Goal: Task Accomplishment & Management: Complete application form

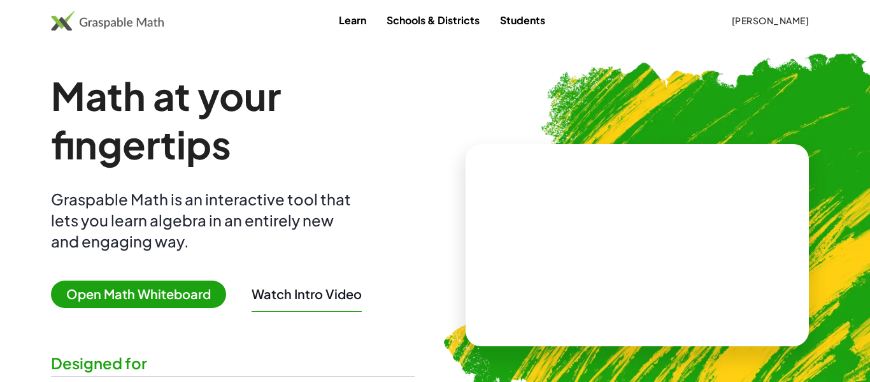
click at [337, 23] on link "Learn" at bounding box center [353, 20] width 48 height 24
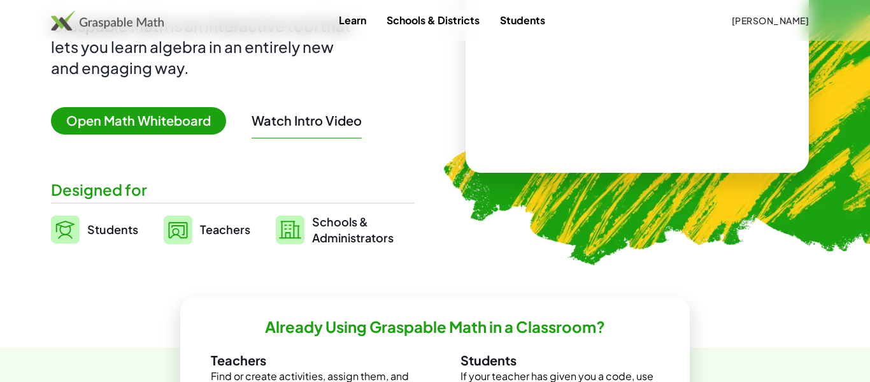
scroll to position [185, 0]
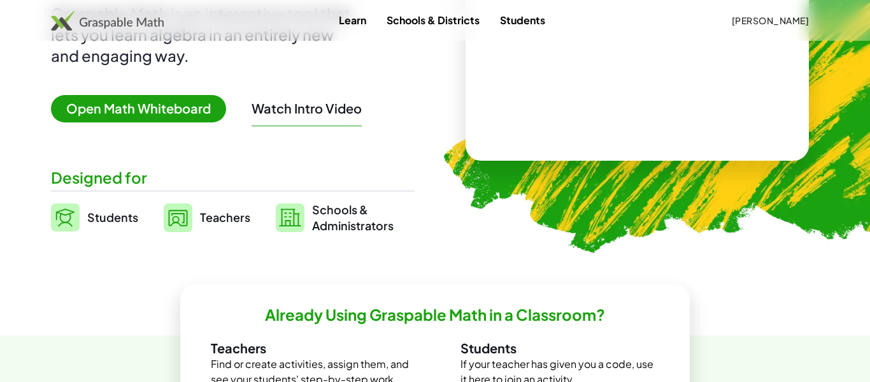
click at [145, 98] on span "Open Math Whiteboard" at bounding box center [138, 108] width 175 height 27
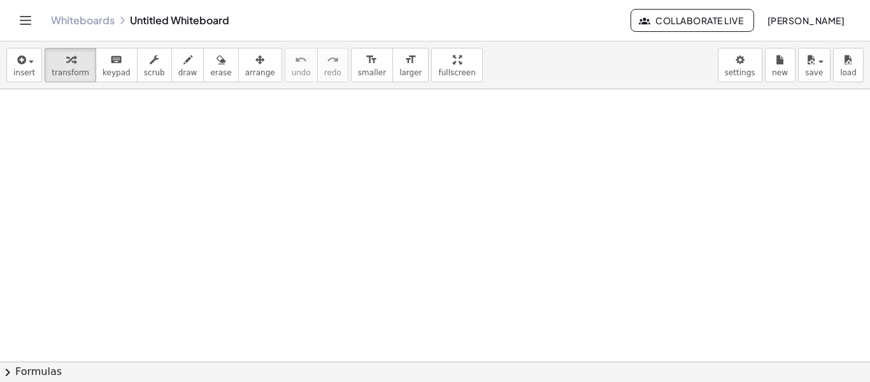
click at [31, 22] on icon "Toggle navigation" at bounding box center [25, 20] width 15 height 15
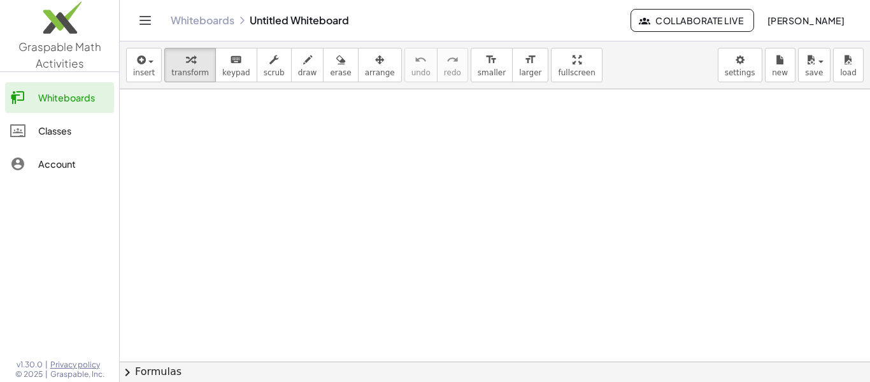
click at [41, 131] on div "Classes" at bounding box center [73, 130] width 71 height 15
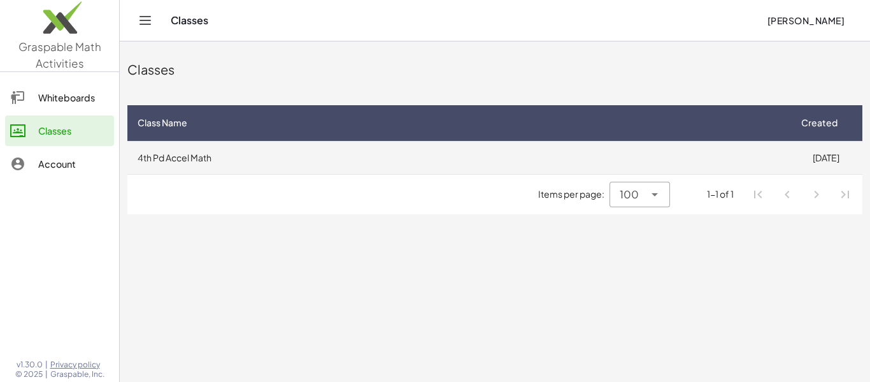
click at [196, 157] on td "4th Pd Accel Math" at bounding box center [458, 157] width 662 height 33
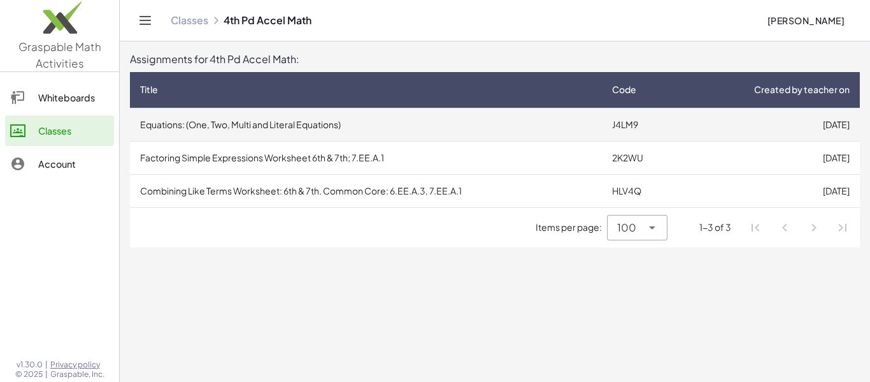
click at [278, 128] on td "Equations: (One, Two, Multi and Literal Equations)" at bounding box center [366, 124] width 472 height 33
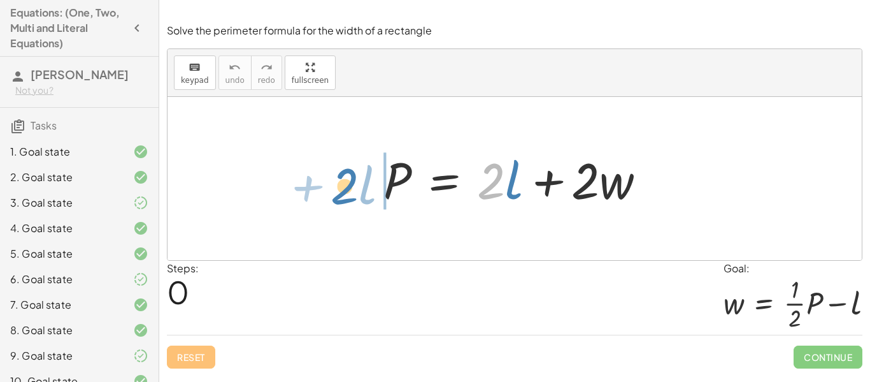
drag, startPoint x: 491, startPoint y: 185, endPoint x: 343, endPoint y: 190, distance: 147.9
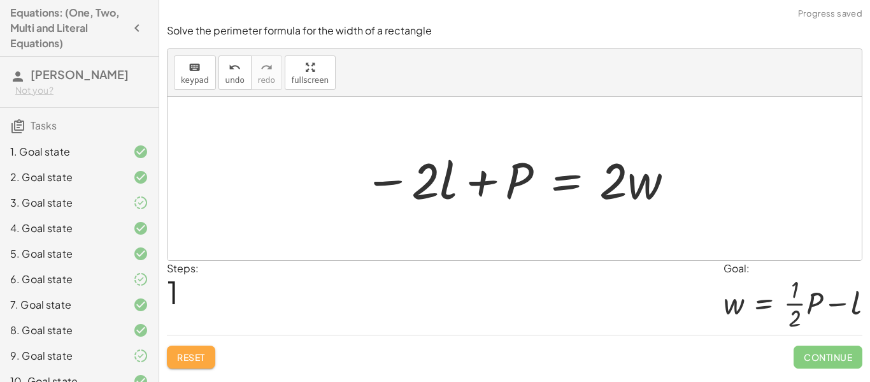
click at [180, 356] on span "Reset" at bounding box center [191, 356] width 28 height 11
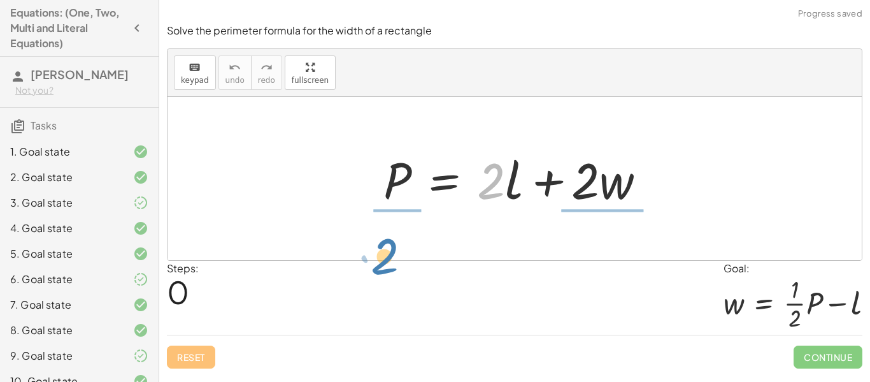
drag, startPoint x: 484, startPoint y: 179, endPoint x: 378, endPoint y: 254, distance: 129.4
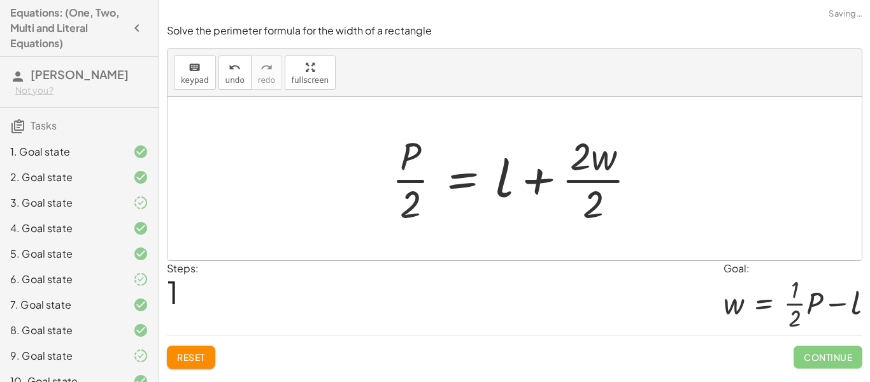
click at [394, 215] on div at bounding box center [520, 178] width 268 height 98
drag, startPoint x: 408, startPoint y: 214, endPoint x: 369, endPoint y: 190, distance: 45.8
click at [369, 190] on div "P = + · 2 · l + · 2 · w · 2 P = + l + · 2 · w · · 2 · 2" at bounding box center [515, 178] width 695 height 163
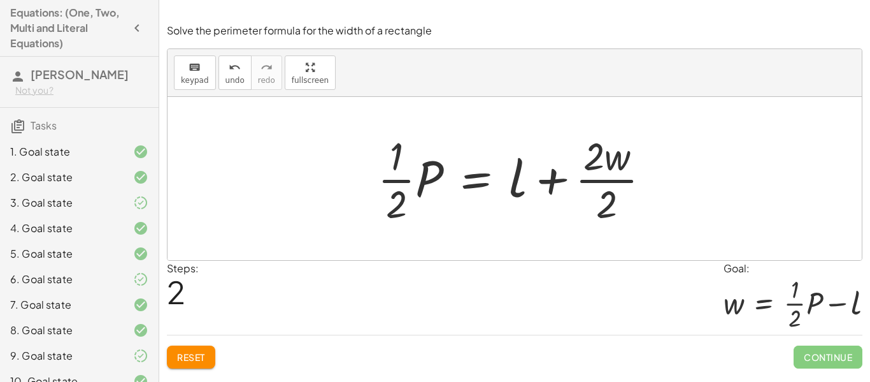
click at [203, 361] on span "Reset" at bounding box center [191, 356] width 28 height 11
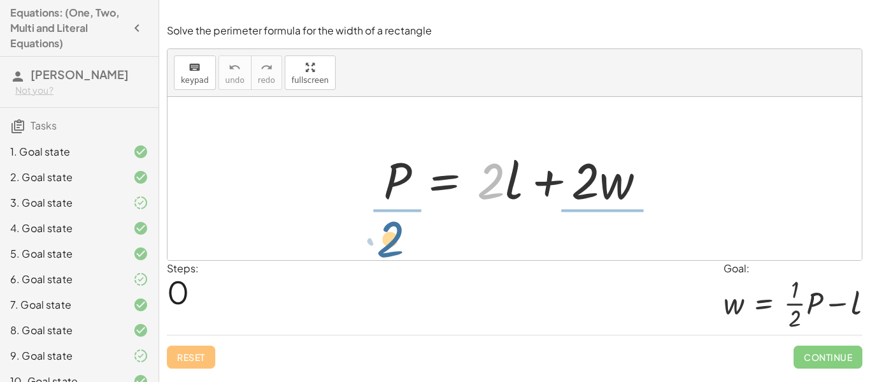
drag, startPoint x: 497, startPoint y: 189, endPoint x: 394, endPoint y: 247, distance: 118.2
click at [394, 247] on div "· 2 P = + · 2 · l + · 2 · w" at bounding box center [515, 178] width 695 height 163
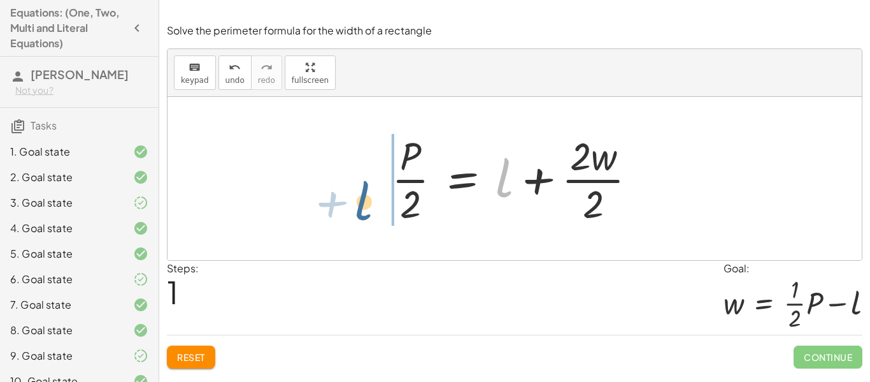
drag, startPoint x: 508, startPoint y: 179, endPoint x: 366, endPoint y: 202, distance: 143.9
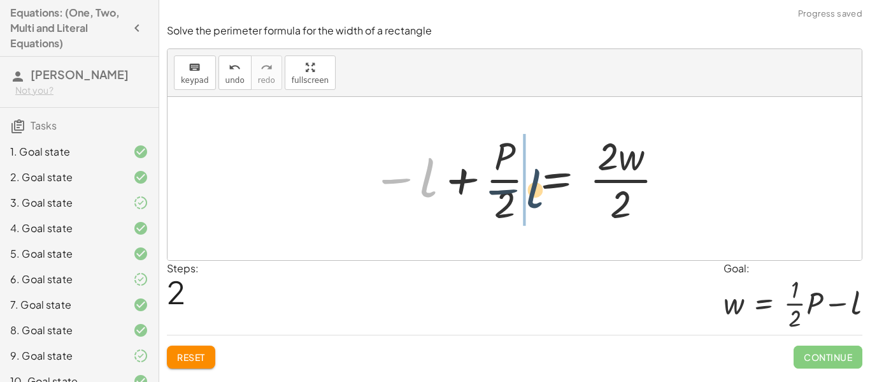
drag, startPoint x: 428, startPoint y: 184, endPoint x: 542, endPoint y: 194, distance: 114.5
click at [542, 194] on div at bounding box center [519, 178] width 307 height 98
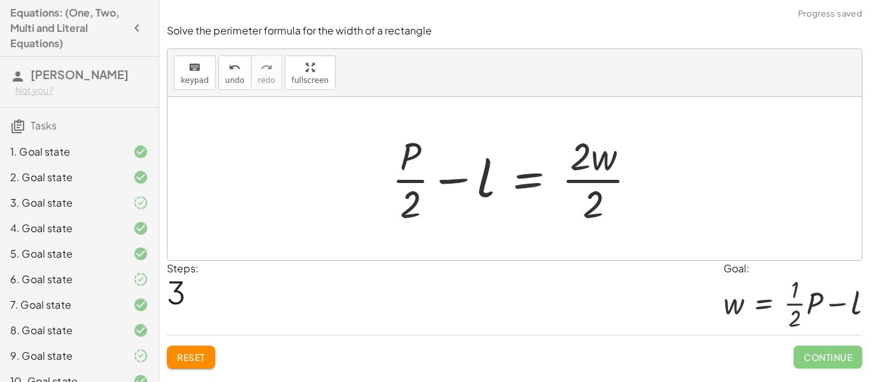
click at [588, 157] on div at bounding box center [520, 178] width 268 height 98
click at [595, 182] on div at bounding box center [520, 178] width 268 height 98
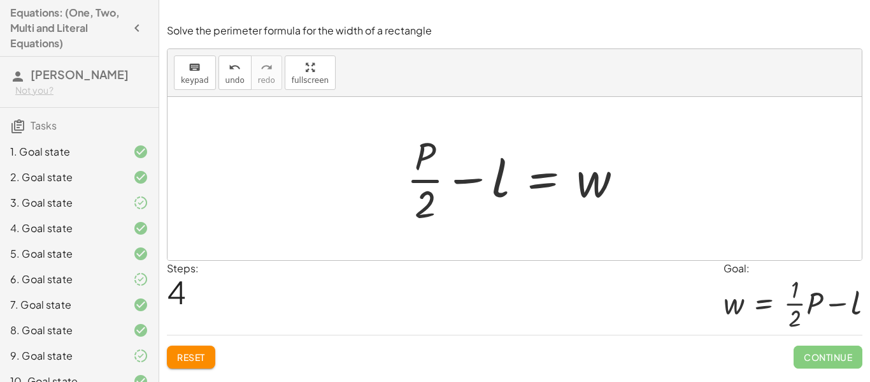
click at [467, 181] on div at bounding box center [519, 178] width 239 height 98
click at [584, 186] on div at bounding box center [519, 178] width 239 height 98
click at [196, 349] on button "Reset" at bounding box center [191, 356] width 48 height 23
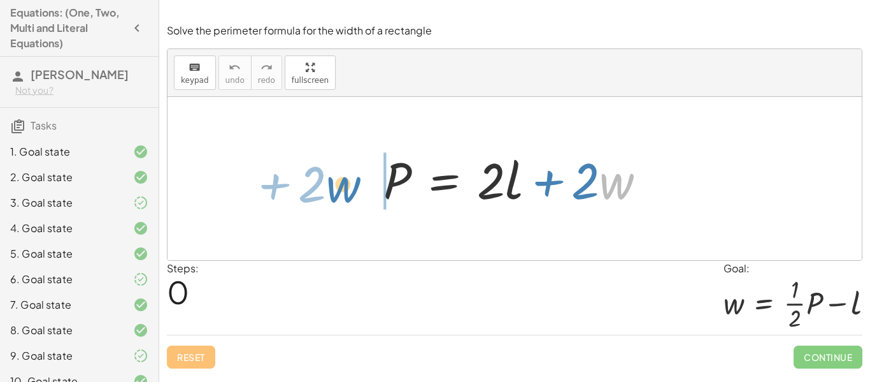
drag, startPoint x: 607, startPoint y: 177, endPoint x: 333, endPoint y: 180, distance: 273.4
click at [333, 180] on div "· w + · 2 P = + · 2 · l + · 2 · w" at bounding box center [515, 178] width 695 height 163
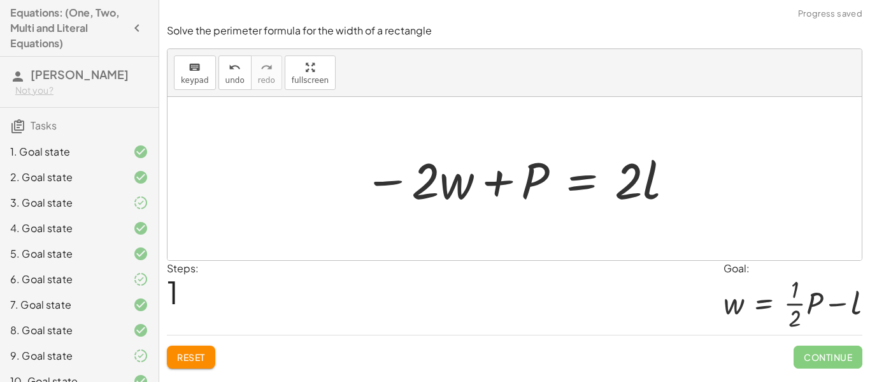
click at [191, 358] on span "Reset" at bounding box center [191, 356] width 28 height 11
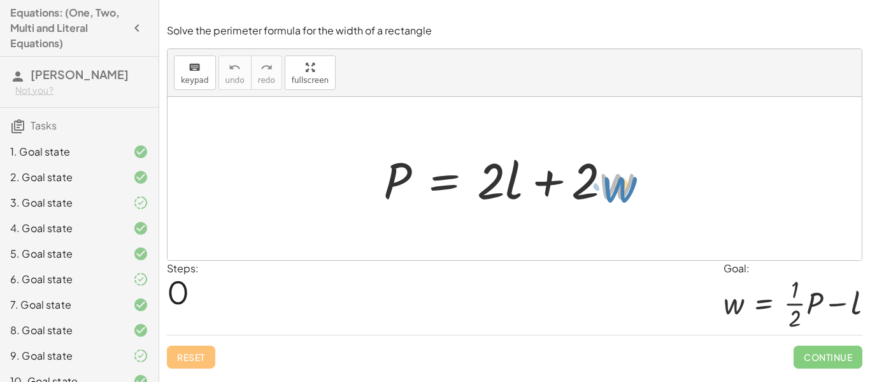
click at [627, 192] on div at bounding box center [519, 179] width 285 height 66
drag, startPoint x: 590, startPoint y: 185, endPoint x: 652, endPoint y: 175, distance: 62.6
click at [652, 175] on div at bounding box center [519, 179] width 285 height 66
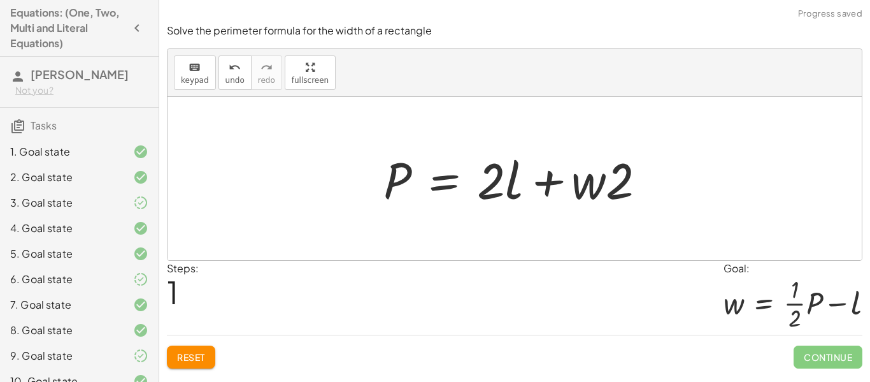
click at [0, 0] on div "Solve the perimeter formula for the width of a rectangle keyboard keypad undo u…" at bounding box center [0, 0] width 0 height 0
click at [193, 357] on span "Reset" at bounding box center [191, 356] width 28 height 11
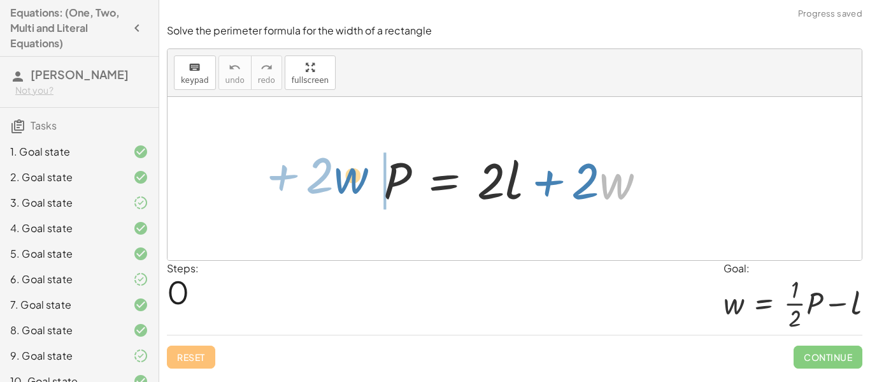
drag, startPoint x: 621, startPoint y: 187, endPoint x: 345, endPoint y: 179, distance: 275.4
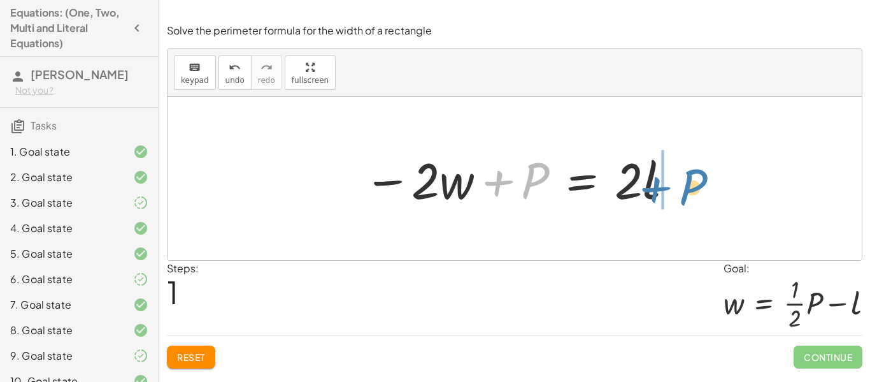
drag, startPoint x: 528, startPoint y: 182, endPoint x: 690, endPoint y: 186, distance: 161.3
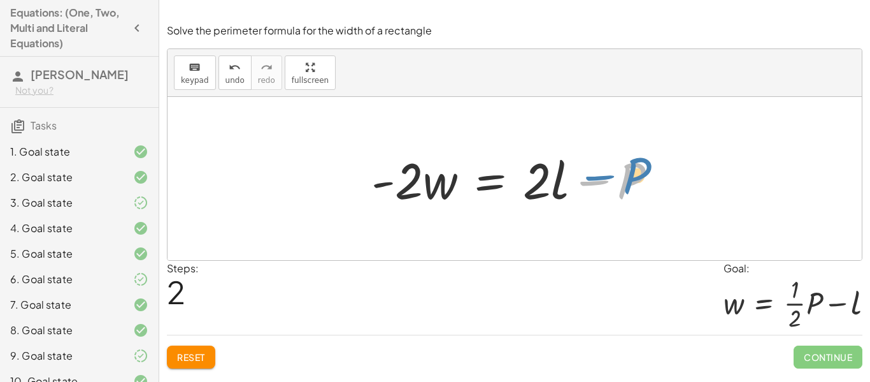
drag, startPoint x: 588, startPoint y: 180, endPoint x: 593, endPoint y: 176, distance: 7.3
click at [593, 176] on div at bounding box center [519, 179] width 309 height 66
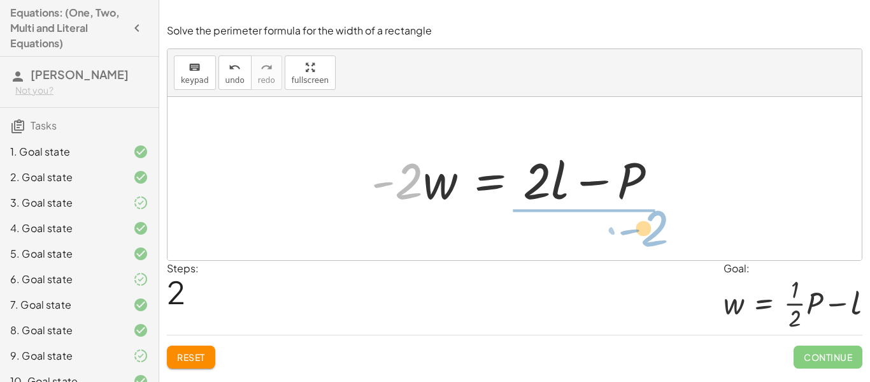
drag, startPoint x: 408, startPoint y: 176, endPoint x: 654, endPoint y: 223, distance: 250.5
click at [654, 223] on div "P = + · 2 · l + · 2 · w − · 2 · w + P = · 2 · l · - 2 P = · 2 · l · 2 · w - + −" at bounding box center [515, 178] width 695 height 163
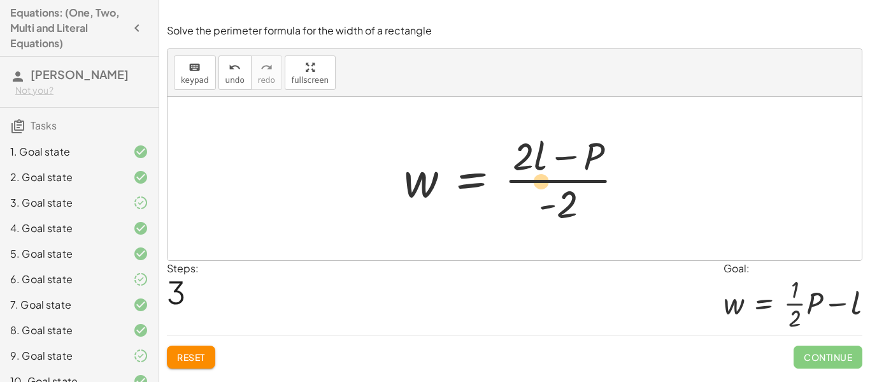
drag, startPoint x: 591, startPoint y: 161, endPoint x: 542, endPoint y: 185, distance: 55.3
click at [542, 185] on div at bounding box center [519, 178] width 243 height 98
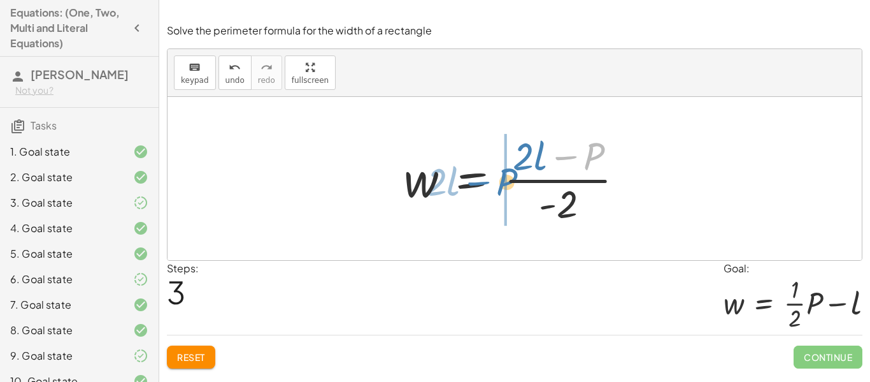
drag, startPoint x: 593, startPoint y: 155, endPoint x: 508, endPoint y: 181, distance: 88.7
click at [508, 181] on div at bounding box center [519, 178] width 243 height 98
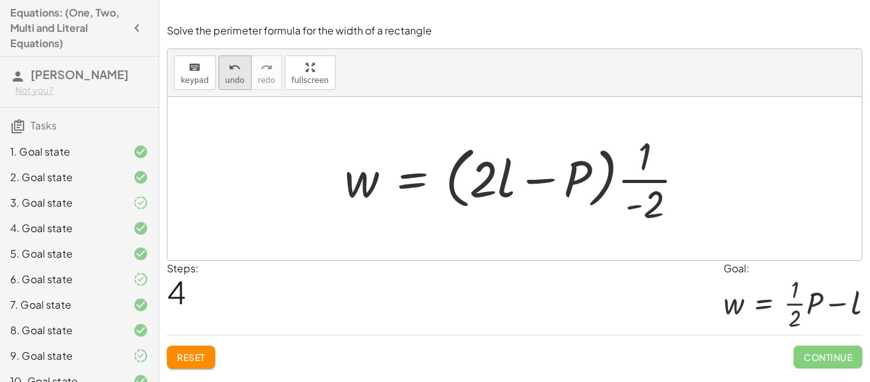
click at [236, 72] on icon "undo" at bounding box center [235, 67] width 12 height 15
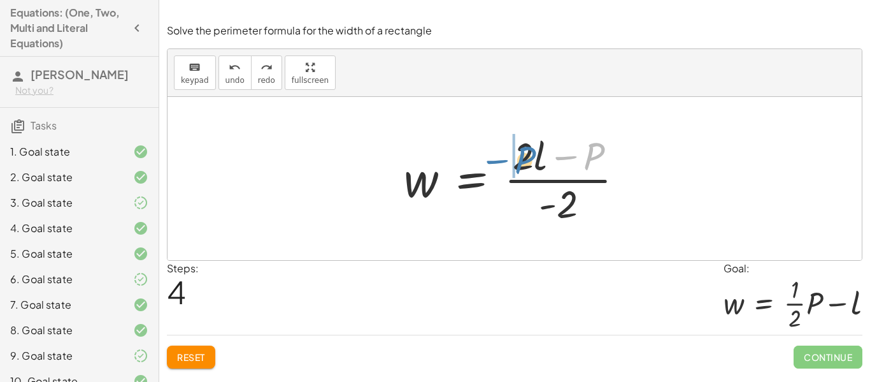
drag, startPoint x: 600, startPoint y: 153, endPoint x: 531, endPoint y: 157, distance: 68.9
click at [531, 157] on div at bounding box center [519, 178] width 243 height 98
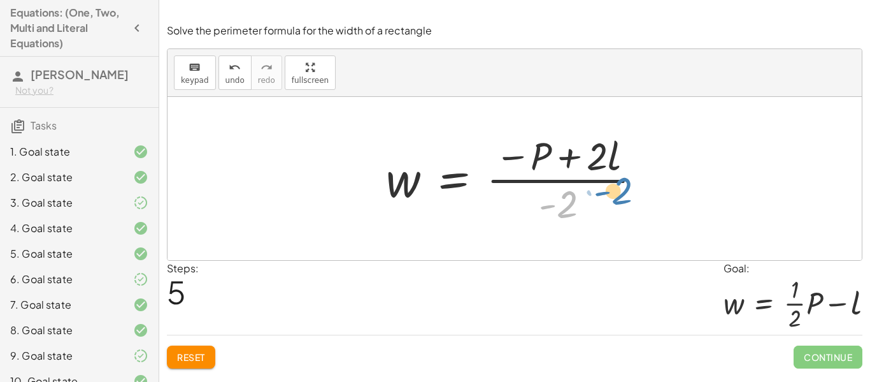
drag, startPoint x: 569, startPoint y: 200, endPoint x: 624, endPoint y: 187, distance: 56.4
click at [624, 187] on div at bounding box center [519, 178] width 279 height 98
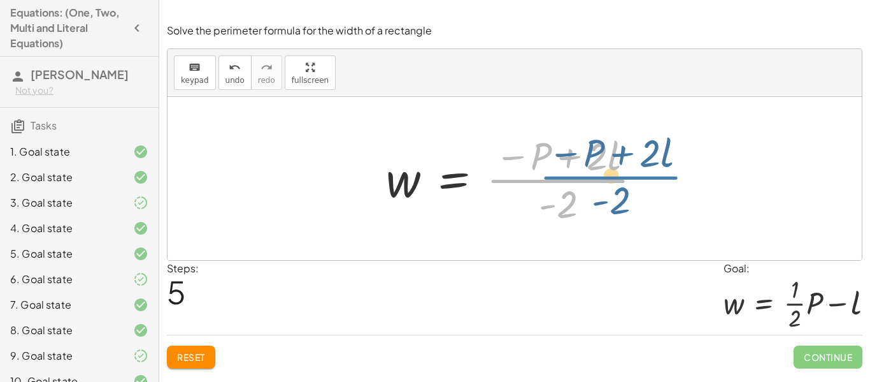
drag, startPoint x: 570, startPoint y: 182, endPoint x: 623, endPoint y: 178, distance: 53.0
click at [623, 178] on div at bounding box center [519, 178] width 279 height 98
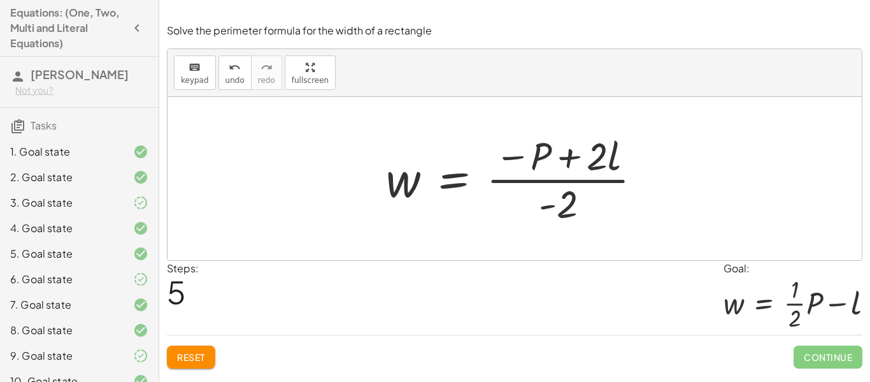
click at [584, 174] on div at bounding box center [519, 178] width 279 height 98
click at [575, 192] on div at bounding box center [519, 178] width 279 height 98
click at [570, 199] on div at bounding box center [519, 178] width 279 height 98
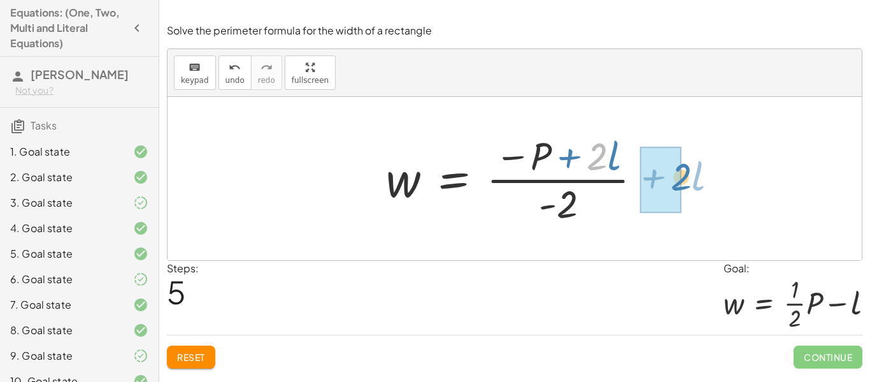
drag, startPoint x: 603, startPoint y: 153, endPoint x: 688, endPoint y: 173, distance: 86.6
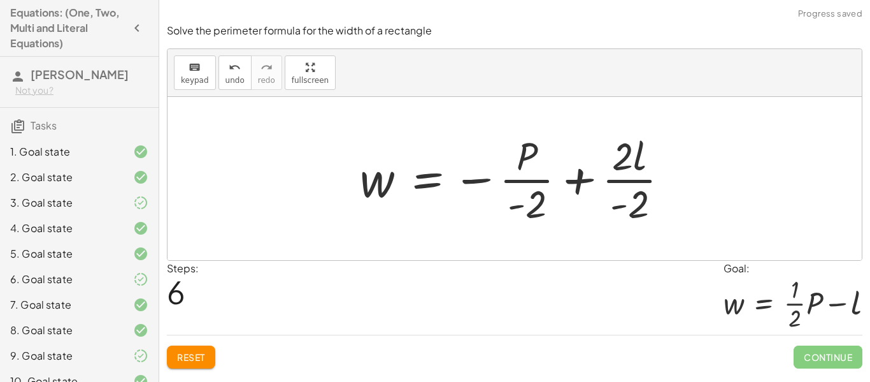
click at [637, 182] on div at bounding box center [520, 178] width 333 height 98
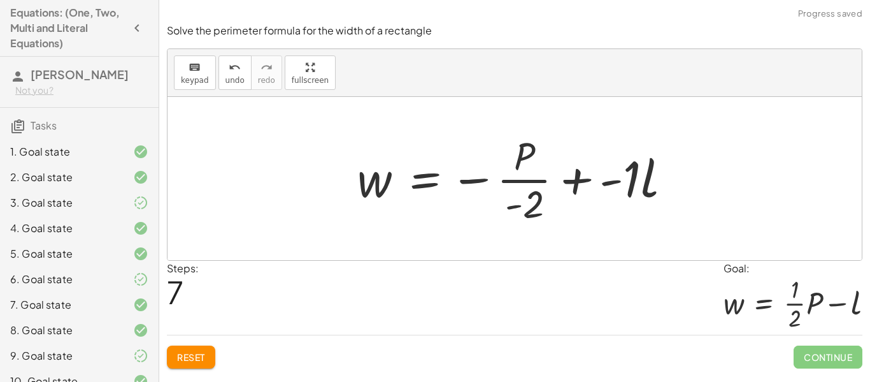
click at [637, 186] on div at bounding box center [519, 178] width 337 height 98
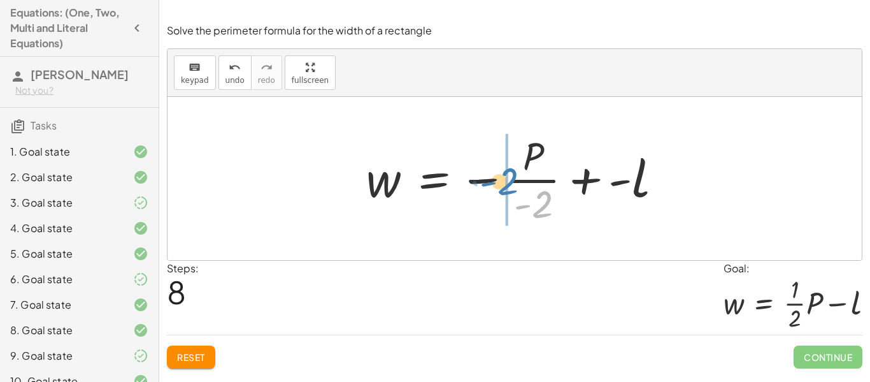
drag, startPoint x: 547, startPoint y: 198, endPoint x: 512, endPoint y: 175, distance: 41.4
click at [512, 175] on div at bounding box center [519, 178] width 319 height 98
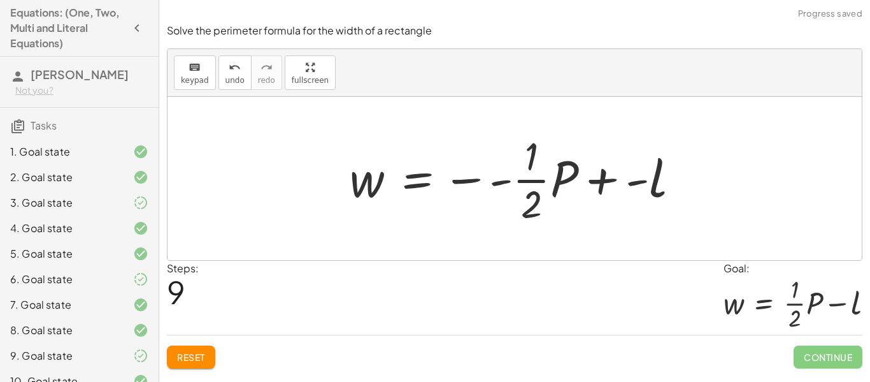
click at [473, 177] on div at bounding box center [519, 178] width 353 height 98
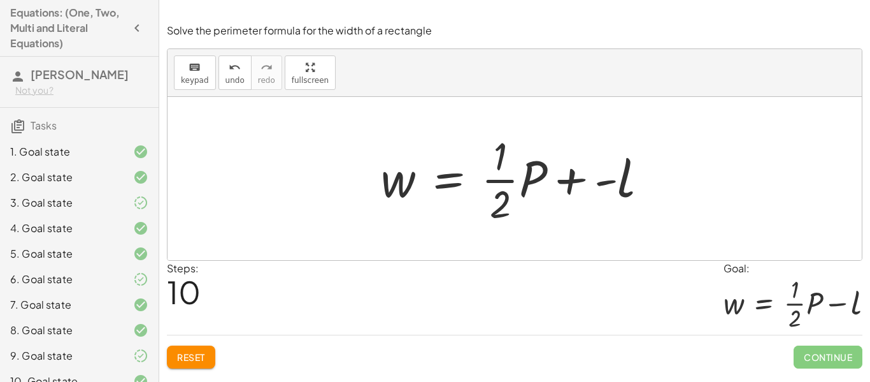
click at [576, 183] on div at bounding box center [520, 178] width 291 height 98
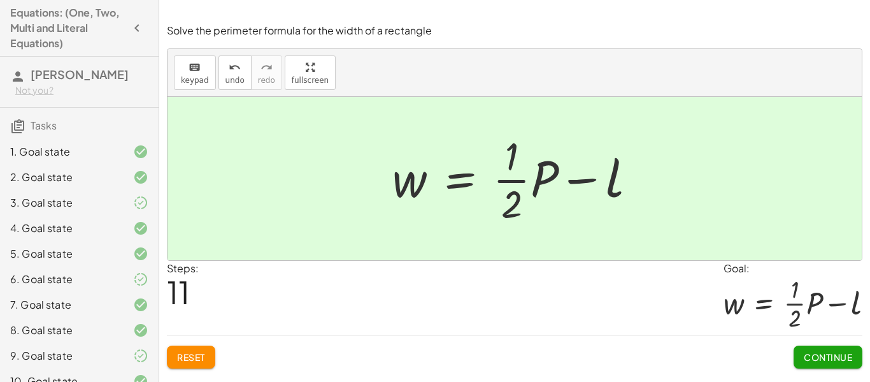
click at [835, 364] on button "Continue" at bounding box center [828, 356] width 69 height 23
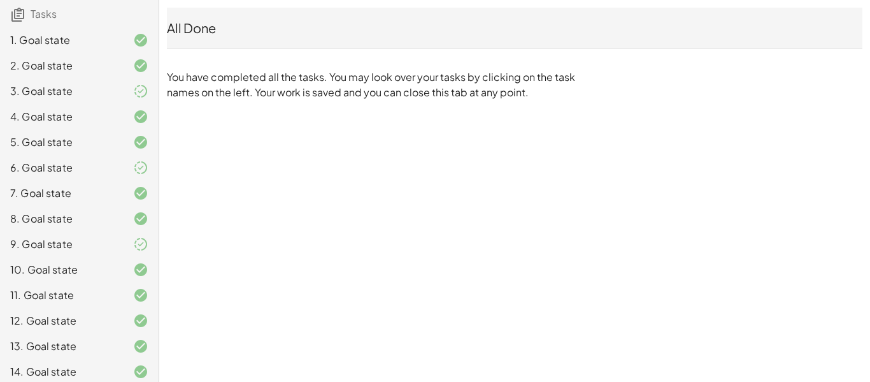
scroll to position [108, 0]
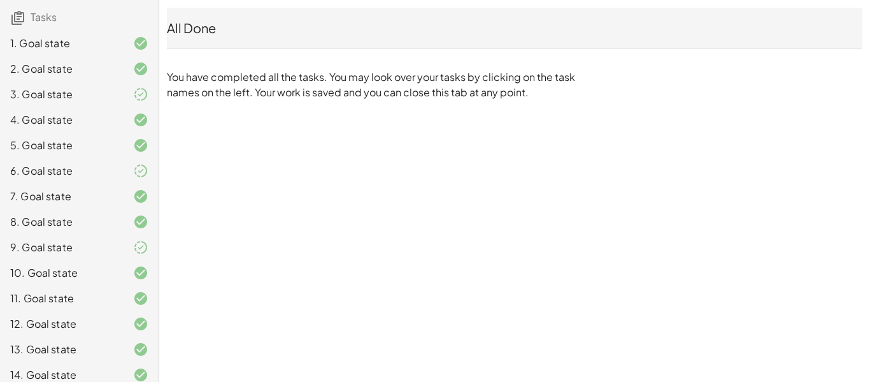
click at [72, 247] on div "9. Goal state" at bounding box center [61, 247] width 103 height 15
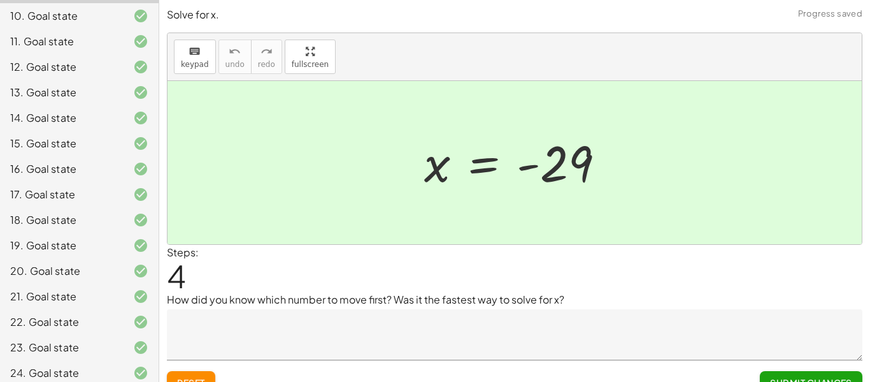
scroll to position [380, 0]
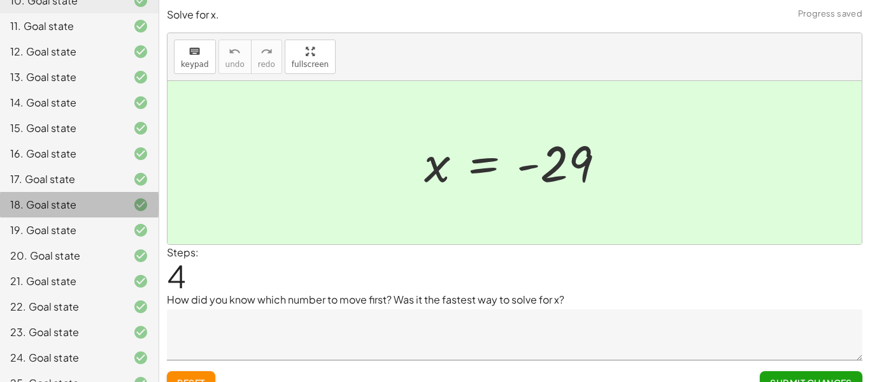
click at [69, 198] on div "18. Goal state" at bounding box center [61, 204] width 103 height 15
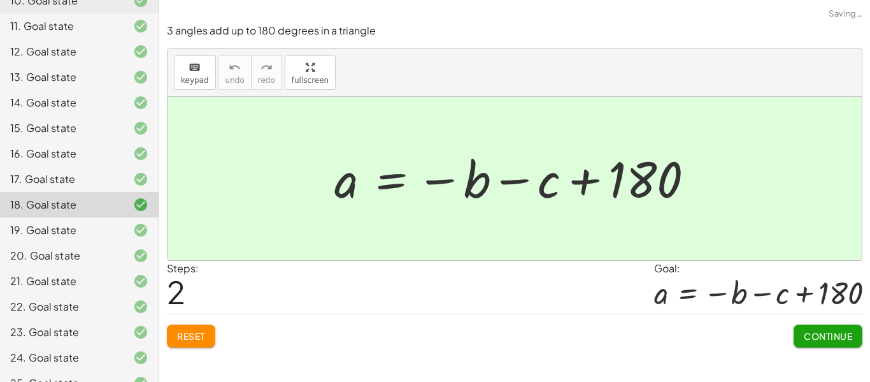
click at [69, 186] on div "17. Goal state" at bounding box center [61, 178] width 103 height 15
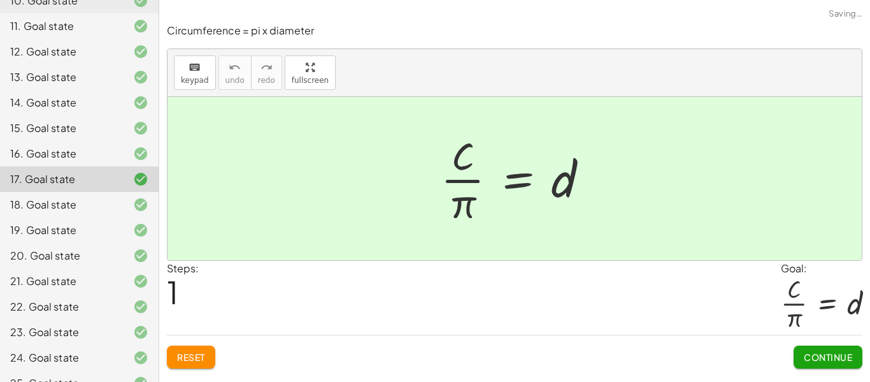
click at [70, 192] on div "16. Goal state" at bounding box center [79, 204] width 159 height 25
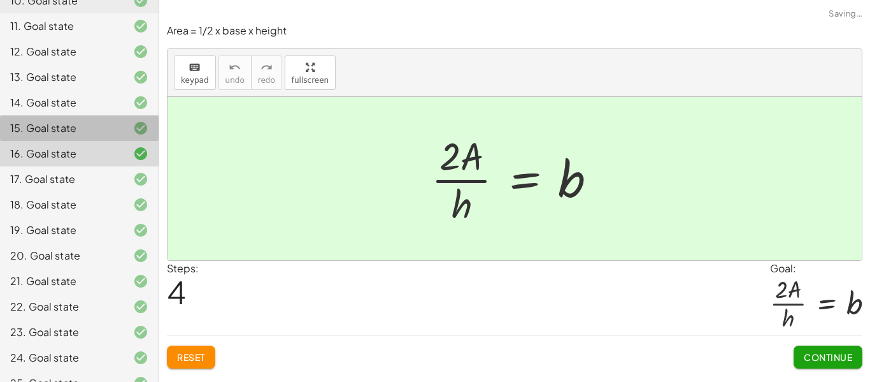
click at [68, 127] on div "15. Goal state" at bounding box center [61, 127] width 103 height 15
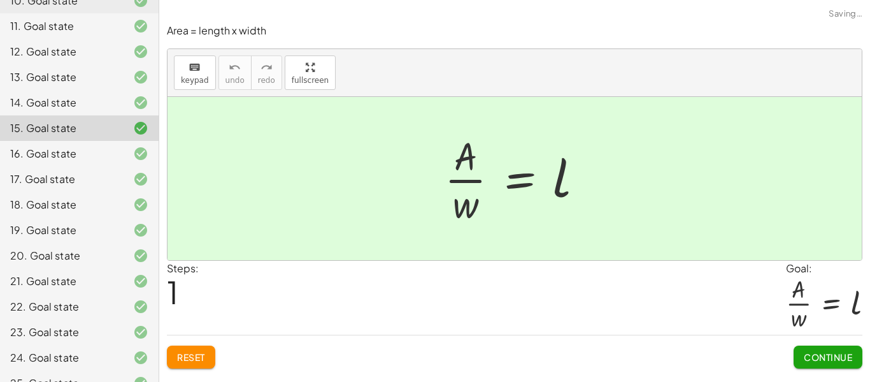
click at [69, 107] on div "14. Goal state" at bounding box center [61, 102] width 103 height 15
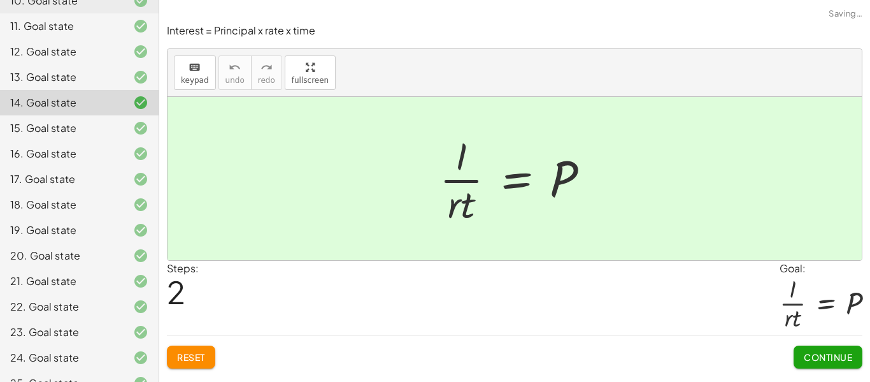
click at [69, 115] on div "13. Goal state" at bounding box center [79, 127] width 159 height 25
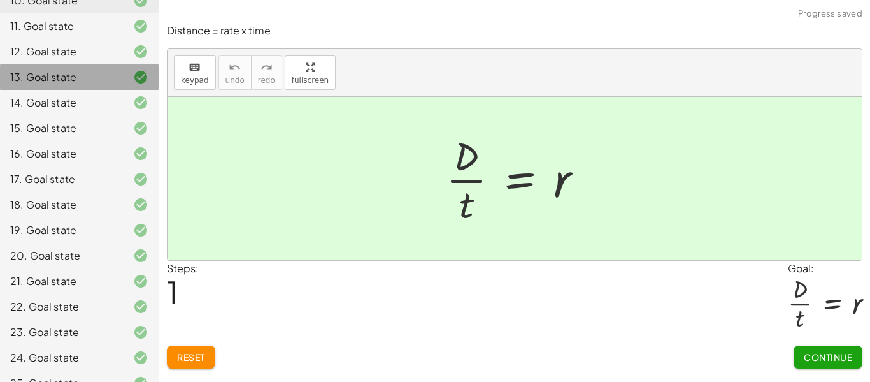
click at [67, 86] on div "13. Goal state" at bounding box center [79, 76] width 159 height 25
click at [65, 208] on div "18. Goal state" at bounding box center [61, 204] width 103 height 15
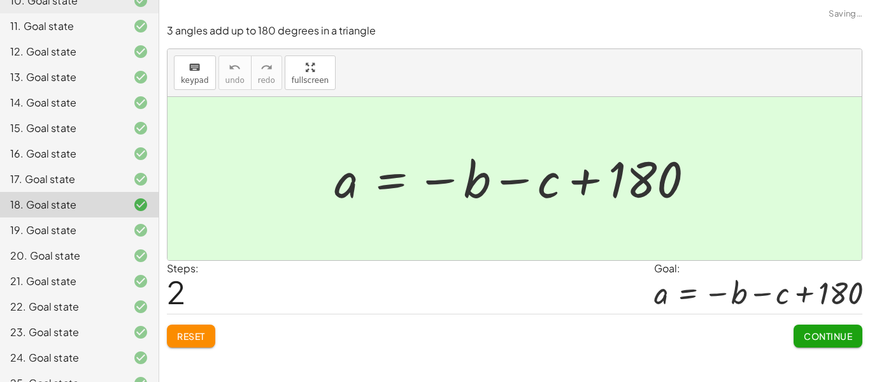
click at [65, 233] on div "19. Goal state" at bounding box center [61, 229] width 103 height 15
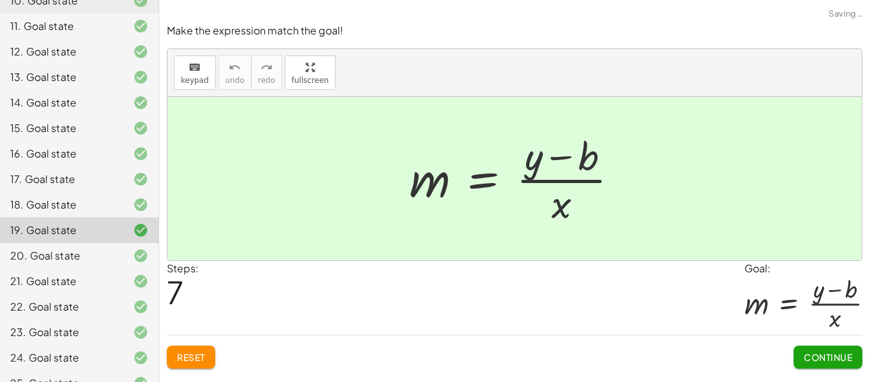
click at [59, 294] on div "20. Goal state" at bounding box center [79, 306] width 159 height 25
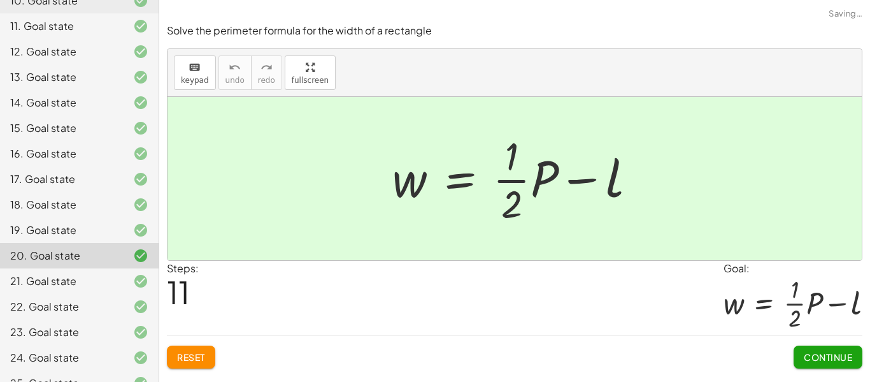
click at [58, 279] on div "21. Goal state" at bounding box center [61, 280] width 103 height 15
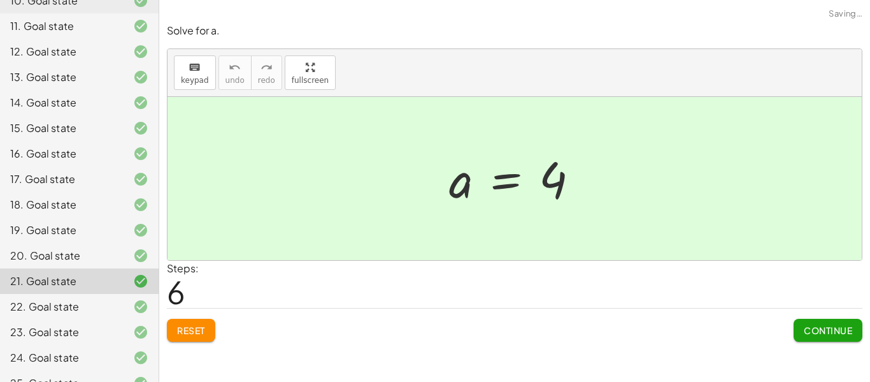
click at [58, 259] on div "20. Goal state" at bounding box center [61, 255] width 103 height 15
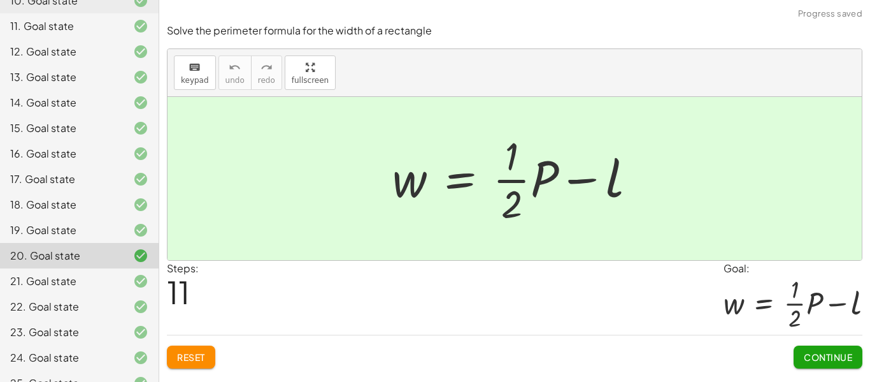
click at [192, 351] on span "Reset" at bounding box center [191, 356] width 28 height 11
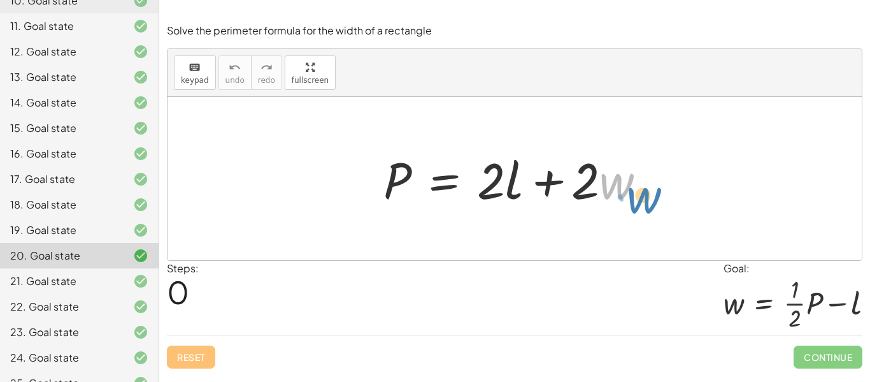
drag, startPoint x: 622, startPoint y: 187, endPoint x: 651, endPoint y: 202, distance: 33.1
click at [651, 202] on div at bounding box center [519, 179] width 285 height 66
click at [594, 185] on div at bounding box center [519, 179] width 285 height 66
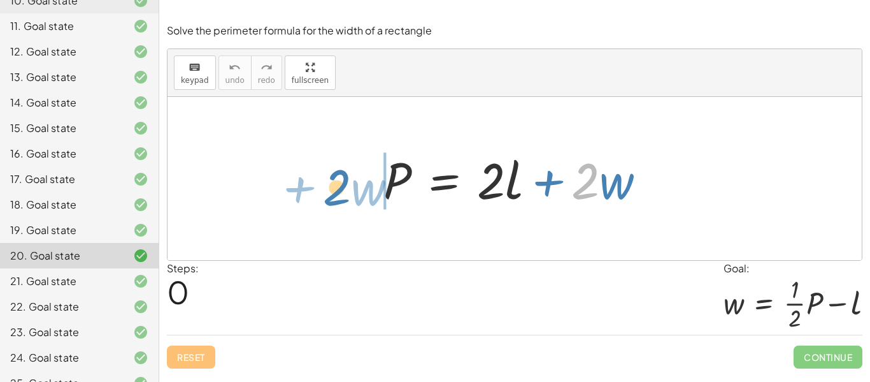
drag, startPoint x: 596, startPoint y: 184, endPoint x: 349, endPoint y: 187, distance: 247.3
click at [349, 187] on div "· 2 + · w P = + · 2 · l + · 2 · w" at bounding box center [515, 178] width 695 height 163
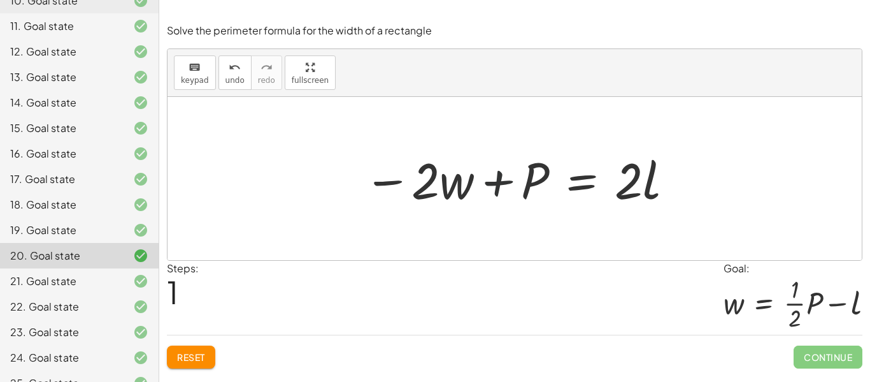
click at [507, 184] on div at bounding box center [520, 179] width 324 height 66
drag, startPoint x: 530, startPoint y: 180, endPoint x: 561, endPoint y: 172, distance: 32.9
click at [561, 172] on div at bounding box center [520, 179] width 324 height 66
drag, startPoint x: 534, startPoint y: 184, endPoint x: 619, endPoint y: 191, distance: 85.7
click at [619, 191] on div at bounding box center [520, 179] width 324 height 66
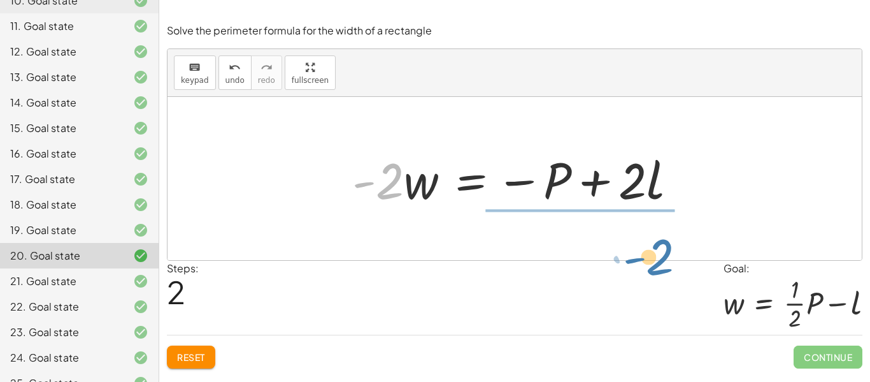
drag, startPoint x: 386, startPoint y: 188, endPoint x: 651, endPoint y: 259, distance: 275.0
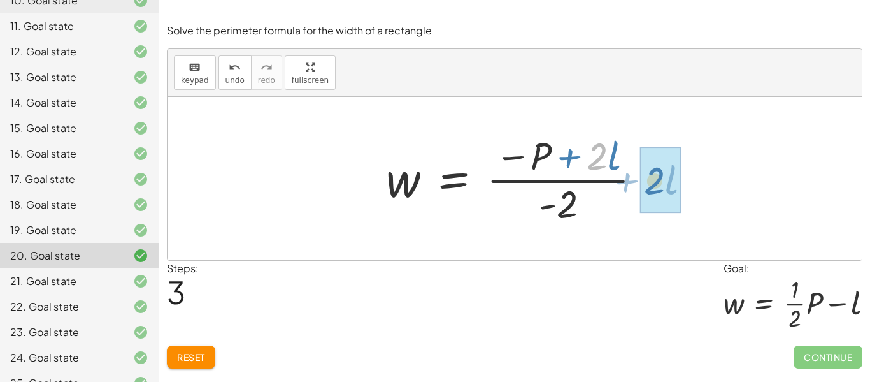
drag, startPoint x: 597, startPoint y: 160, endPoint x: 664, endPoint y: 185, distance: 71.4
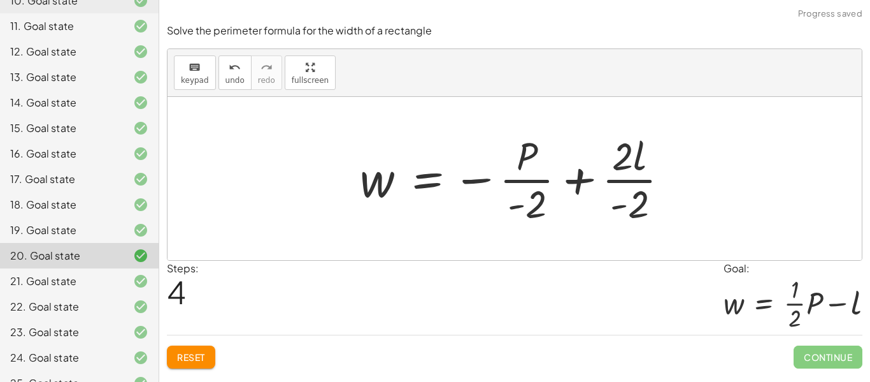
click at [633, 182] on div at bounding box center [520, 178] width 333 height 98
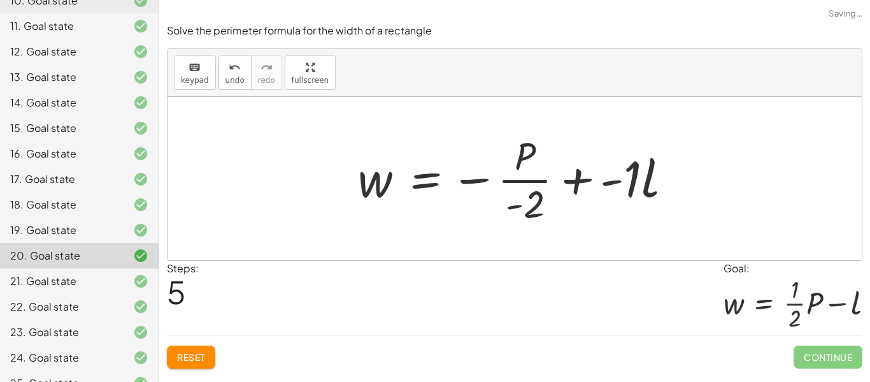
click at [633, 182] on div at bounding box center [520, 178] width 337 height 98
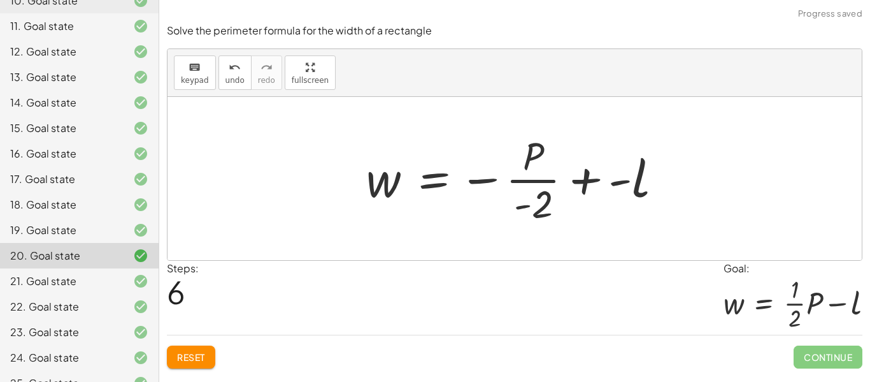
click at [518, 193] on div at bounding box center [519, 178] width 319 height 98
drag, startPoint x: 543, startPoint y: 212, endPoint x: 504, endPoint y: 189, distance: 44.8
click at [504, 189] on div at bounding box center [519, 178] width 319 height 98
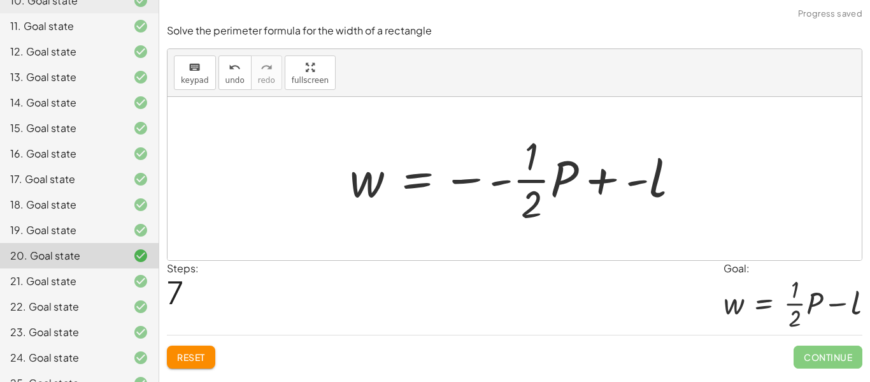
click at [499, 180] on div at bounding box center [519, 178] width 353 height 98
click at [486, 180] on div at bounding box center [519, 178] width 353 height 98
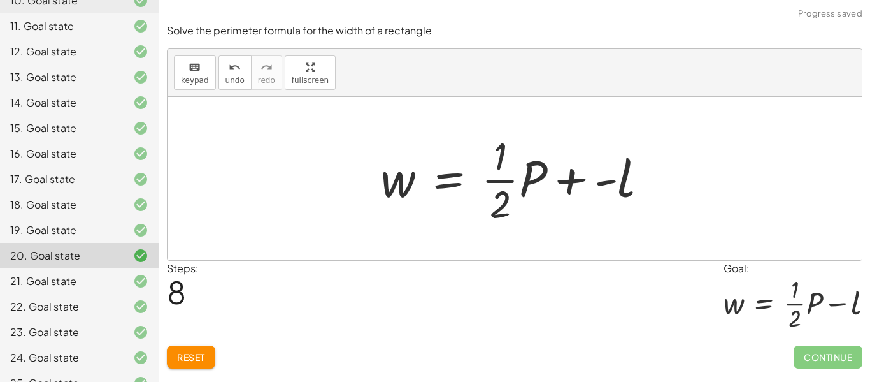
click at [575, 189] on div at bounding box center [520, 178] width 291 height 98
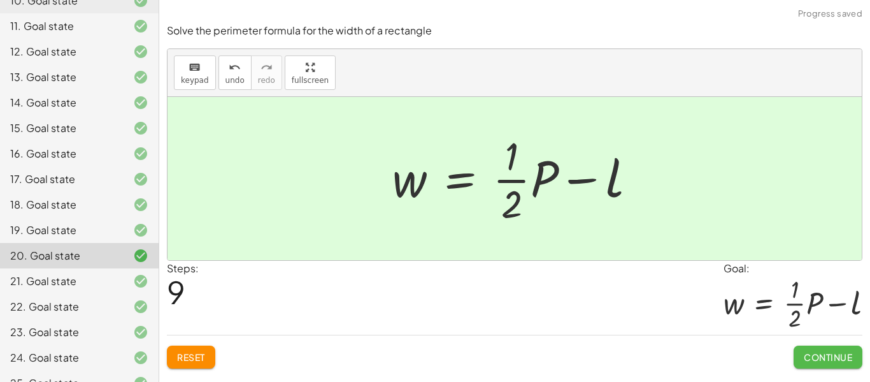
click at [841, 366] on button "Continue" at bounding box center [828, 356] width 69 height 23
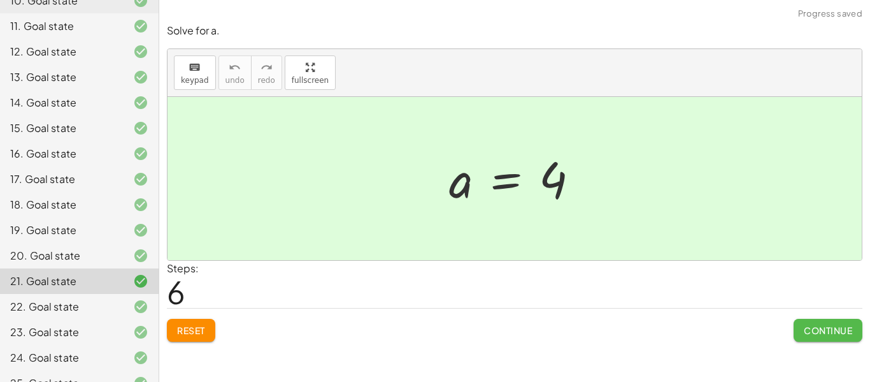
click at [846, 326] on span "Continue" at bounding box center [828, 329] width 48 height 11
click at [0, 0] on span "Continue" at bounding box center [0, 0] width 0 height 0
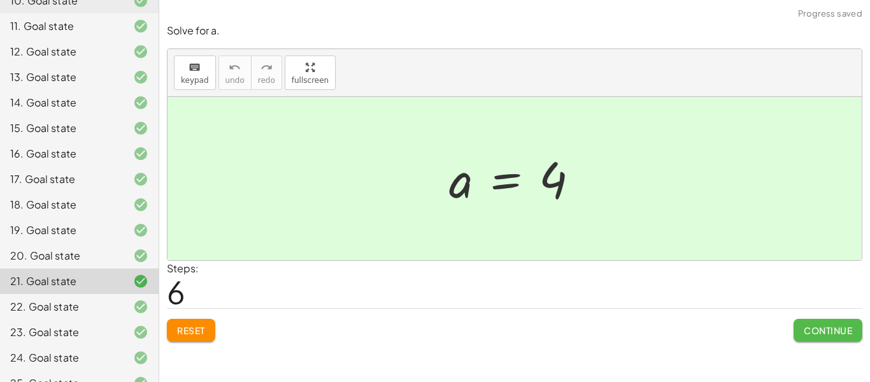
click at [0, 0] on span "Continue" at bounding box center [0, 0] width 0 height 0
click at [0, 0] on textarea at bounding box center [0, 0] width 0 height 0
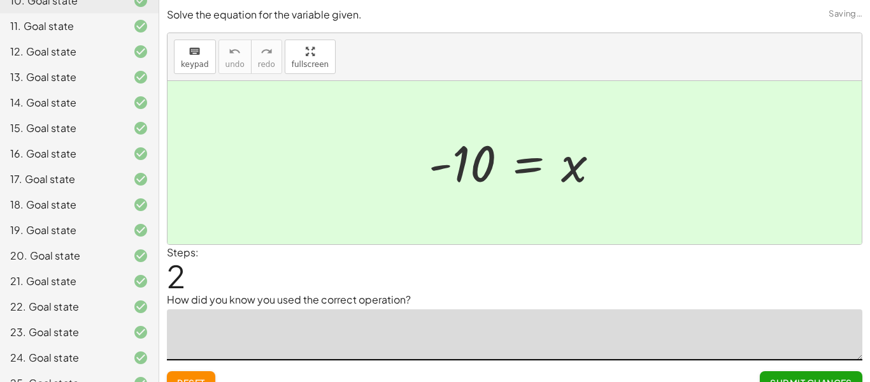
click at [846, 326] on textarea at bounding box center [515, 334] width 696 height 51
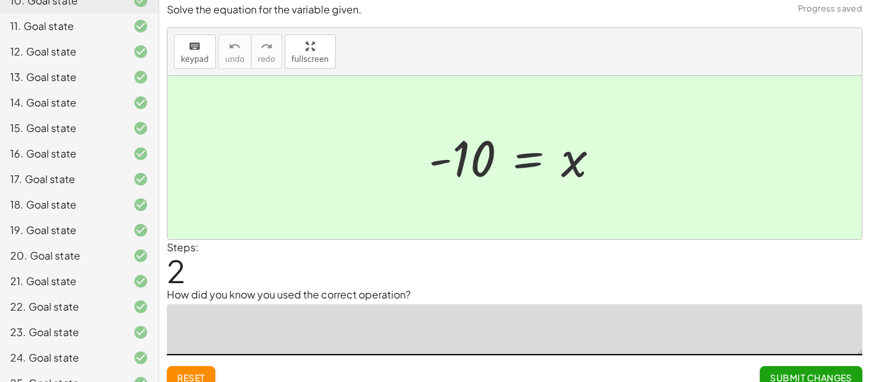
scroll to position [6, 0]
click at [434, 272] on div "Steps: 2" at bounding box center [515, 262] width 696 height 47
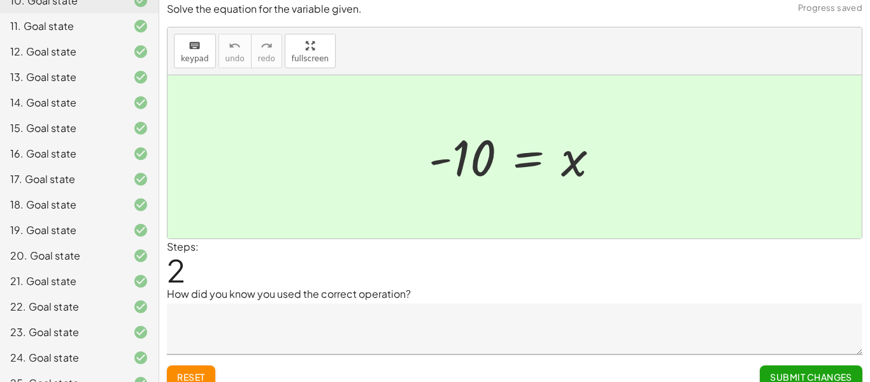
scroll to position [0, 0]
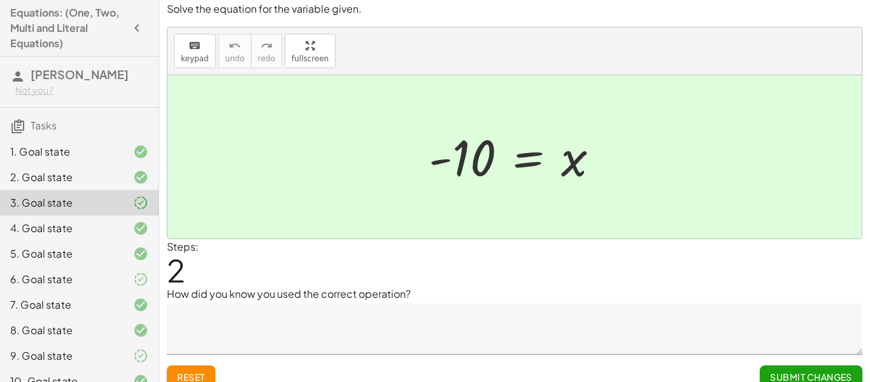
click at [93, 153] on div "1. Goal state" at bounding box center [61, 151] width 103 height 15
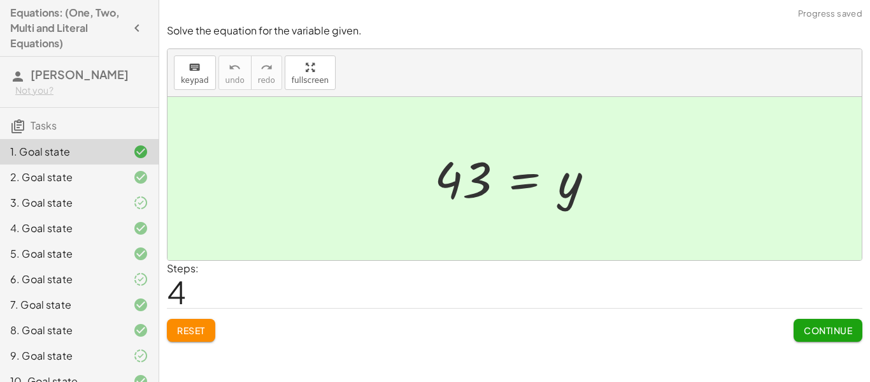
click at [89, 175] on div "2. Goal state" at bounding box center [61, 177] width 103 height 15
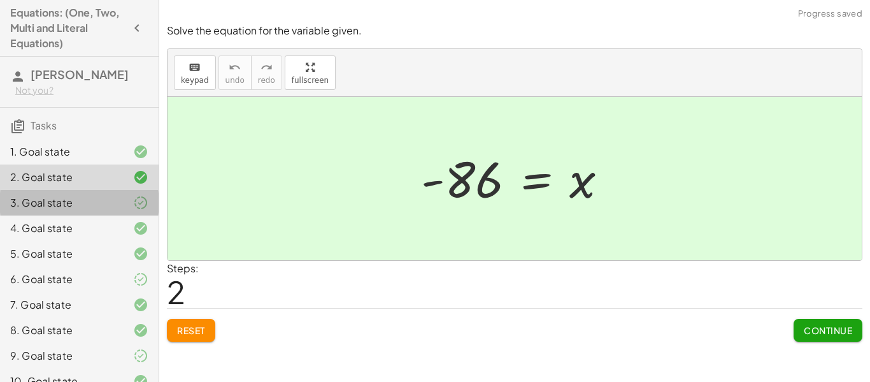
click at [99, 197] on div "3. Goal state" at bounding box center [61, 202] width 103 height 15
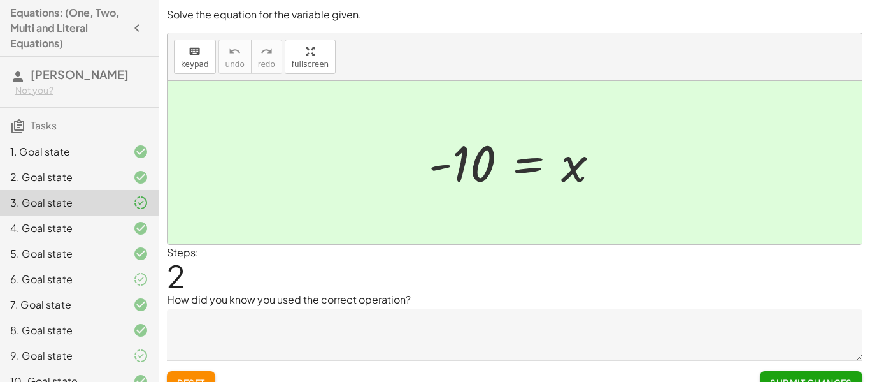
scroll to position [20, 0]
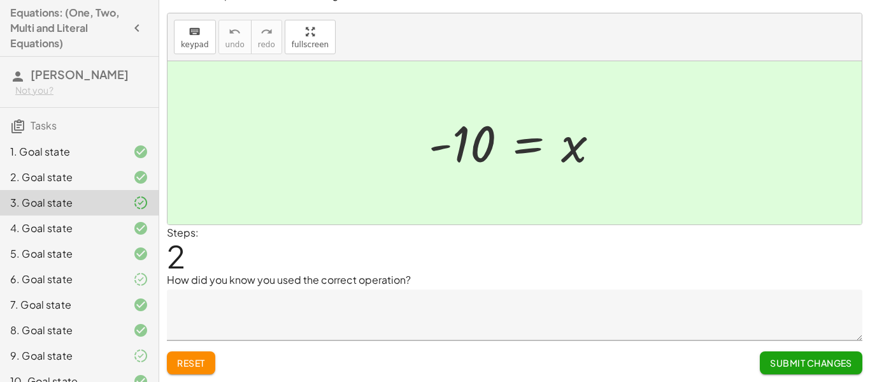
click at [827, 368] on span "Submit Changes" at bounding box center [811, 362] width 82 height 11
click at [695, 307] on textarea at bounding box center [515, 314] width 696 height 51
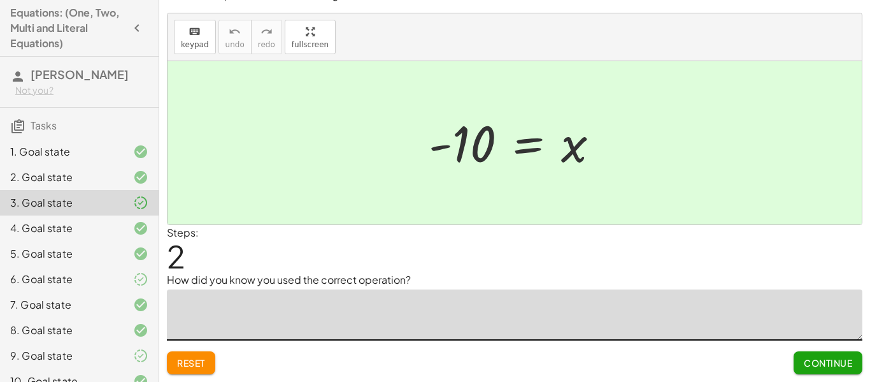
click at [690, 307] on textarea at bounding box center [515, 314] width 696 height 51
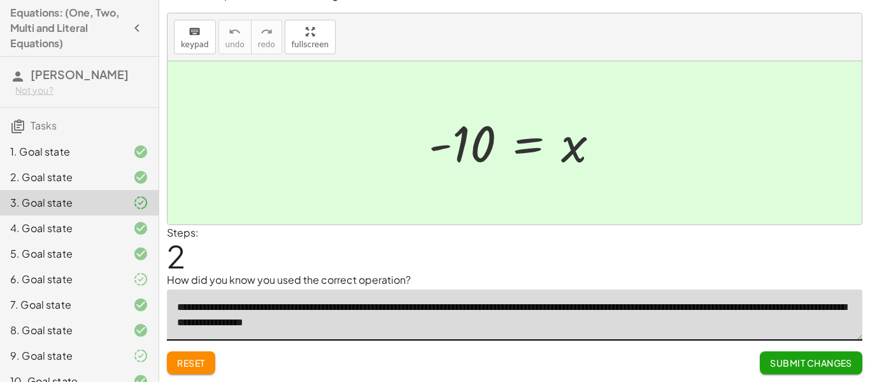
click at [707, 305] on textarea "**********" at bounding box center [515, 314] width 696 height 51
type textarea "**********"
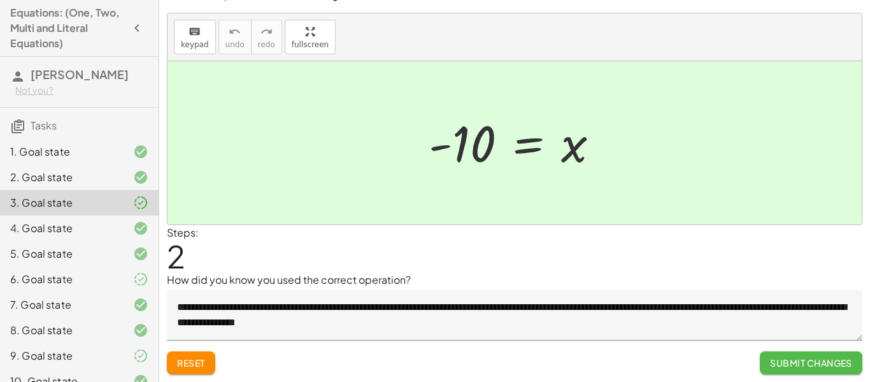
click at [841, 370] on button "Submit Changes" at bounding box center [811, 362] width 103 height 23
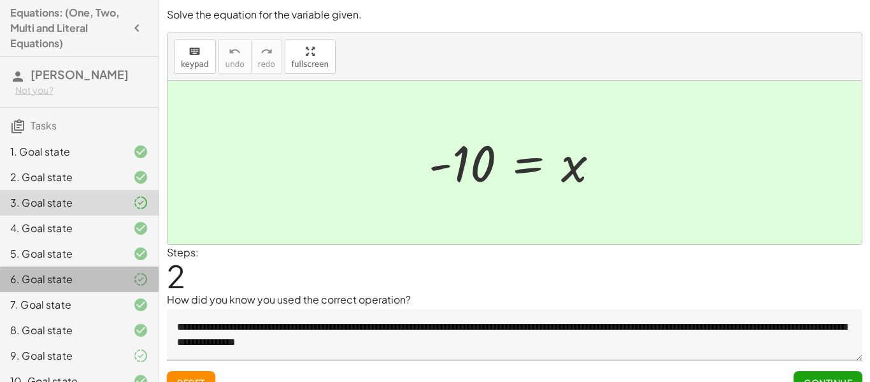
click at [55, 273] on div "6. Goal state" at bounding box center [61, 278] width 103 height 15
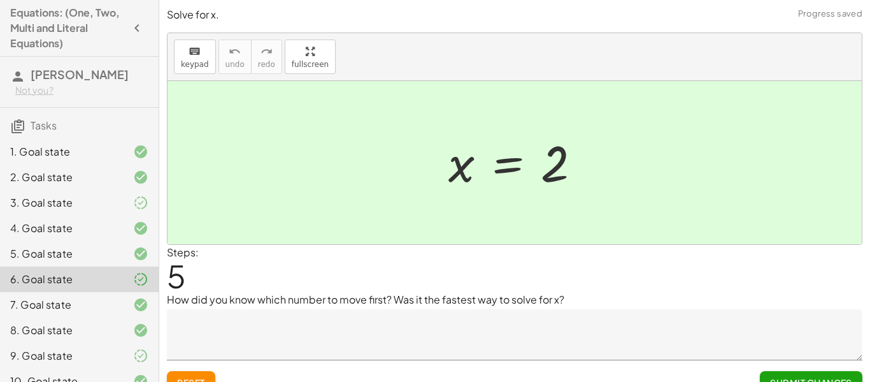
scroll to position [20, 0]
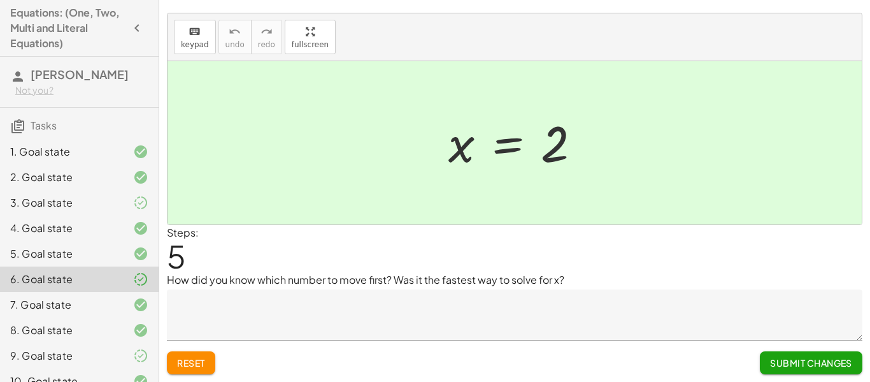
click at [247, 300] on textarea at bounding box center [515, 314] width 696 height 51
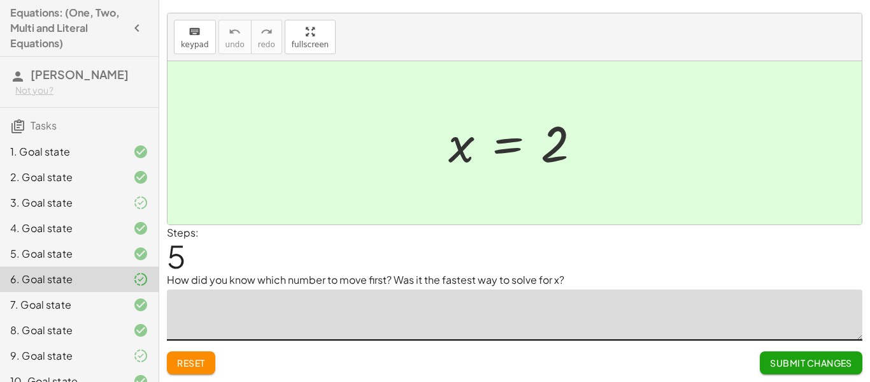
scroll to position [15, 0]
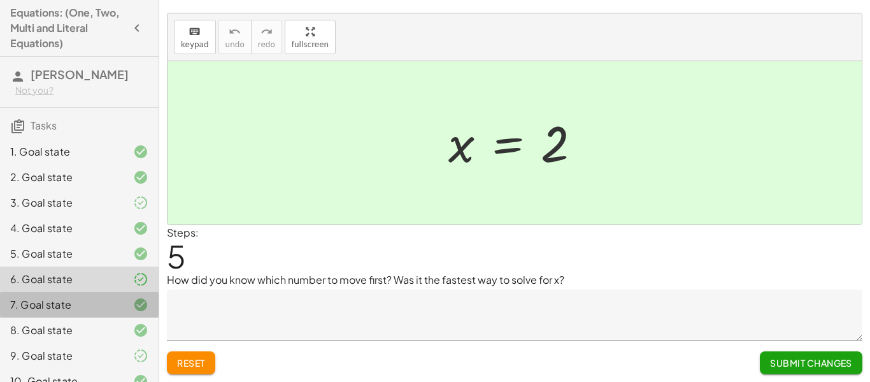
click at [72, 302] on div "7. Goal state" at bounding box center [61, 304] width 103 height 15
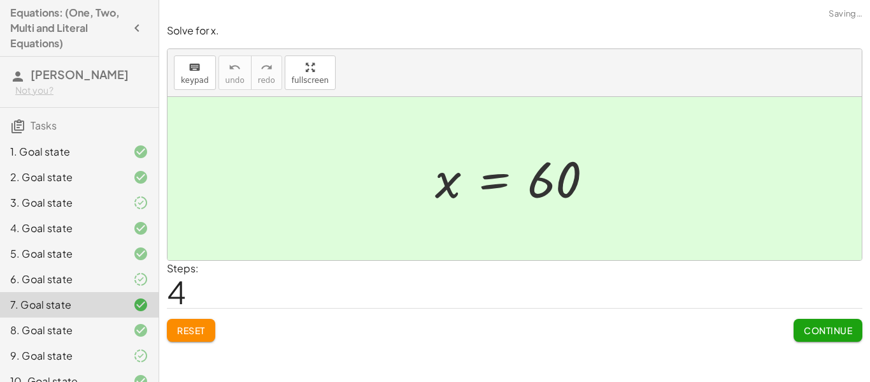
scroll to position [0, 0]
click at [189, 340] on button "Reset" at bounding box center [191, 330] width 48 height 23
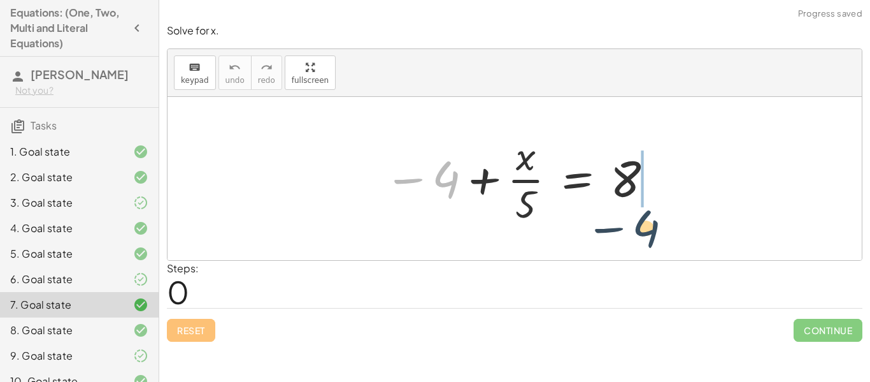
drag, startPoint x: 454, startPoint y: 181, endPoint x: 660, endPoint y: 232, distance: 212.7
click at [660, 232] on div "− 4 − 4 + · x · 5 = 8" at bounding box center [515, 178] width 695 height 163
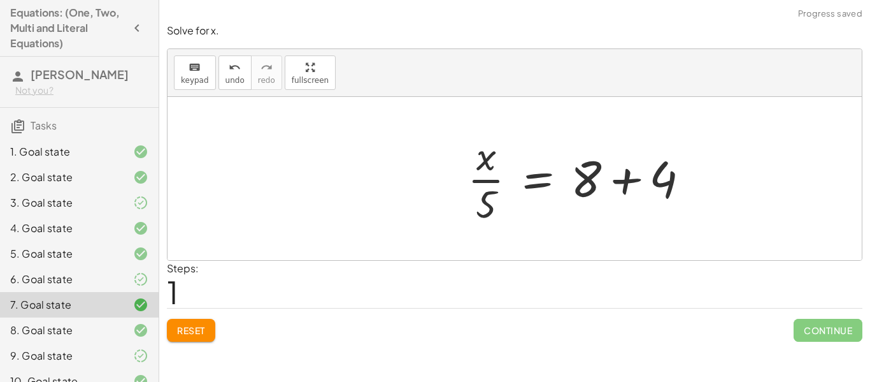
click at [653, 189] on div at bounding box center [583, 178] width 245 height 98
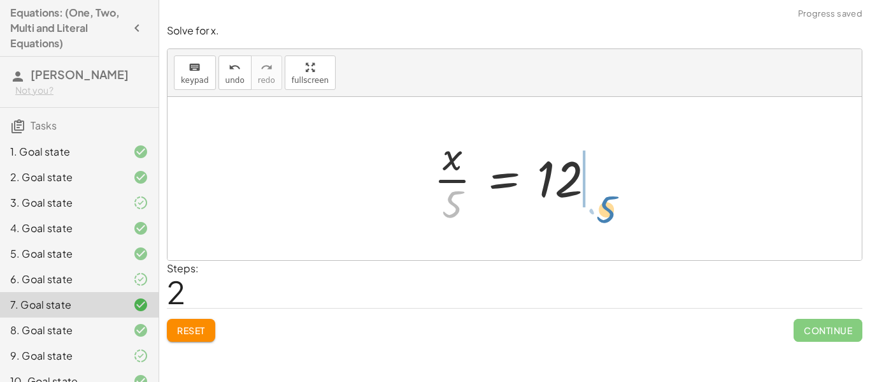
drag, startPoint x: 451, startPoint y: 196, endPoint x: 612, endPoint y: 182, distance: 162.5
click at [612, 182] on div "− 4 + · x · 5 = 8 · x · 5 = + 8 + 4 · 5 · x · 5 = 12" at bounding box center [515, 178] width 200 height 105
drag, startPoint x: 456, startPoint y: 203, endPoint x: 618, endPoint y: 184, distance: 162.3
drag, startPoint x: 454, startPoint y: 205, endPoint x: 423, endPoint y: 175, distance: 43.7
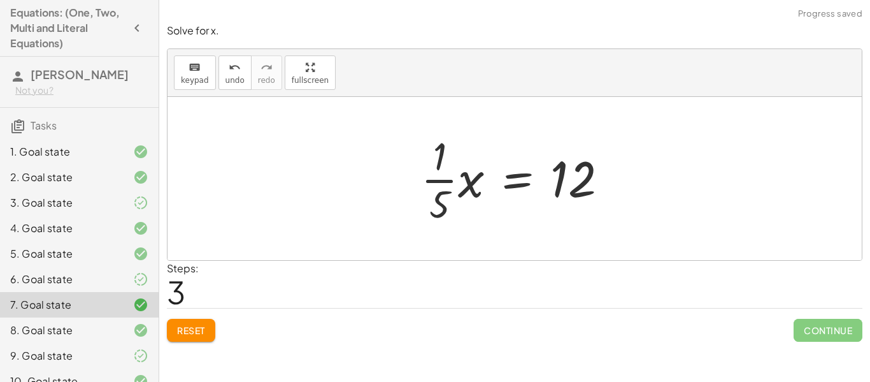
click at [450, 199] on div at bounding box center [520, 178] width 210 height 98
click at [189, 331] on span "Reset" at bounding box center [191, 329] width 28 height 11
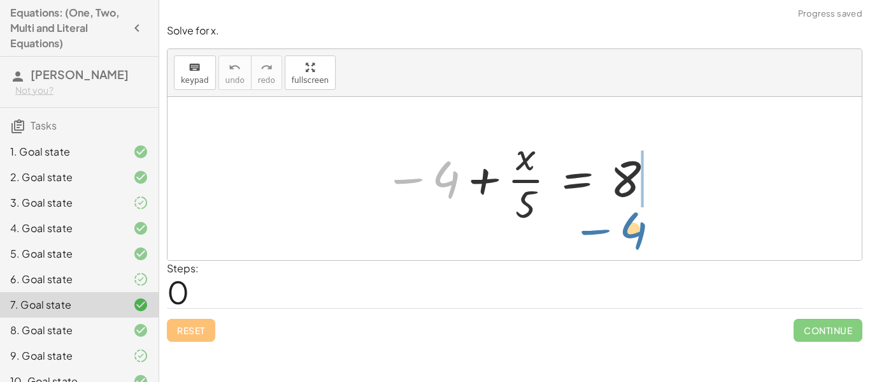
drag, startPoint x: 444, startPoint y: 194, endPoint x: 632, endPoint y: 246, distance: 194.9
click at [632, 246] on div "− 4 − 4 + · x · 5 = 8" at bounding box center [515, 178] width 695 height 163
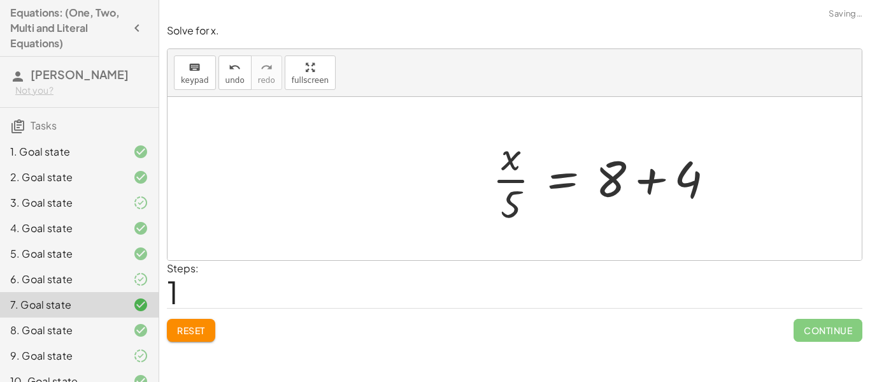
click at [664, 179] on div at bounding box center [608, 178] width 245 height 98
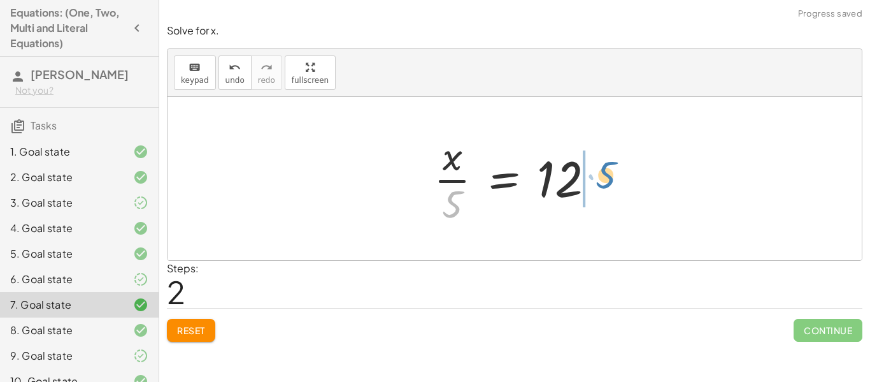
drag, startPoint x: 455, startPoint y: 196, endPoint x: 609, endPoint y: 167, distance: 156.4
click at [609, 167] on div at bounding box center [520, 178] width 184 height 98
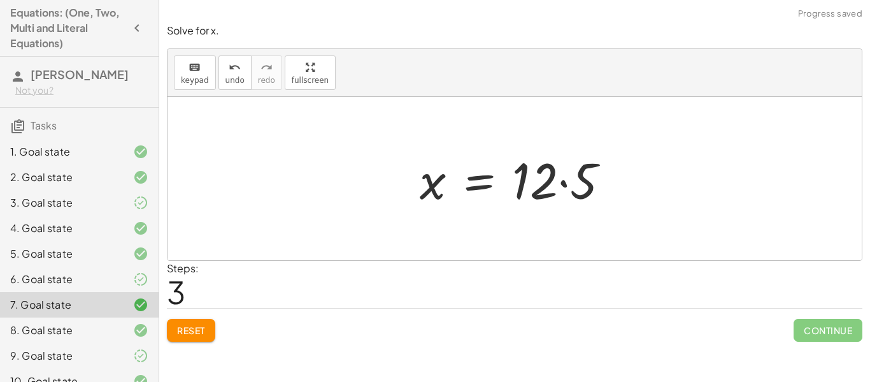
click at [558, 177] on div at bounding box center [520, 179] width 212 height 66
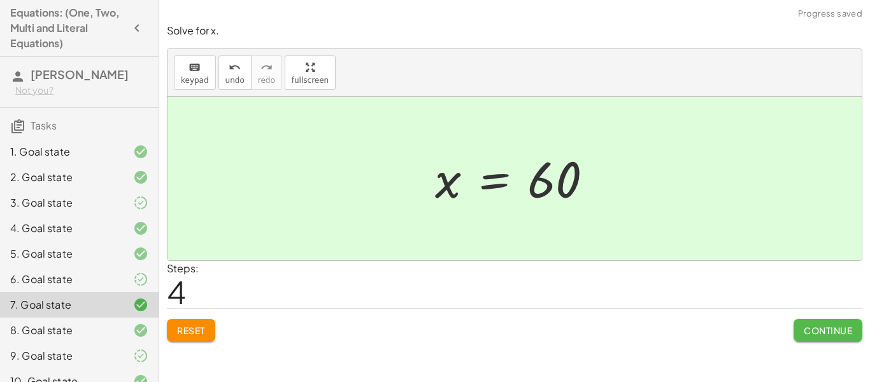
click at [842, 337] on button "Continue" at bounding box center [828, 330] width 69 height 23
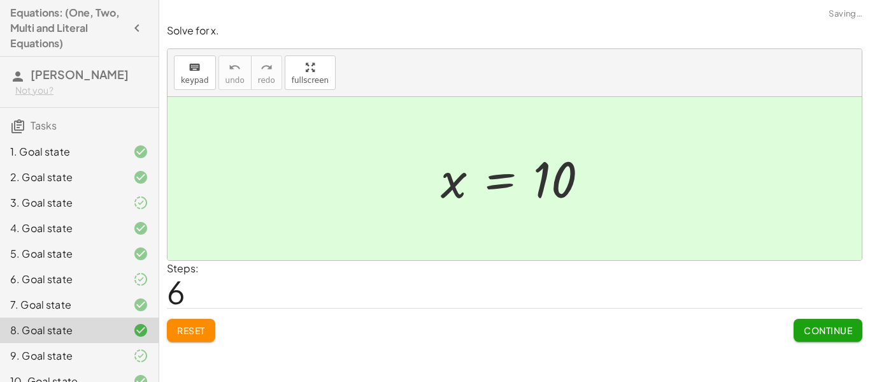
click at [819, 327] on span "Continue" at bounding box center [828, 329] width 48 height 11
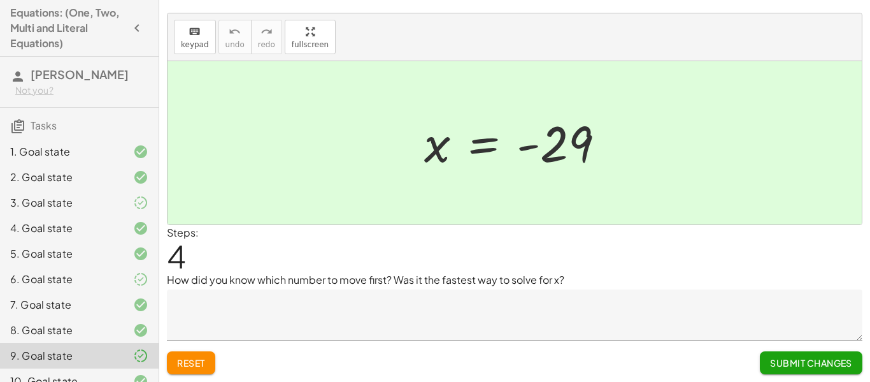
scroll to position [425, 0]
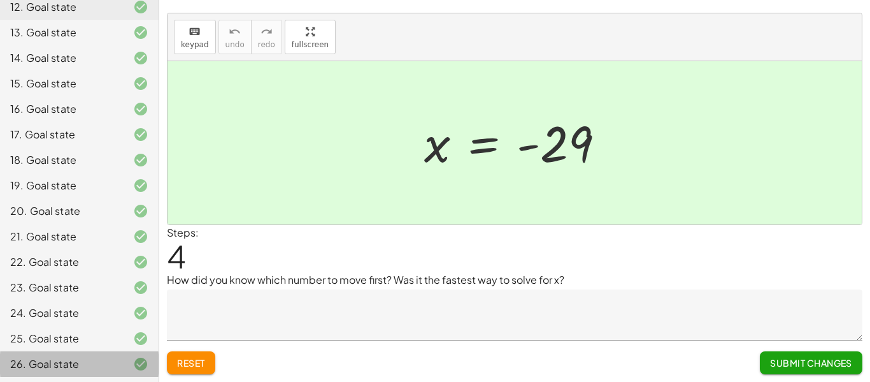
click at [41, 373] on div "26. Goal state" at bounding box center [79, 363] width 159 height 25
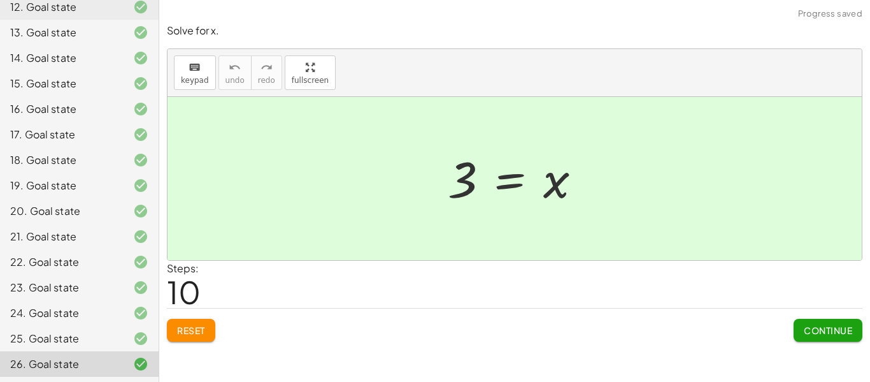
click at [821, 329] on span "Continue" at bounding box center [828, 329] width 48 height 11
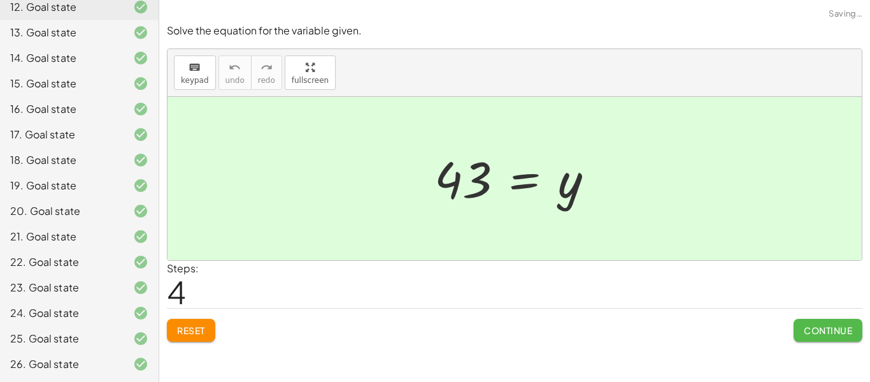
click at [821, 329] on span "Continue" at bounding box center [828, 329] width 48 height 11
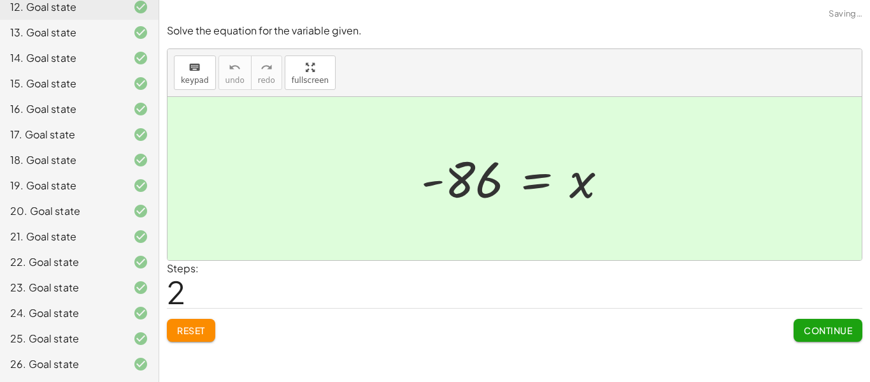
click at [821, 329] on span "Continue" at bounding box center [828, 329] width 48 height 11
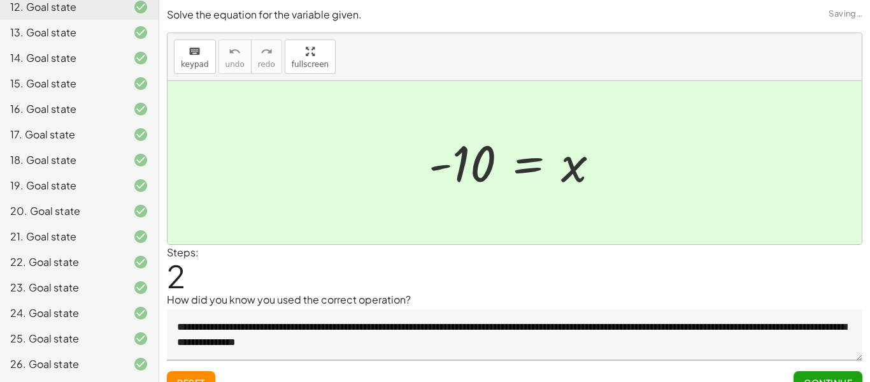
click at [821, 329] on textarea "**********" at bounding box center [515, 334] width 696 height 51
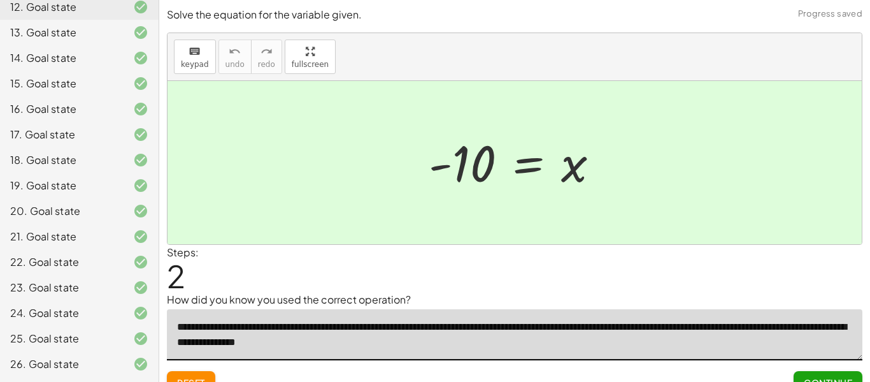
scroll to position [20, 0]
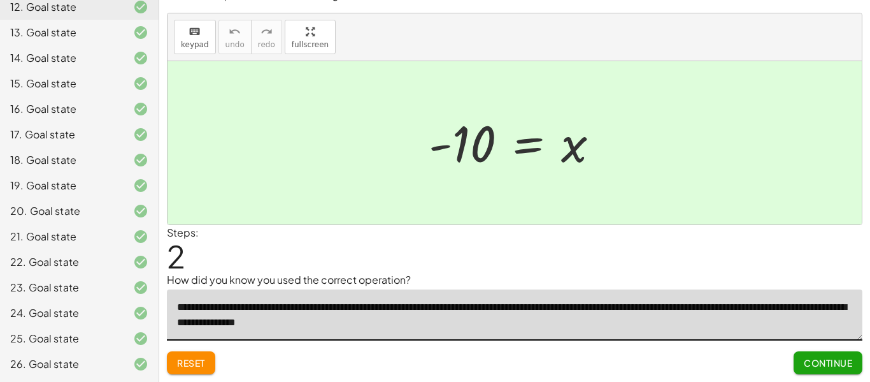
click at [53, 363] on div "26. Goal state" at bounding box center [61, 363] width 103 height 15
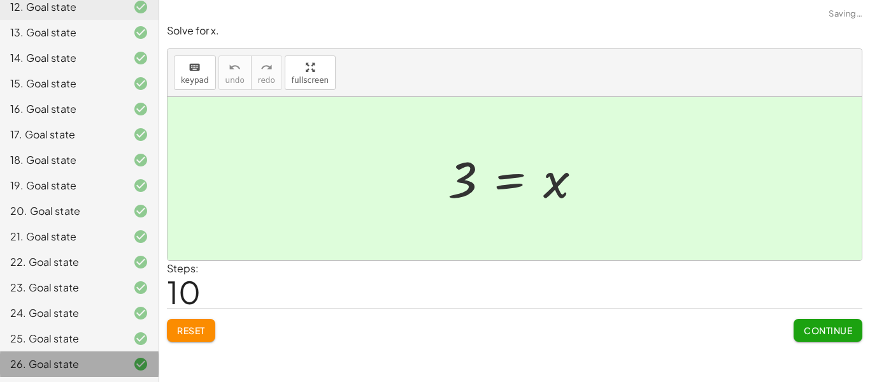
scroll to position [0, 0]
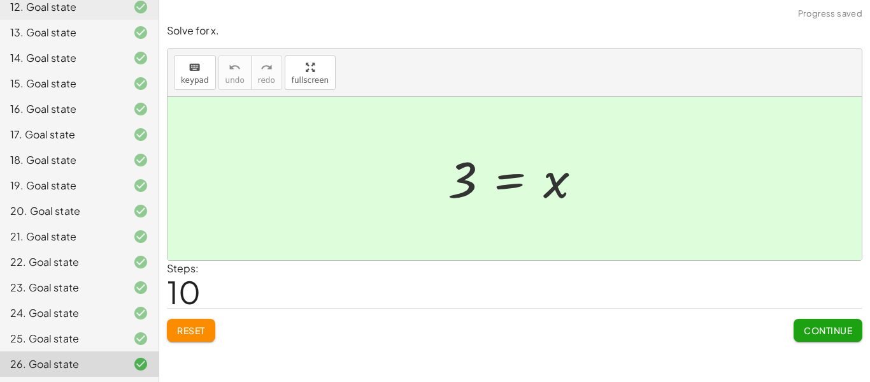
click at [849, 331] on span "Continue" at bounding box center [828, 329] width 48 height 11
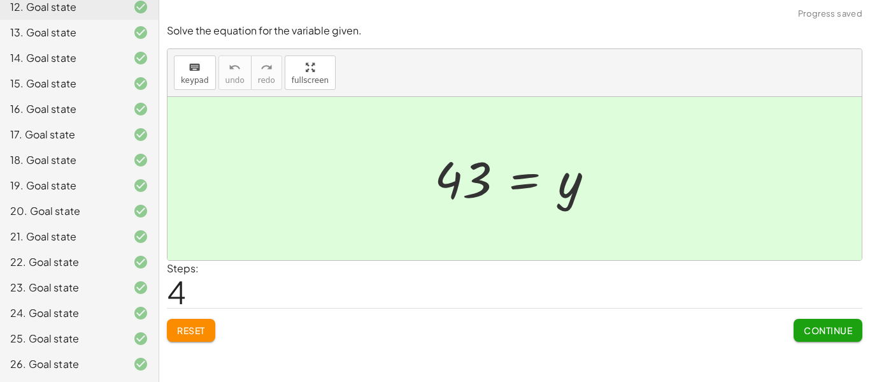
click at [849, 331] on span "Continue" at bounding box center [828, 329] width 48 height 11
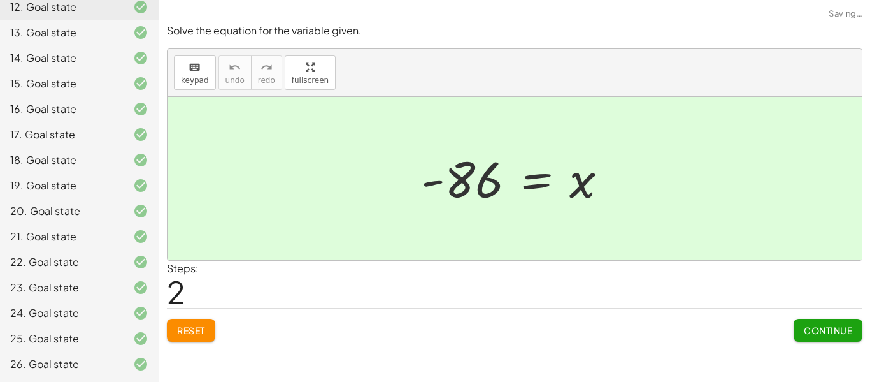
click at [849, 331] on span "Continue" at bounding box center [828, 329] width 48 height 11
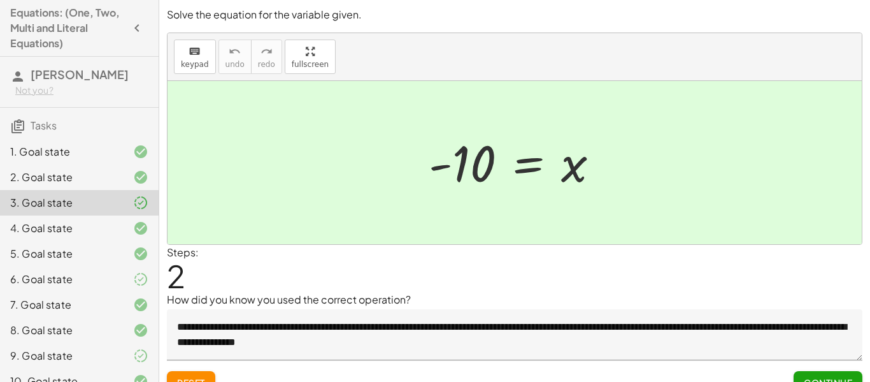
click at [0, 0] on div "**********" at bounding box center [0, 0] width 0 height 0
click at [145, 28] on button "button" at bounding box center [137, 28] width 23 height 23
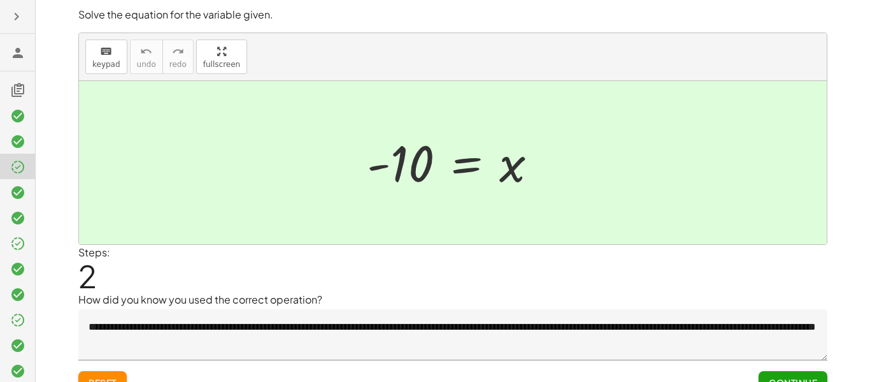
click at [20, 15] on icon "button" at bounding box center [16, 16] width 15 height 15
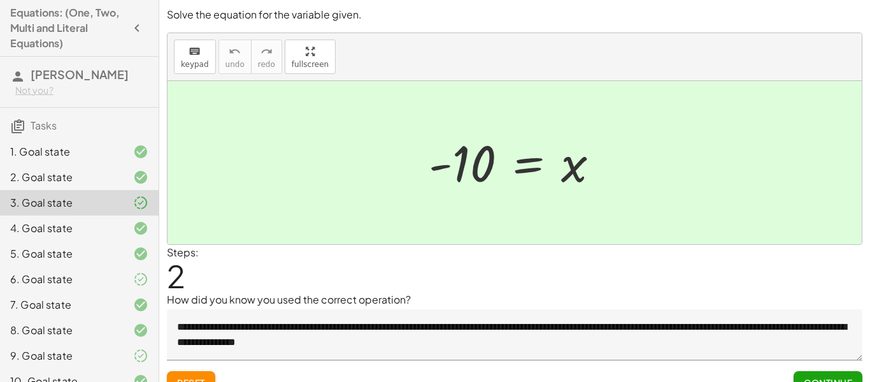
click at [45, 125] on span "Tasks" at bounding box center [44, 125] width 26 height 13
click at [137, 31] on icon "button" at bounding box center [136, 27] width 15 height 15
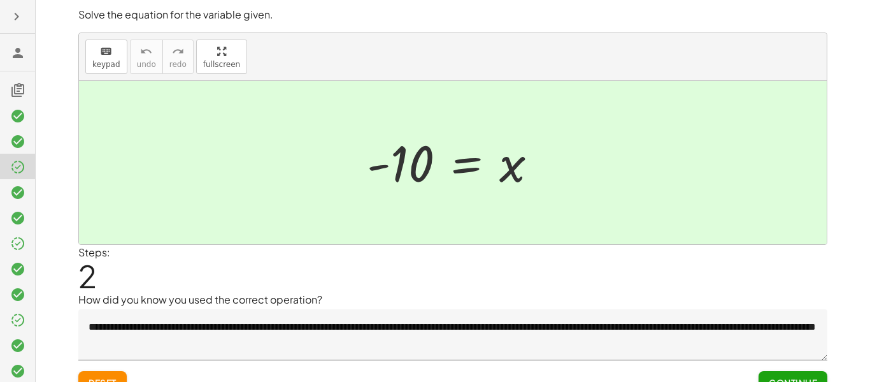
click at [20, 60] on h3 at bounding box center [17, 52] width 35 height 37
click at [17, 54] on icon at bounding box center [17, 52] width 15 height 15
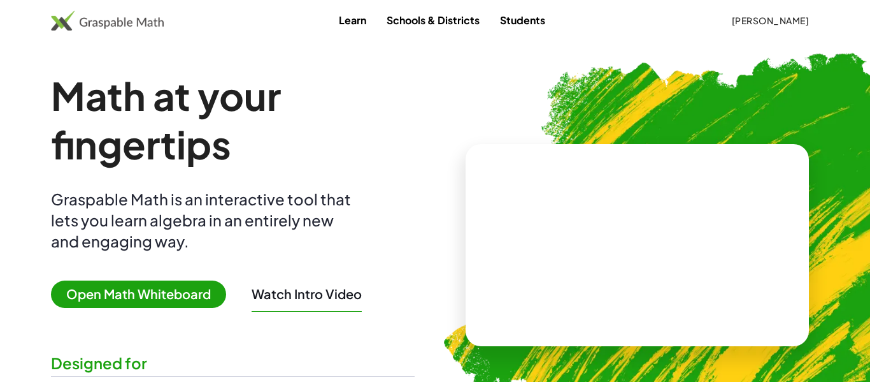
click at [194, 298] on span "Open Math Whiteboard" at bounding box center [138, 293] width 175 height 27
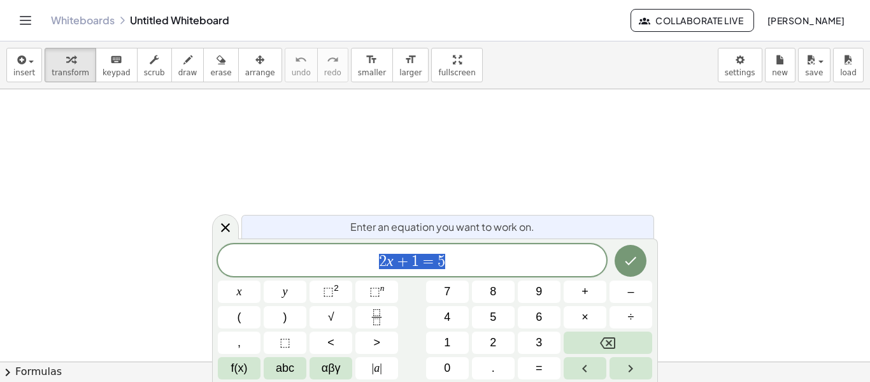
scroll to position [1, 0]
click at [24, 22] on icon "Toggle navigation" at bounding box center [25, 20] width 15 height 15
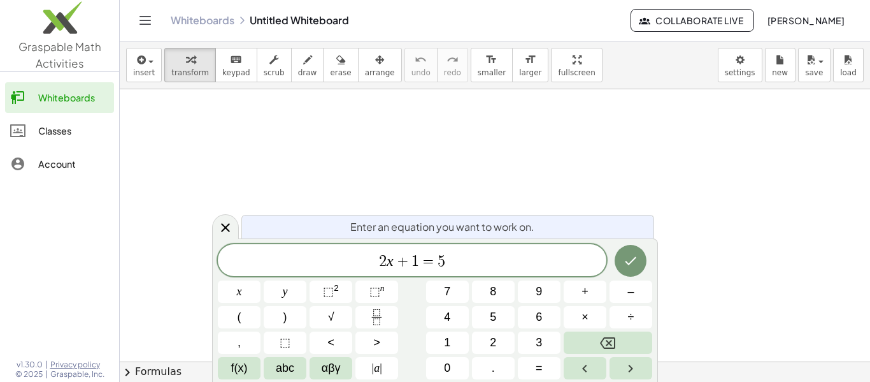
click at [27, 140] on link "Classes" at bounding box center [59, 130] width 109 height 31
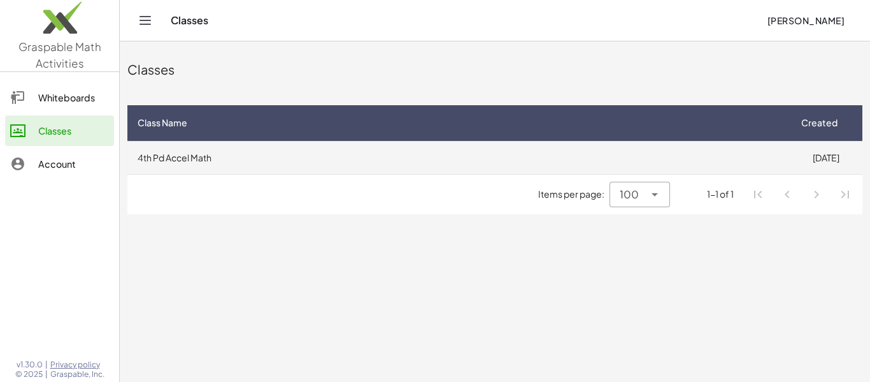
click at [227, 155] on td "4th Pd Accel Math" at bounding box center [458, 157] width 662 height 33
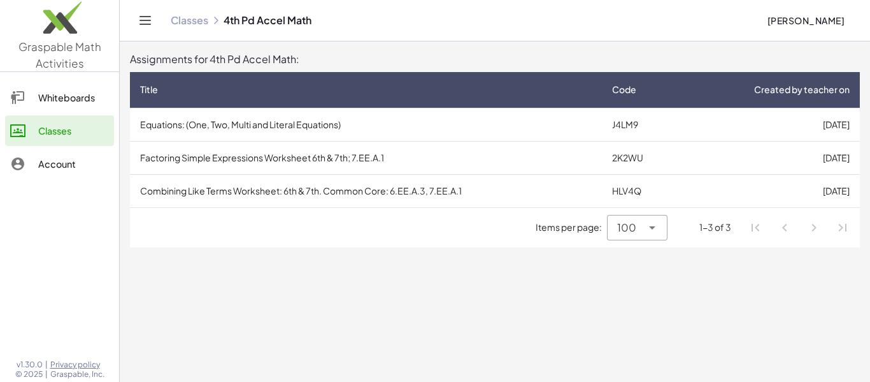
click at [149, 10] on div "Classes 4th Pd Accel Math [PERSON_NAME]" at bounding box center [495, 20] width 720 height 41
click at [150, 20] on icon "Toggle navigation" at bounding box center [145, 21] width 11 height 8
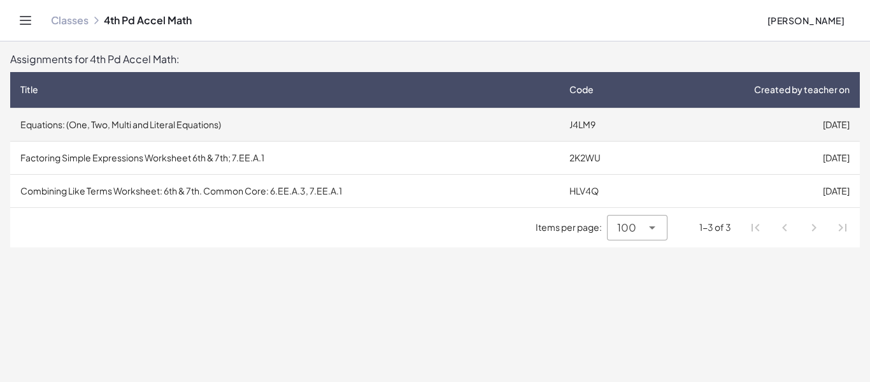
click at [135, 127] on td "Equations: (One, Two, Multi and Literal Equations)" at bounding box center [284, 124] width 549 height 33
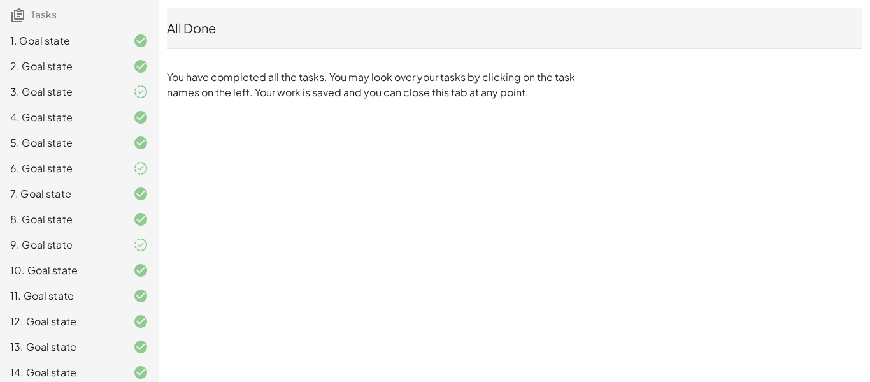
scroll to position [112, 0]
click at [147, 91] on icon at bounding box center [140, 90] width 15 height 15
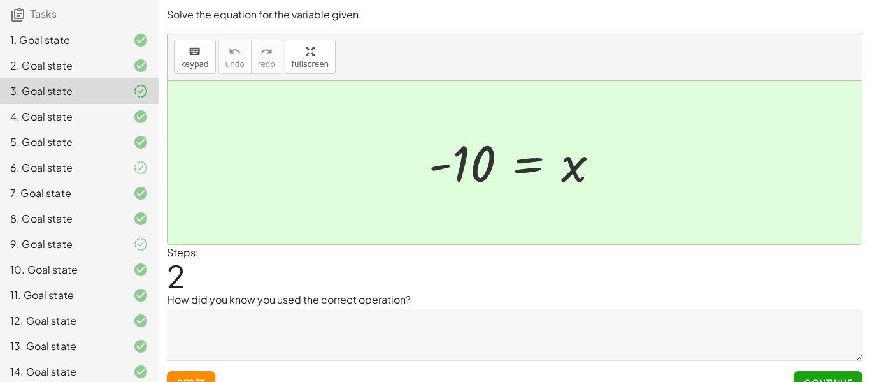
click at [48, 155] on div "4. Goal state" at bounding box center [79, 167] width 159 height 25
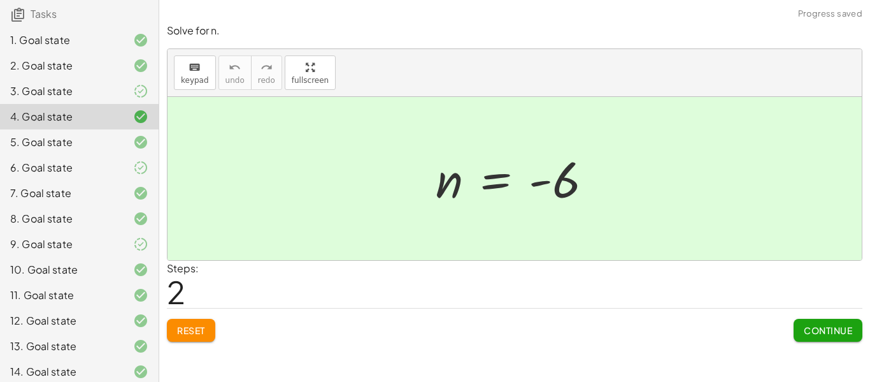
click at [842, 329] on span "Continue" at bounding box center [828, 329] width 48 height 11
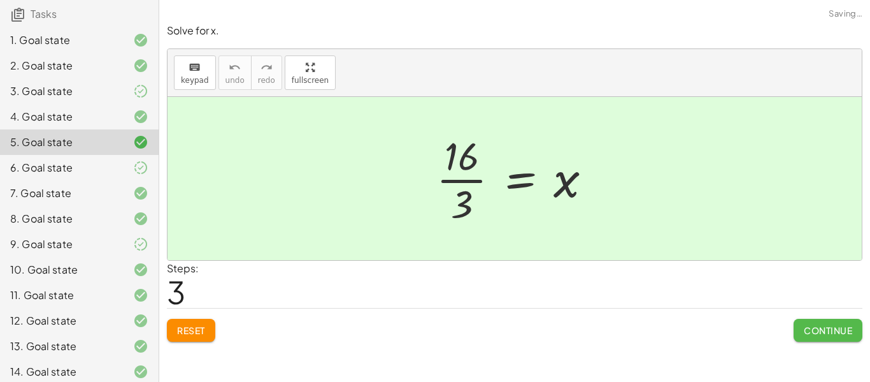
click at [842, 329] on span "Continue" at bounding box center [828, 329] width 48 height 11
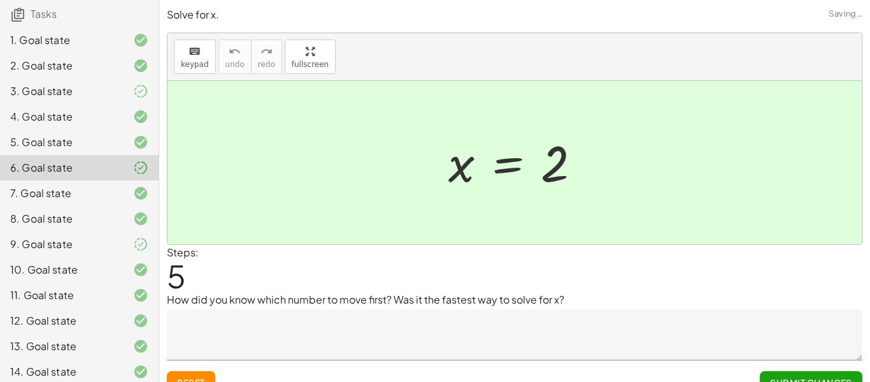
scroll to position [20, 0]
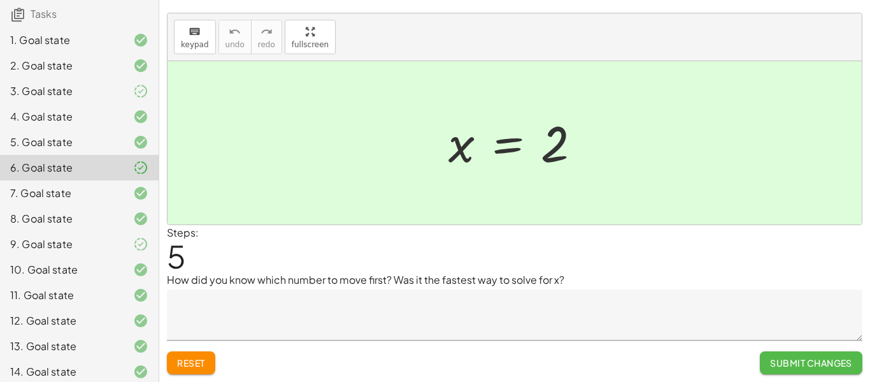
click at [797, 361] on span "Submit Changes" at bounding box center [811, 362] width 82 height 11
click at [809, 363] on span "Continue" at bounding box center [828, 362] width 48 height 11
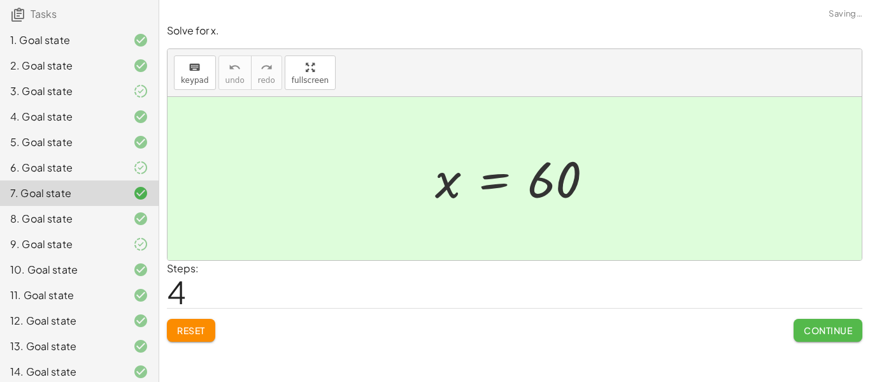
click at [826, 332] on span "Continue" at bounding box center [828, 329] width 48 height 11
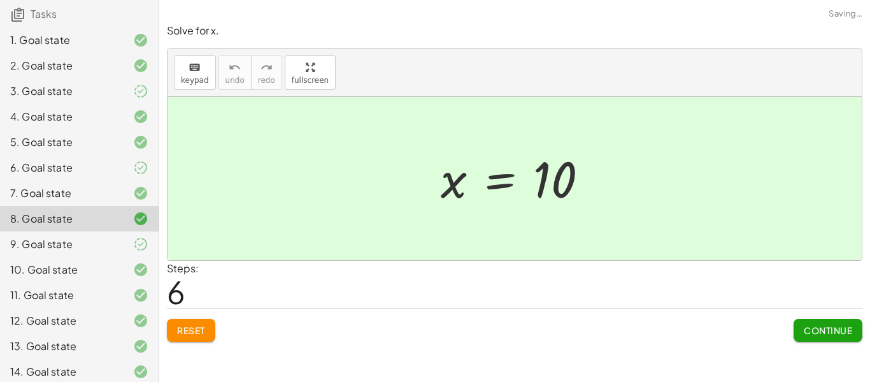
click at [827, 338] on button "Continue" at bounding box center [828, 330] width 69 height 23
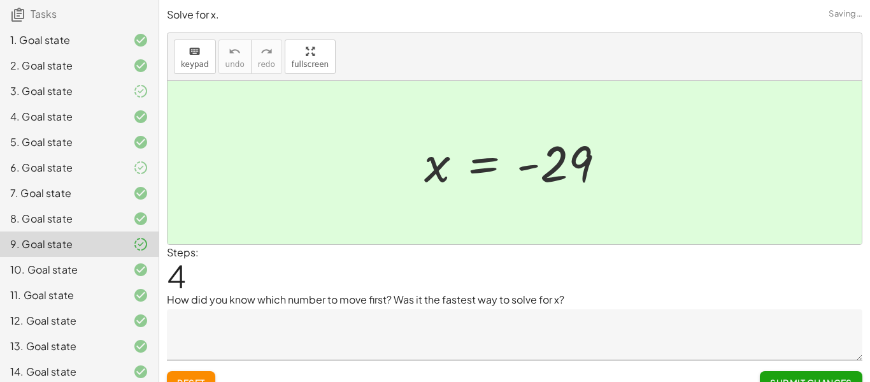
scroll to position [15, 0]
click at [32, 189] on div "7. Goal state" at bounding box center [61, 192] width 103 height 15
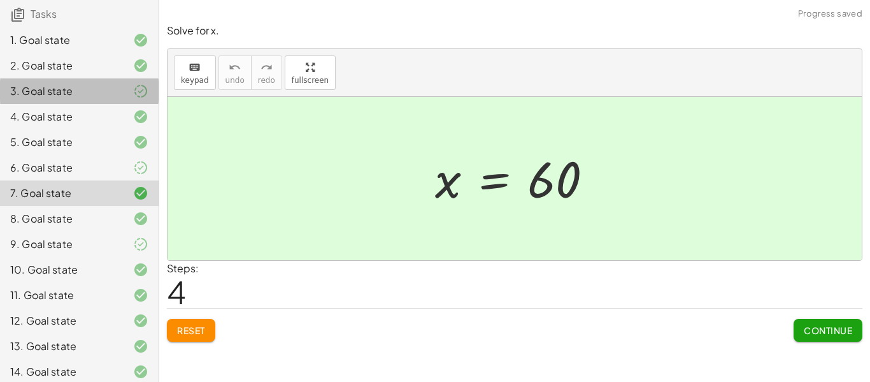
click at [87, 92] on div "3. Goal state" at bounding box center [61, 90] width 103 height 15
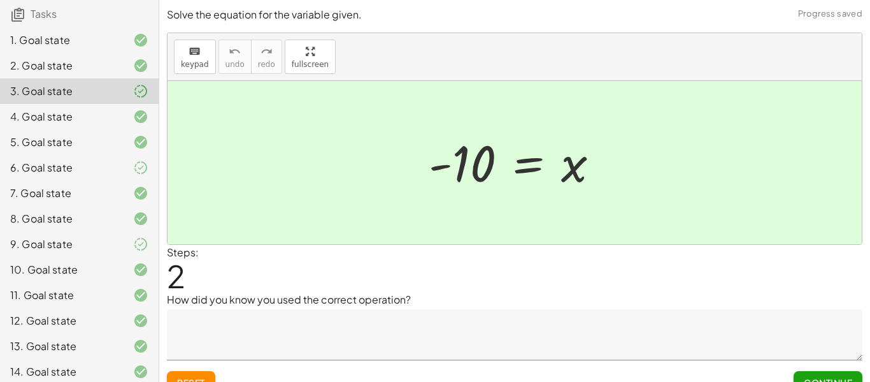
scroll to position [20, 0]
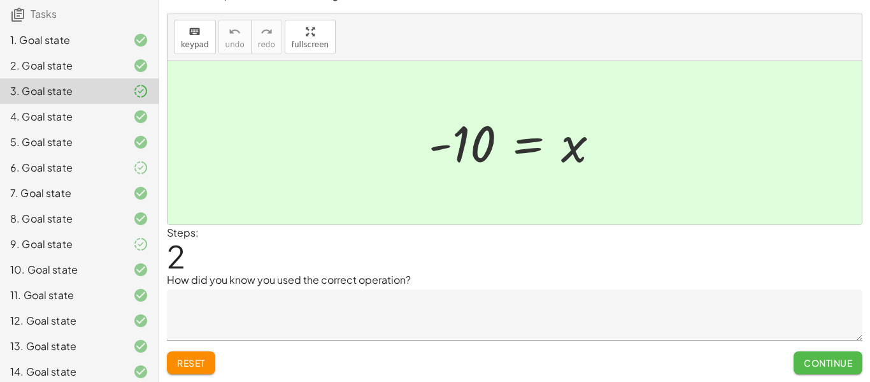
click at [848, 360] on span "Continue" at bounding box center [828, 362] width 48 height 11
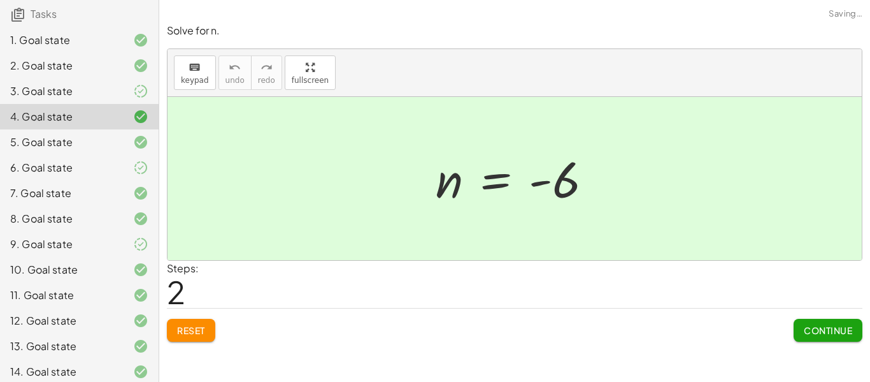
scroll to position [0, 0]
click at [90, 137] on div "5. Goal state" at bounding box center [61, 141] width 103 height 15
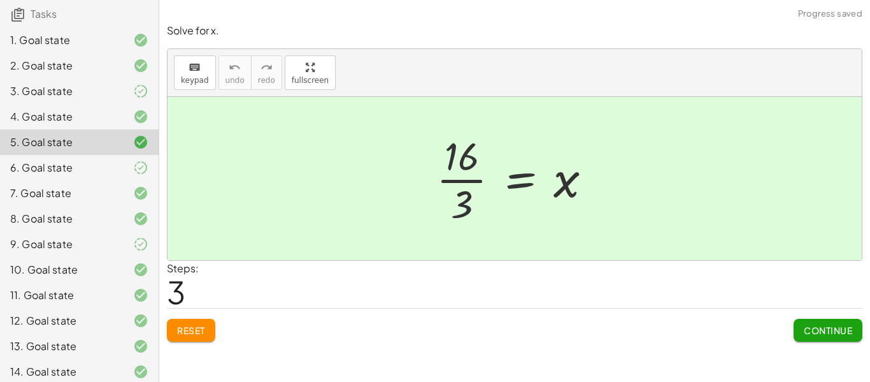
click at [89, 162] on div "6. Goal state" at bounding box center [61, 167] width 103 height 15
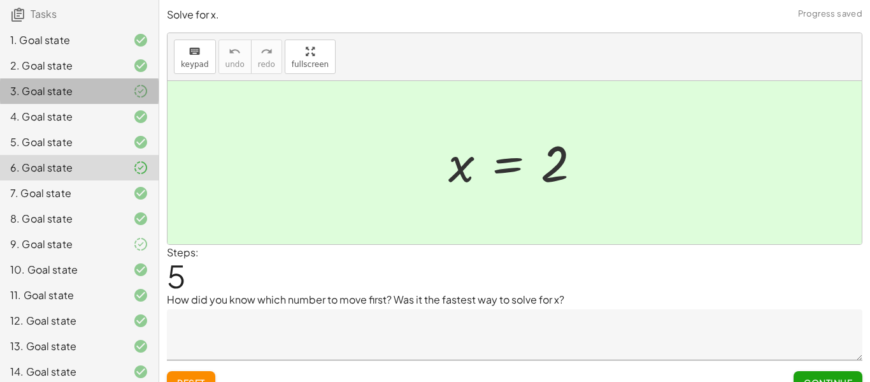
click at [75, 85] on div "3. Goal state" at bounding box center [61, 90] width 103 height 15
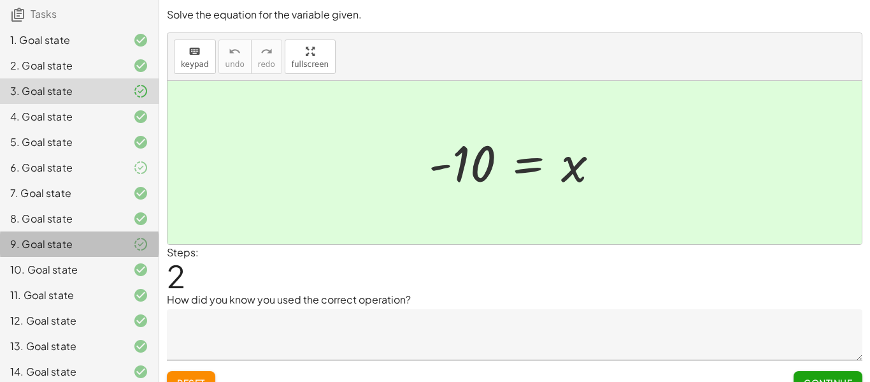
click at [119, 246] on div at bounding box center [131, 243] width 36 height 15
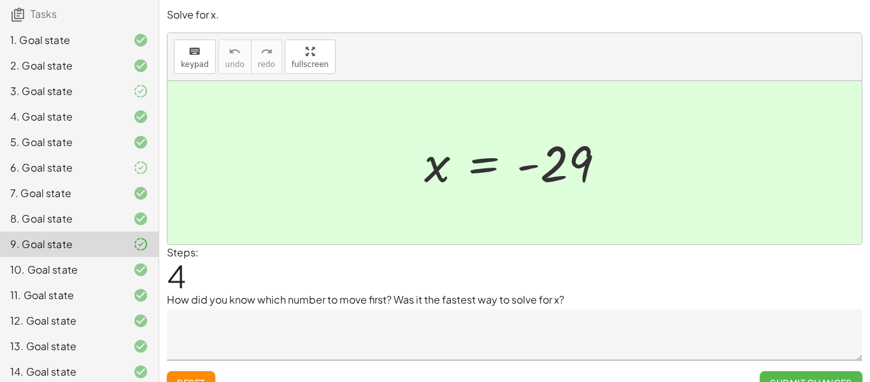
click at [828, 375] on button "Submit Changes" at bounding box center [811, 382] width 103 height 23
click at [828, 375] on button "Continue" at bounding box center [828, 382] width 69 height 23
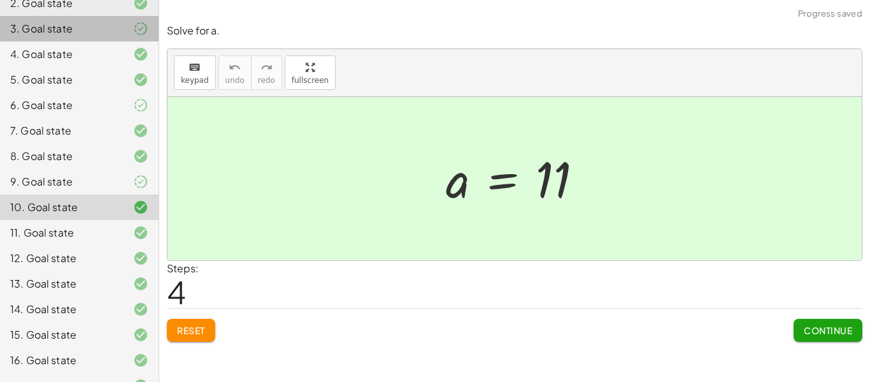
click at [40, 46] on div "1. Goal state 2. Goal state 3. Goal state 4. Goal state 5. Goal state 6. Goal s…" at bounding box center [79, 296] width 159 height 673
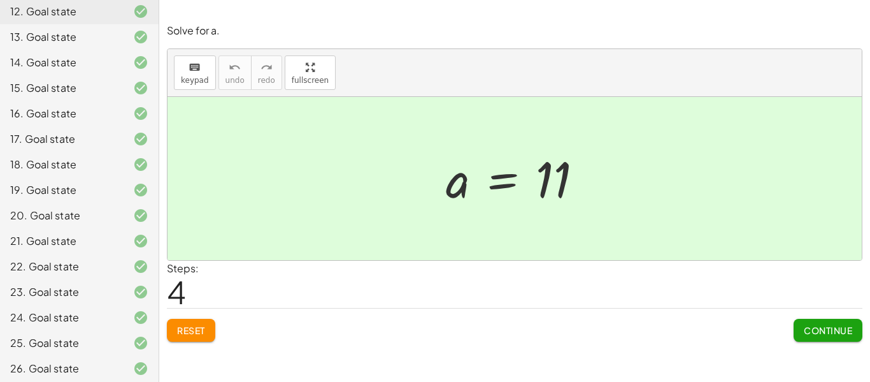
scroll to position [425, 0]
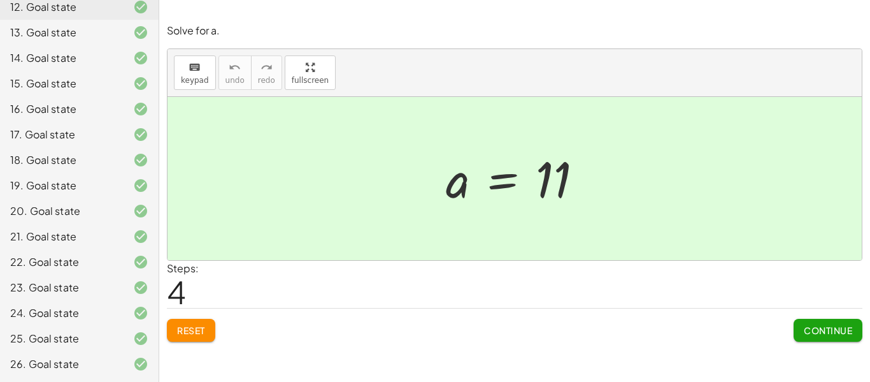
click at [86, 366] on div "26. Goal state" at bounding box center [61, 363] width 103 height 15
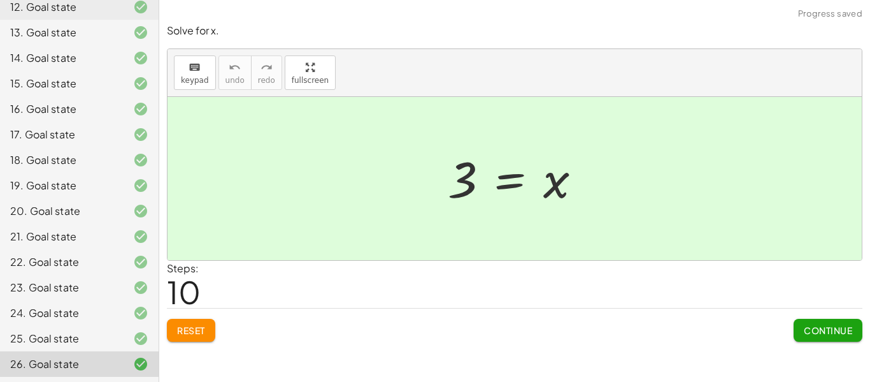
click at [92, 334] on div "25. Goal state" at bounding box center [61, 338] width 103 height 15
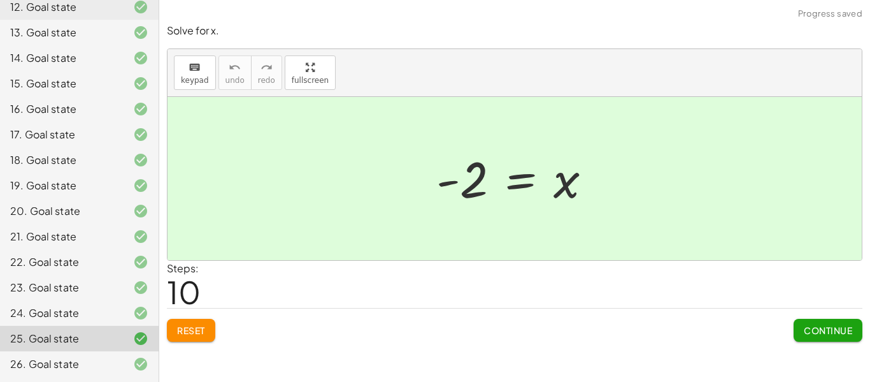
click at [90, 312] on div "24. Goal state" at bounding box center [61, 312] width 103 height 15
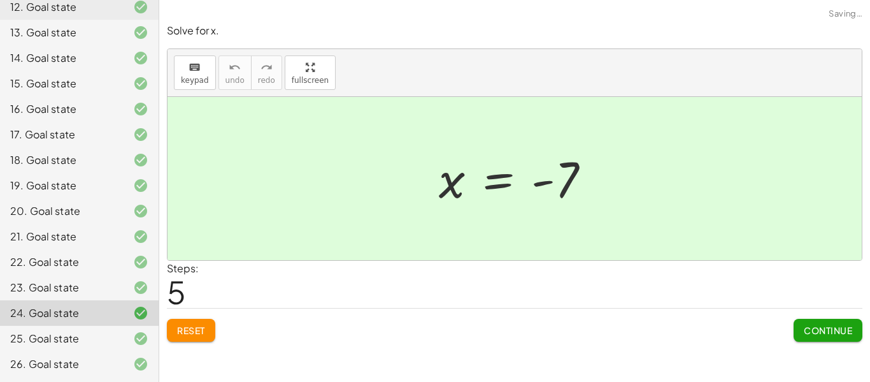
click at [89, 294] on div "23. Goal state" at bounding box center [61, 287] width 103 height 15
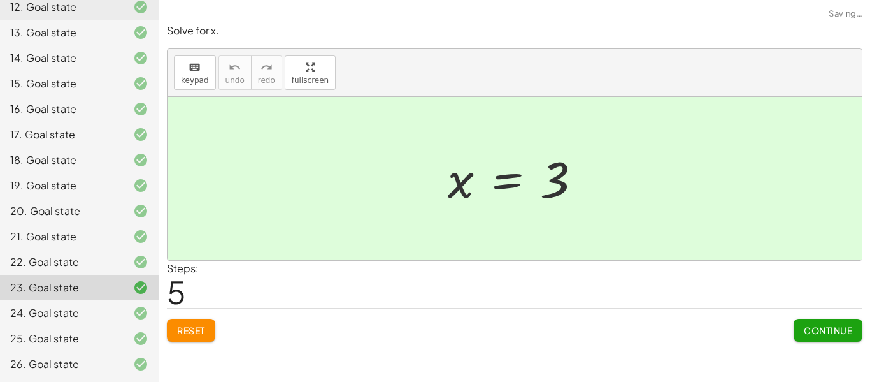
click at [88, 269] on div "22. Goal state" at bounding box center [61, 261] width 103 height 15
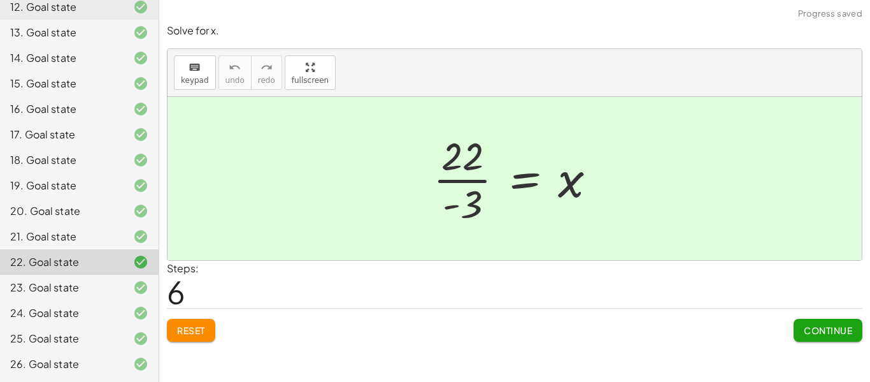
click at [78, 232] on div "21. Goal state" at bounding box center [61, 236] width 103 height 15
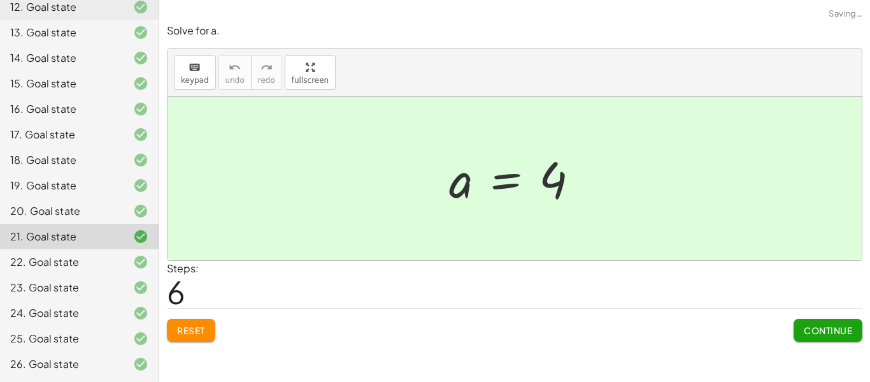
click at [82, 212] on div "20. Goal state" at bounding box center [61, 210] width 103 height 15
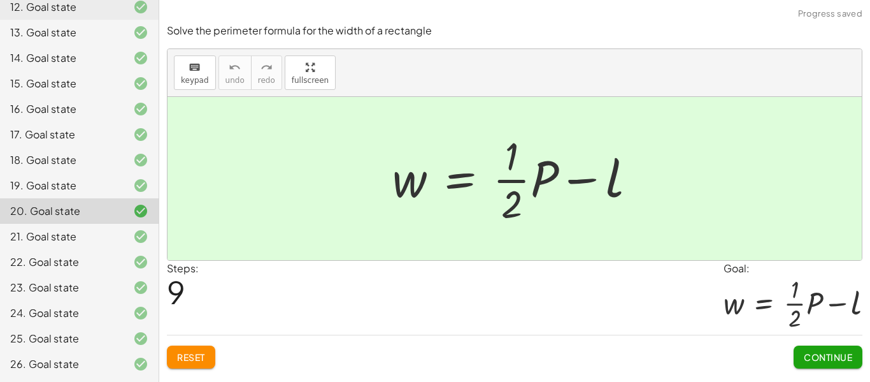
click at [81, 189] on div "19. Goal state" at bounding box center [61, 185] width 103 height 15
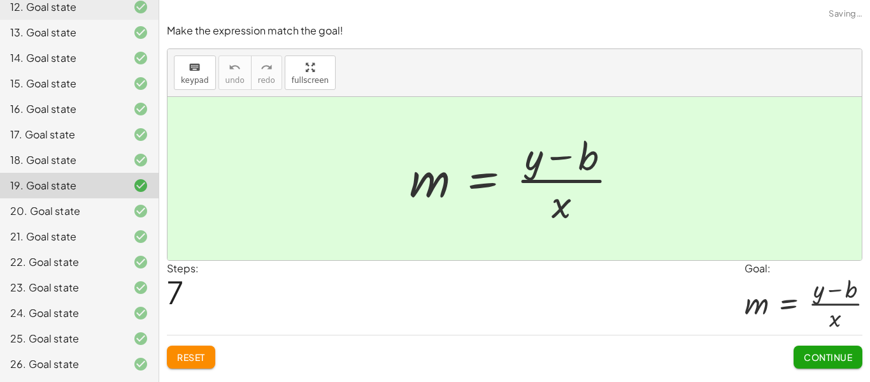
click at [77, 164] on div "18. Goal state" at bounding box center [61, 159] width 103 height 15
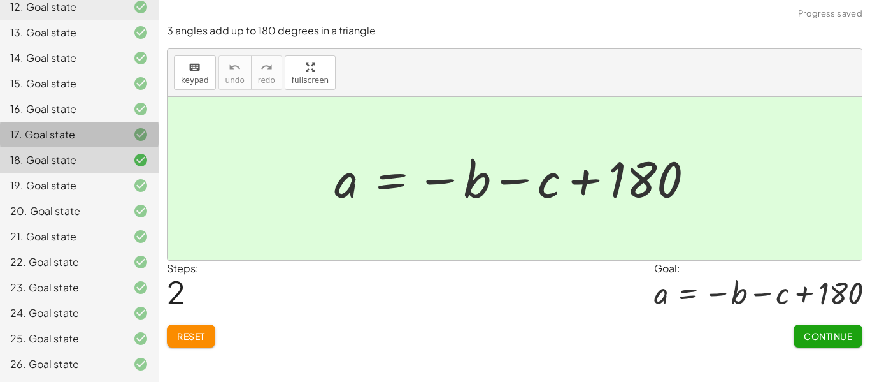
click at [75, 135] on div "17. Goal state" at bounding box center [61, 134] width 103 height 15
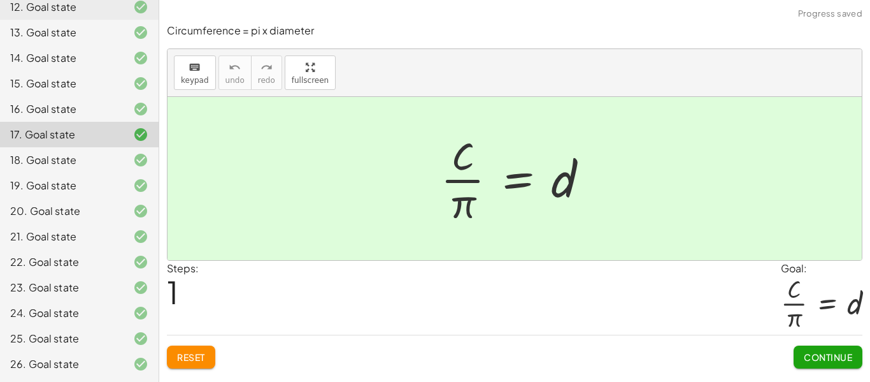
click at [75, 109] on div "16. Goal state" at bounding box center [61, 108] width 103 height 15
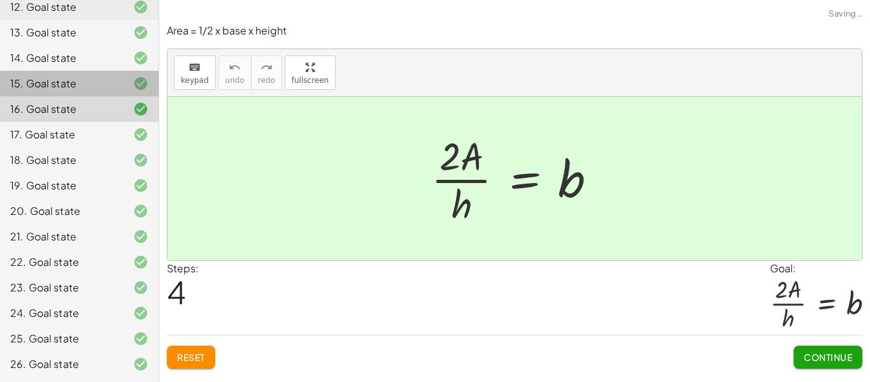
click at [72, 90] on div "15. Goal state" at bounding box center [61, 83] width 103 height 15
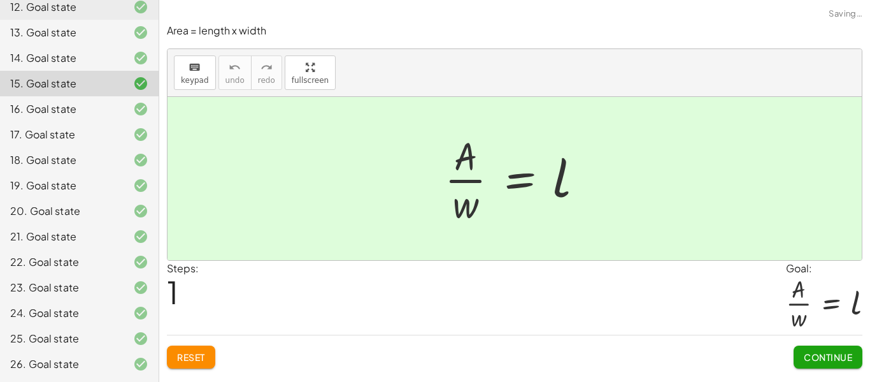
click at [69, 59] on div "14. Goal state" at bounding box center [61, 57] width 103 height 15
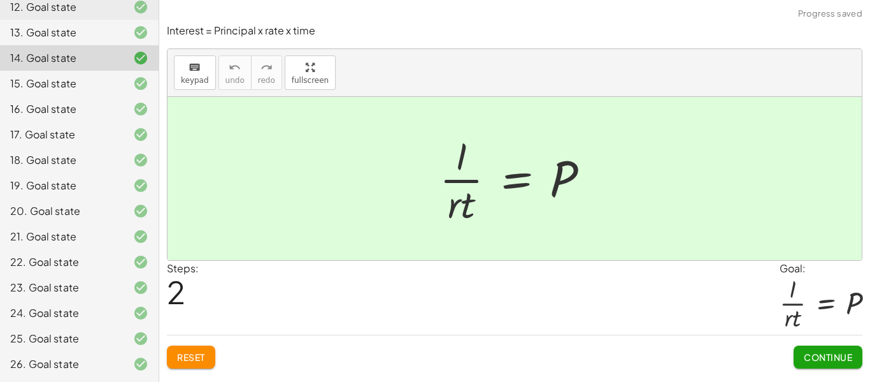
click at [67, 26] on div "13. Goal state" at bounding box center [61, 32] width 103 height 15
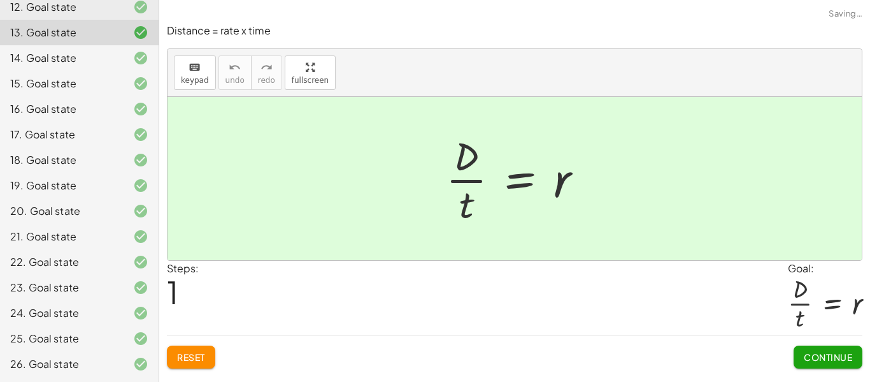
click at [70, 15] on div "12. Goal state" at bounding box center [61, 6] width 103 height 15
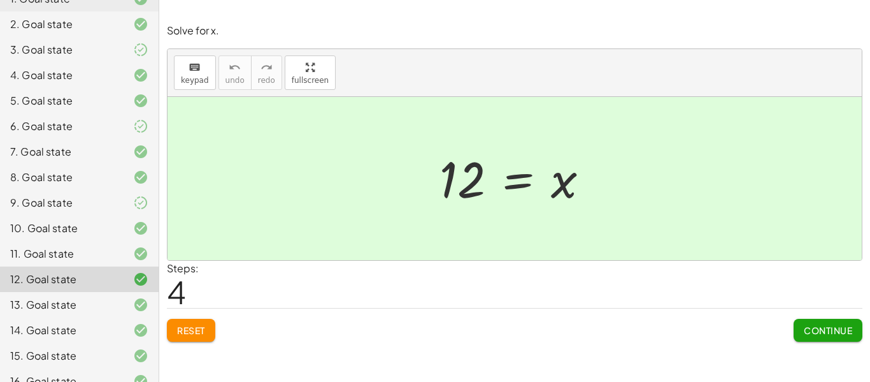
scroll to position [148, 0]
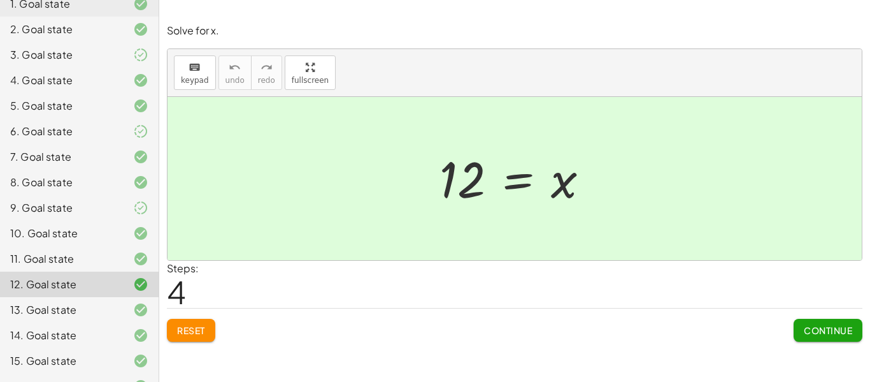
click at [57, 256] on div "11. Goal state" at bounding box center [61, 258] width 103 height 15
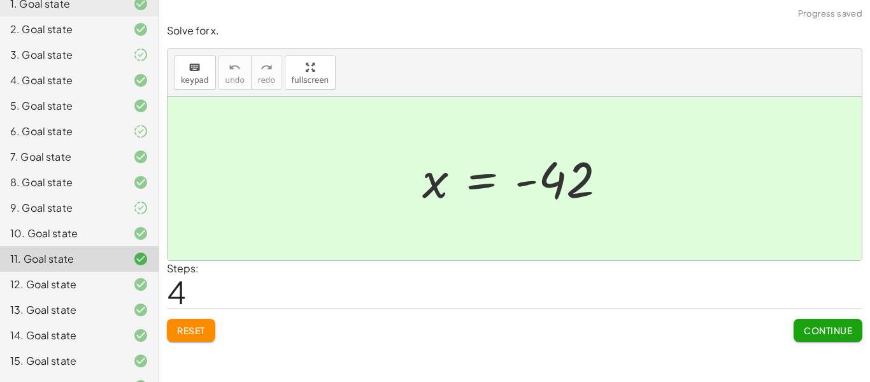
click at [62, 239] on div "10. Goal state" at bounding box center [61, 233] width 103 height 15
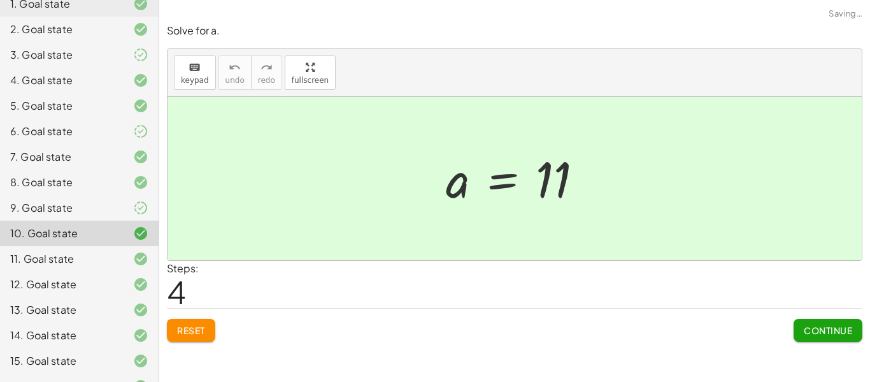
click at [64, 210] on div "9. Goal state" at bounding box center [61, 207] width 103 height 15
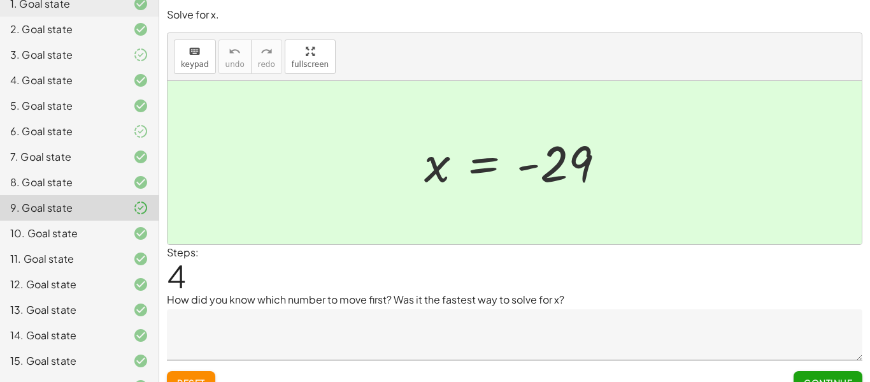
click at [822, 375] on button "Continue" at bounding box center [828, 382] width 69 height 23
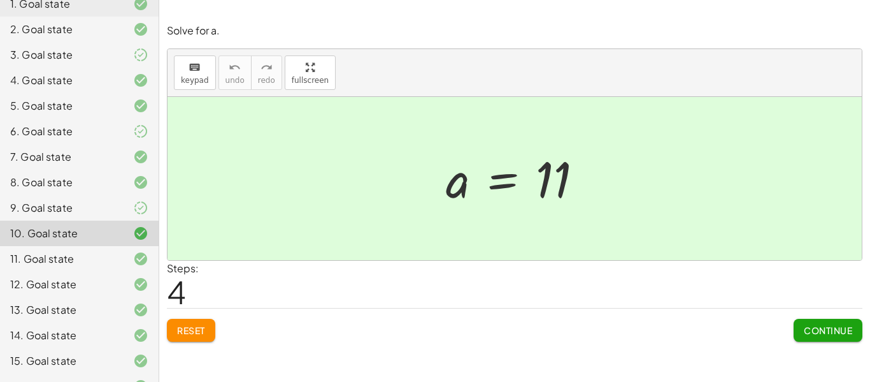
click at [56, 204] on div "9. Goal state" at bounding box center [61, 207] width 103 height 15
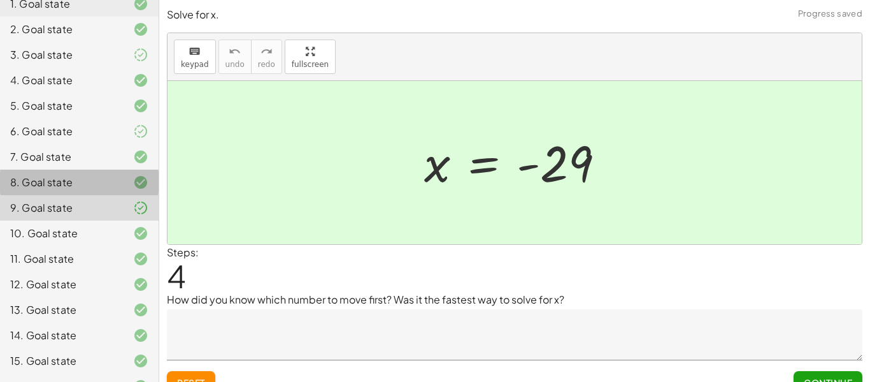
click at [57, 185] on div "8. Goal state" at bounding box center [61, 182] width 103 height 15
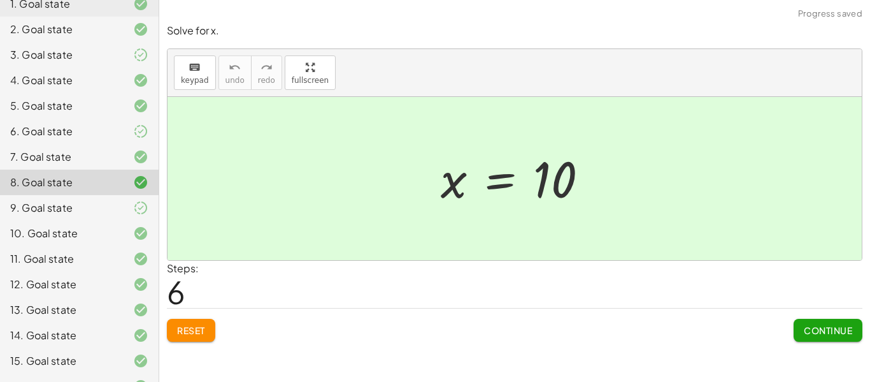
click at [61, 170] on div "8. Goal state" at bounding box center [79, 182] width 159 height 25
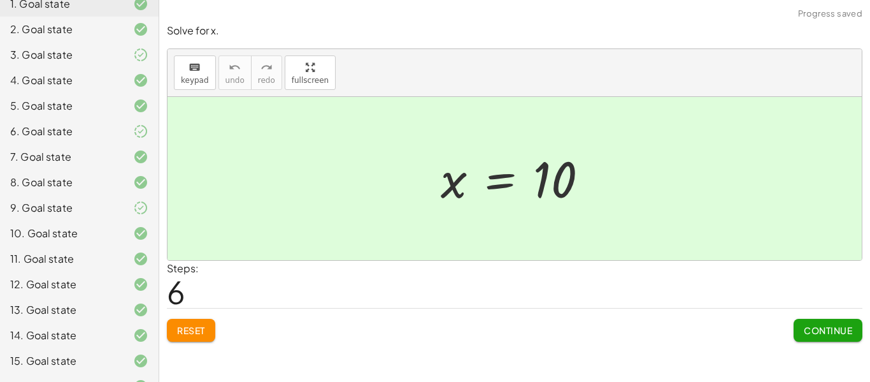
click at [64, 156] on div "7. Goal state" at bounding box center [61, 156] width 103 height 15
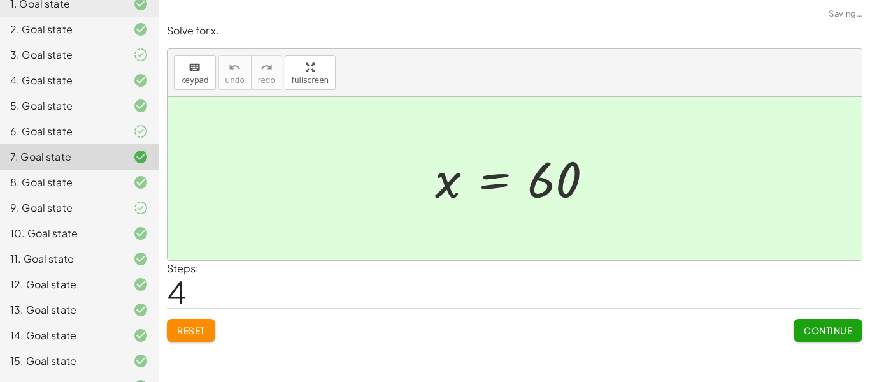
click at [65, 130] on div "6. Goal state" at bounding box center [61, 131] width 103 height 15
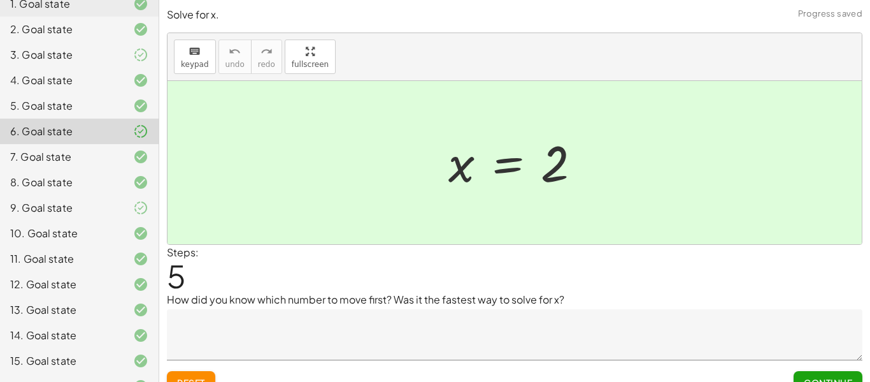
click at [67, 106] on div "5. Goal state" at bounding box center [61, 105] width 103 height 15
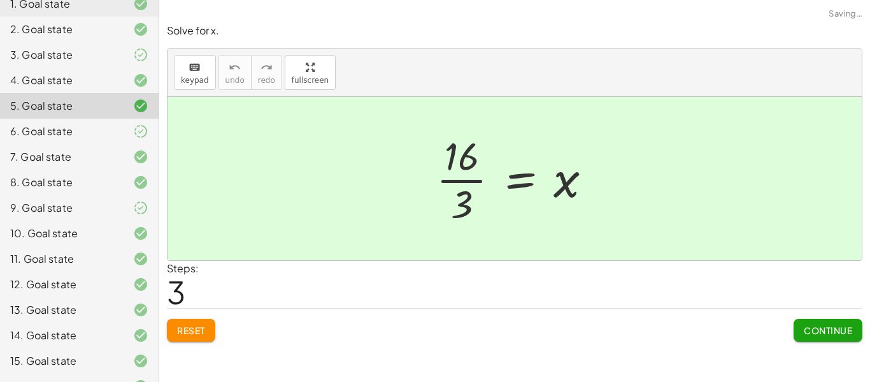
click at [65, 80] on div "4. Goal state" at bounding box center [61, 80] width 103 height 15
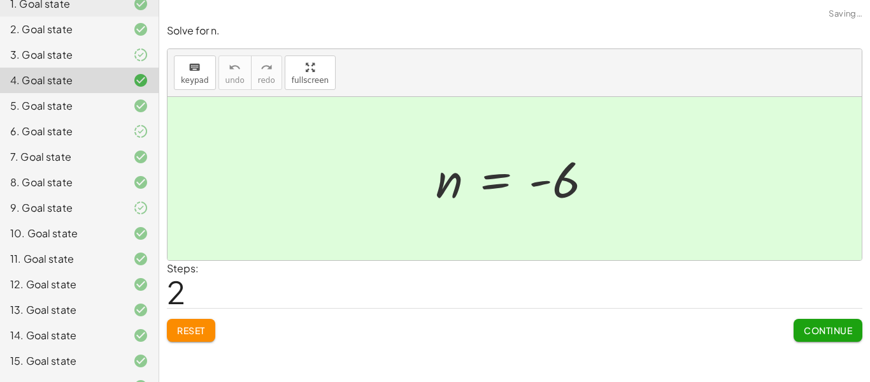
click at [66, 60] on div "3. Goal state" at bounding box center [61, 54] width 103 height 15
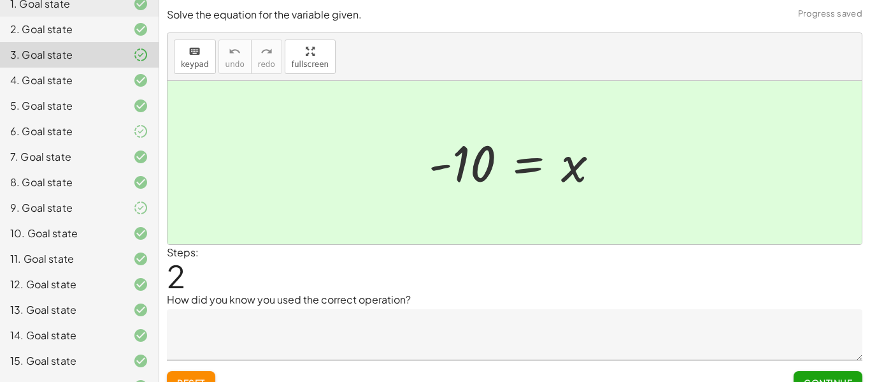
click at [66, 33] on div "2. Goal state" at bounding box center [61, 29] width 103 height 15
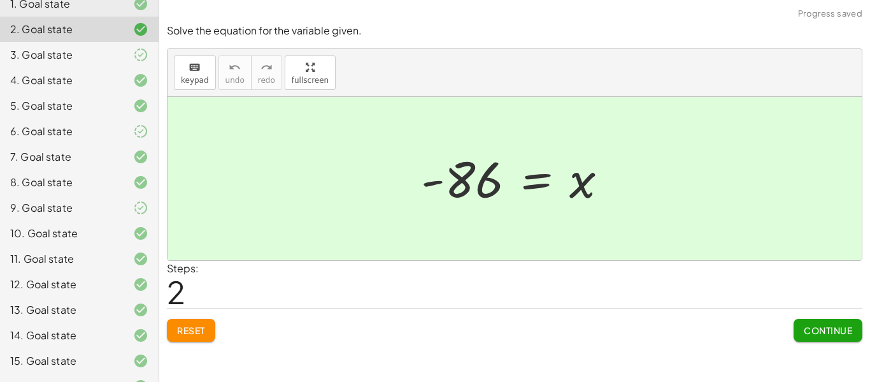
click at [64, 2] on div "1. Goal state" at bounding box center [61, 3] width 103 height 15
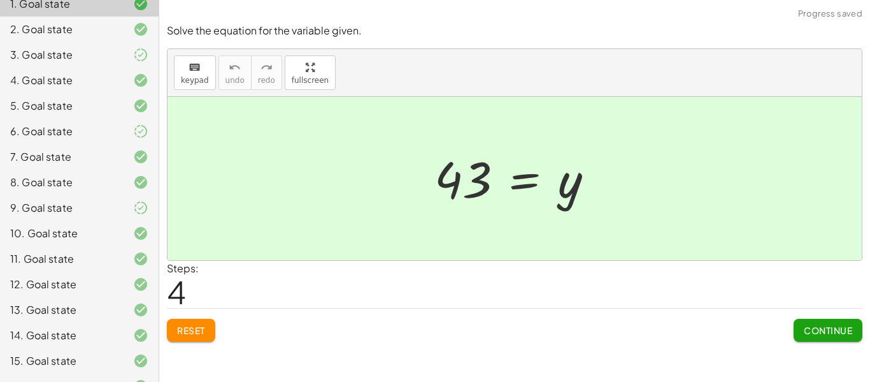
click at [835, 326] on span "Continue" at bounding box center [828, 329] width 48 height 11
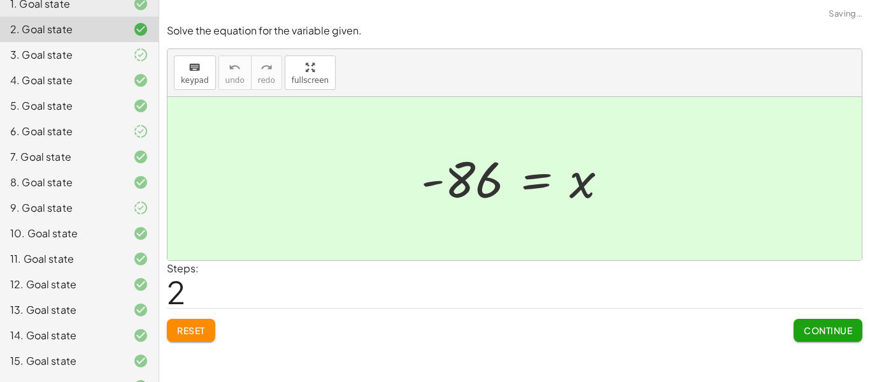
click at [835, 326] on span "Continue" at bounding box center [828, 329] width 48 height 11
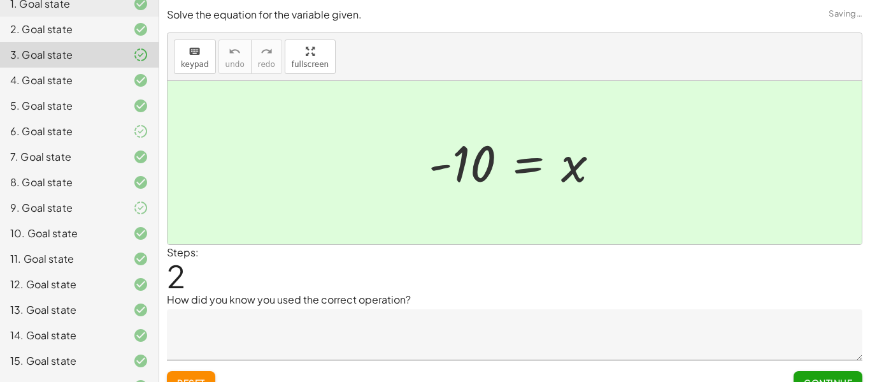
click at [837, 378] on span "Continue" at bounding box center [828, 382] width 48 height 11
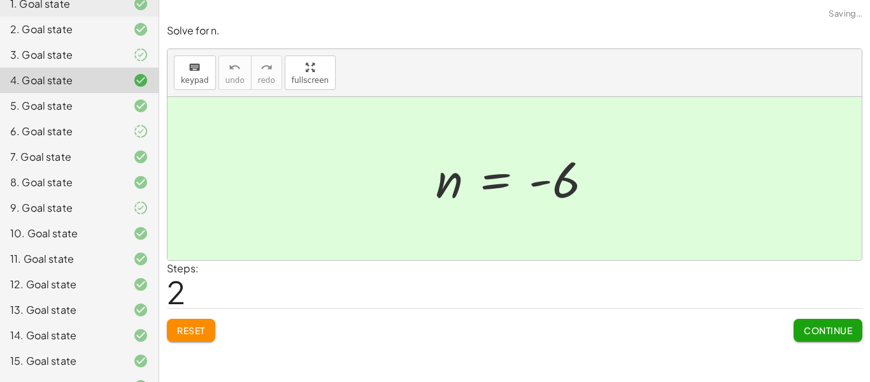
click at [837, 378] on div "Solve the equation for the variable given. keyboard keypad undo undo redo redo …" at bounding box center [514, 191] width 711 height 382
click at [827, 326] on span "Continue" at bounding box center [828, 329] width 48 height 11
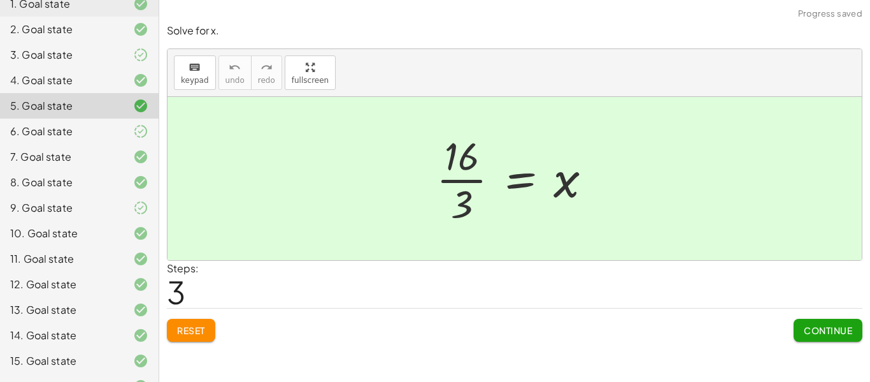
click at [827, 326] on span "Continue" at bounding box center [828, 329] width 48 height 11
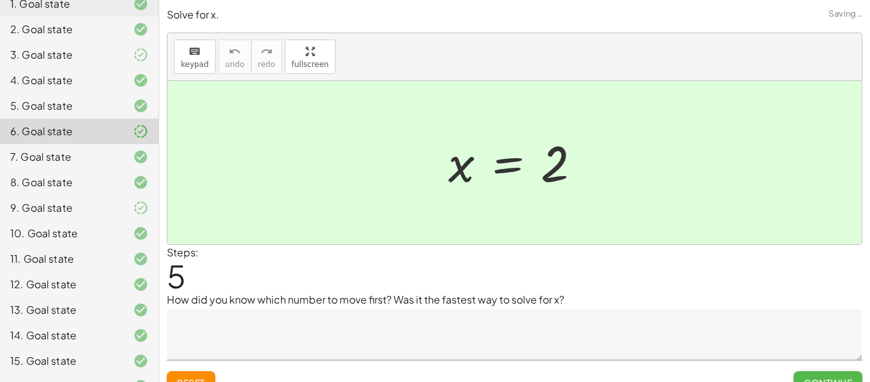
click at [827, 378] on span "Continue" at bounding box center [828, 382] width 48 height 11
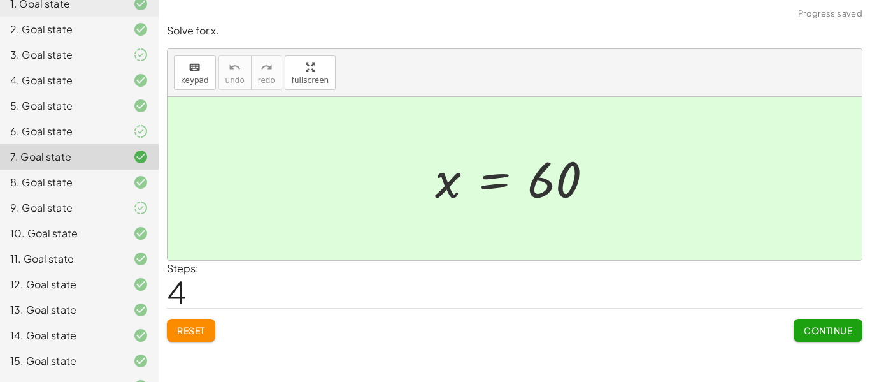
click at [814, 328] on span "Continue" at bounding box center [828, 329] width 48 height 11
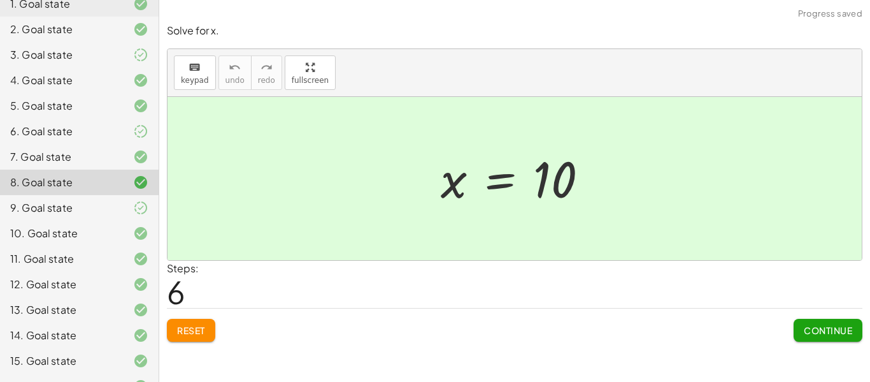
click at [814, 328] on span "Continue" at bounding box center [828, 329] width 48 height 11
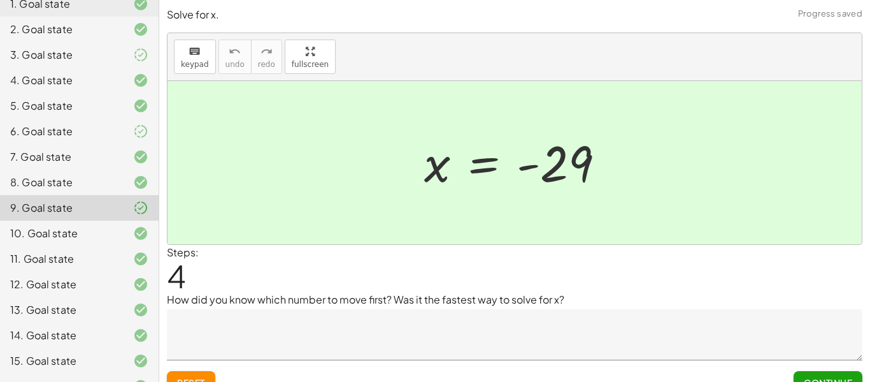
click at [818, 373] on button "Continue" at bounding box center [828, 382] width 69 height 23
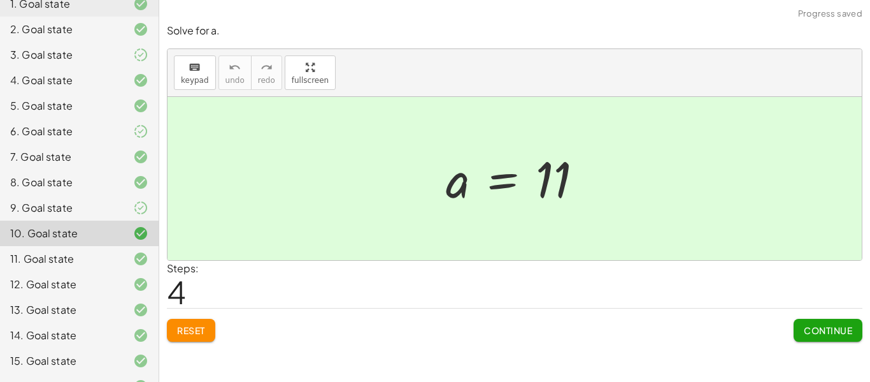
click at [831, 331] on span "Continue" at bounding box center [828, 329] width 48 height 11
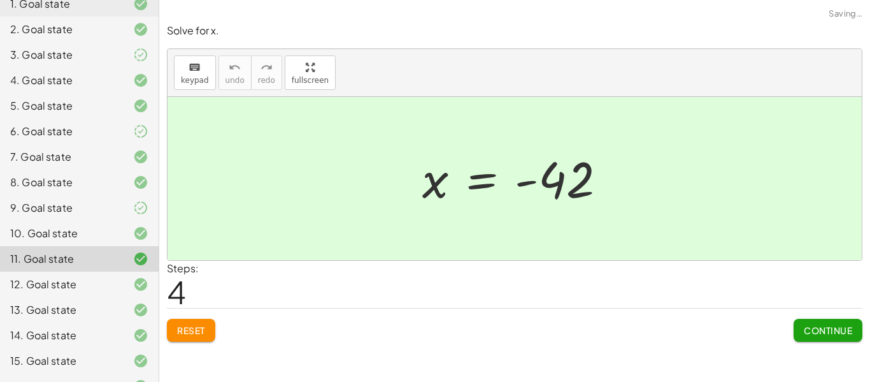
click at [831, 331] on span "Continue" at bounding box center [828, 329] width 48 height 11
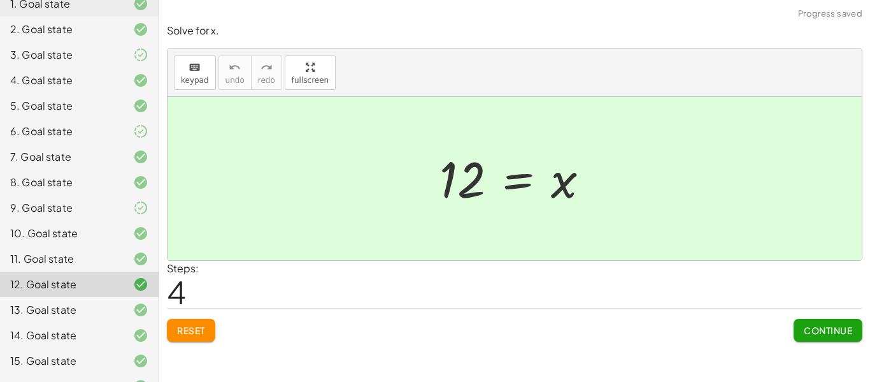
click at [831, 331] on span "Continue" at bounding box center [828, 329] width 48 height 11
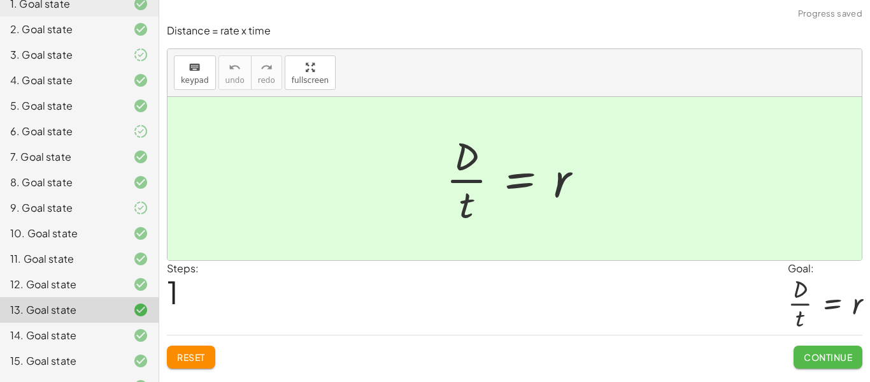
click at [830, 354] on span "Continue" at bounding box center [828, 356] width 48 height 11
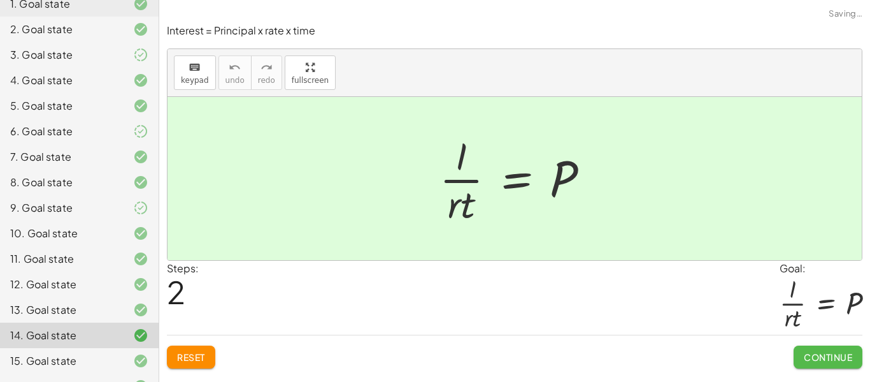
click at [830, 354] on span "Continue" at bounding box center [828, 356] width 48 height 11
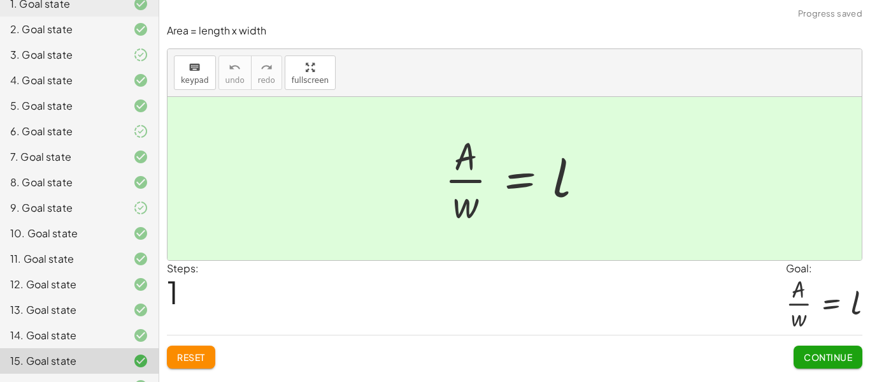
click at [830, 354] on span "Continue" at bounding box center [828, 356] width 48 height 11
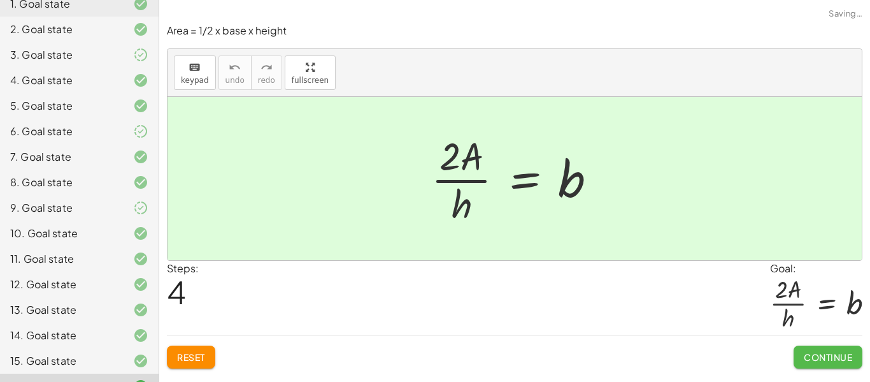
click at [830, 354] on span "Continue" at bounding box center [828, 356] width 48 height 11
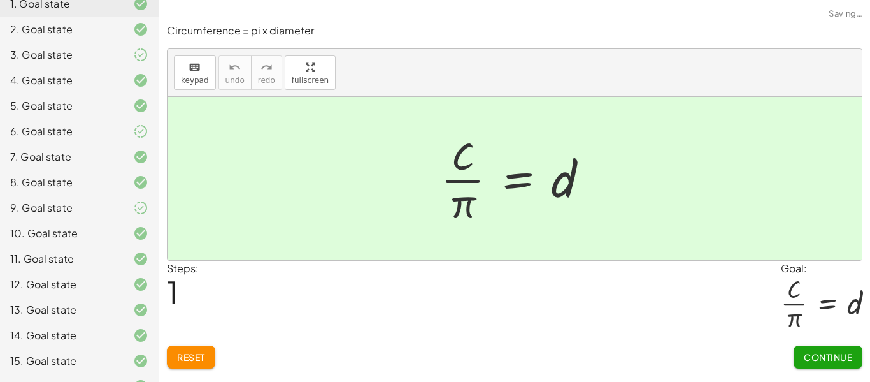
click at [830, 354] on span "Continue" at bounding box center [828, 356] width 48 height 11
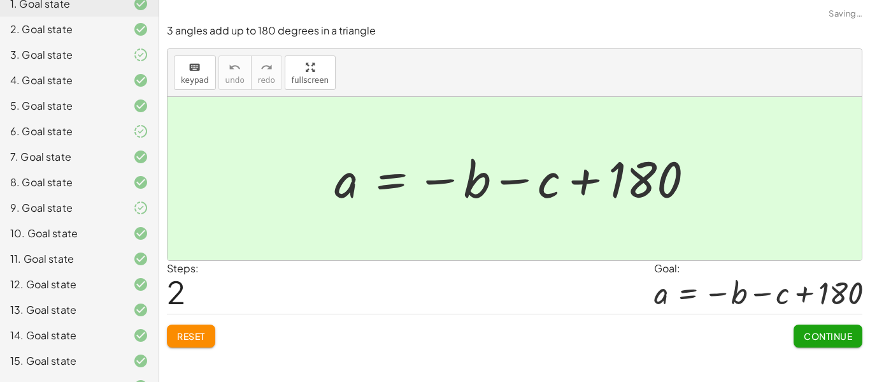
click at [0, 0] on div "3 angles add up to 180 degrees in a triangle keyboard keypad undo undo redo red…" at bounding box center [0, 0] width 0 height 0
click at [830, 332] on span "Continue" at bounding box center [828, 335] width 48 height 11
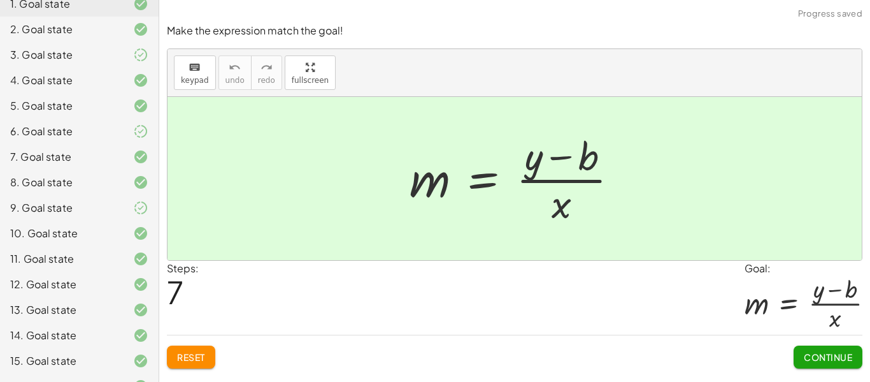
click at [830, 352] on span "Continue" at bounding box center [828, 356] width 48 height 11
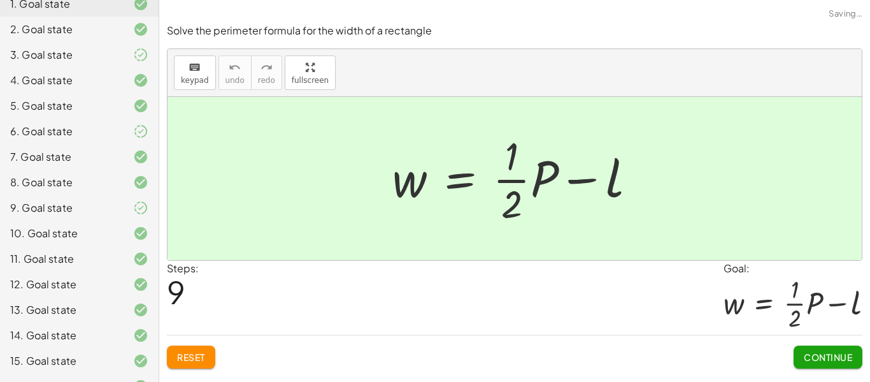
click at [830, 352] on span "Continue" at bounding box center [828, 356] width 48 height 11
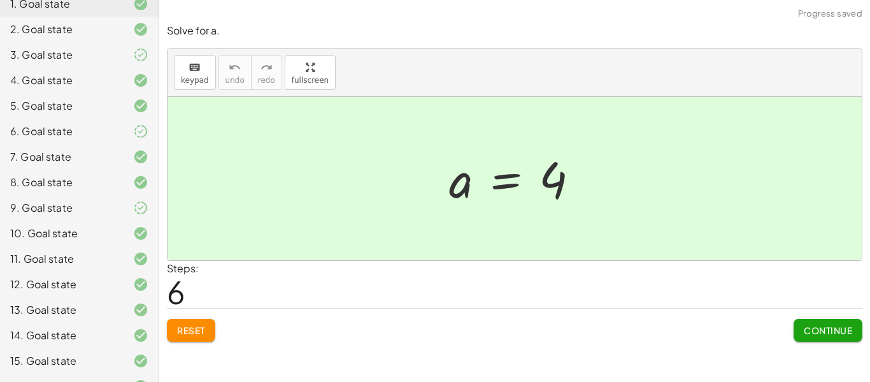
click at [828, 320] on button "Continue" at bounding box center [828, 330] width 69 height 23
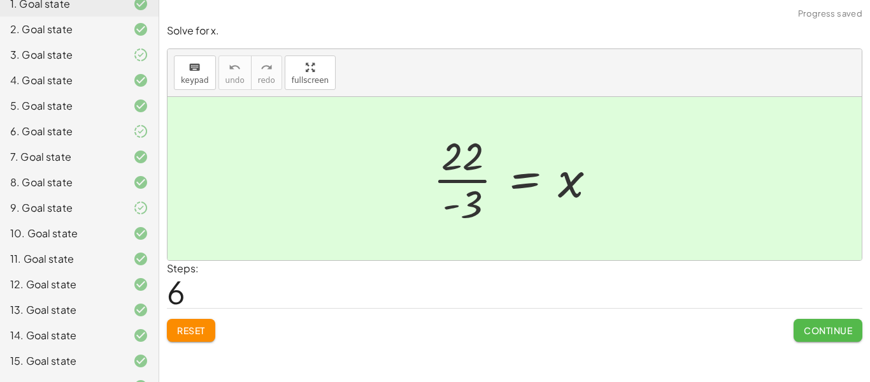
click at [823, 331] on span "Continue" at bounding box center [828, 329] width 48 height 11
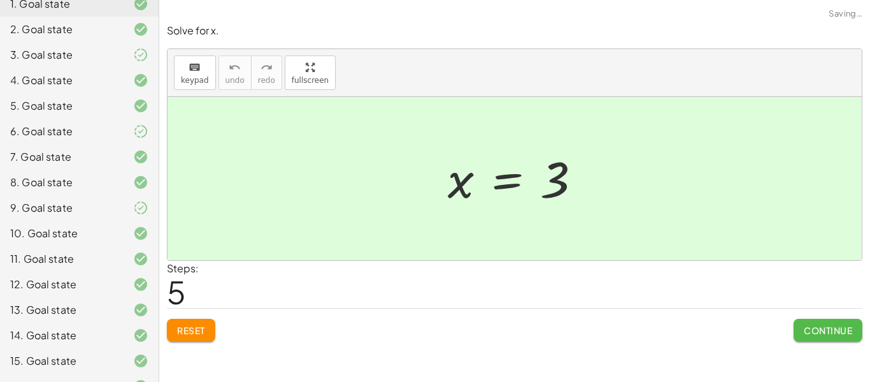
click at [823, 331] on span "Continue" at bounding box center [828, 329] width 48 height 11
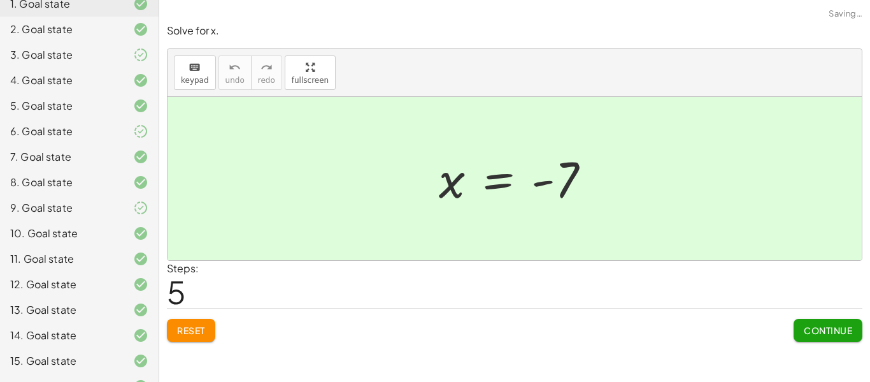
click at [823, 331] on span "Continue" at bounding box center [828, 329] width 48 height 11
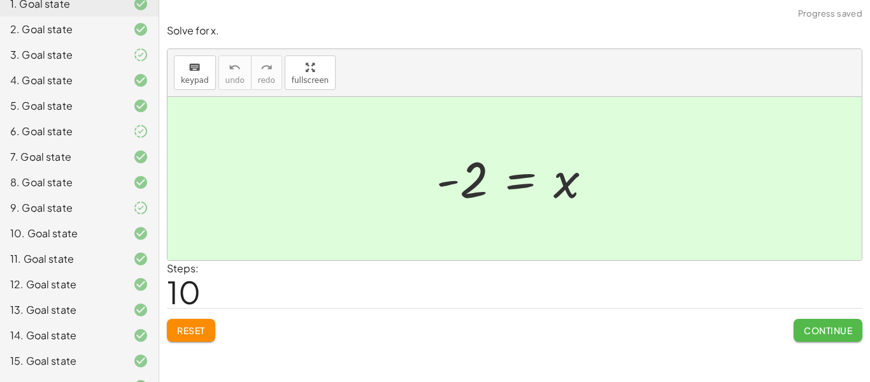
click at [823, 331] on span "Continue" at bounding box center [828, 329] width 48 height 11
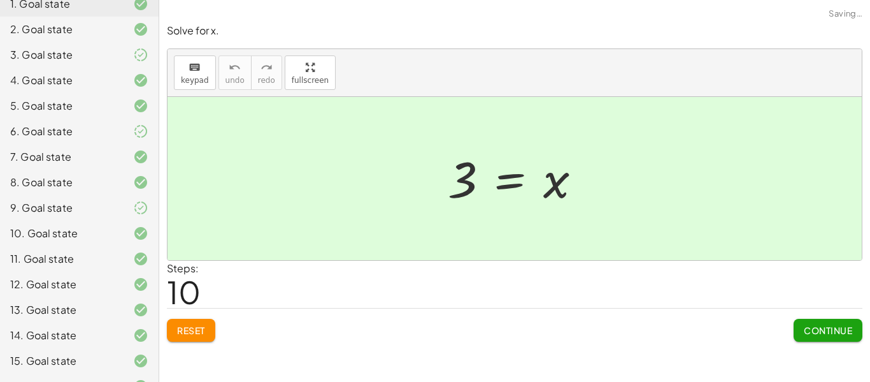
click at [823, 331] on span "Continue" at bounding box center [828, 329] width 48 height 11
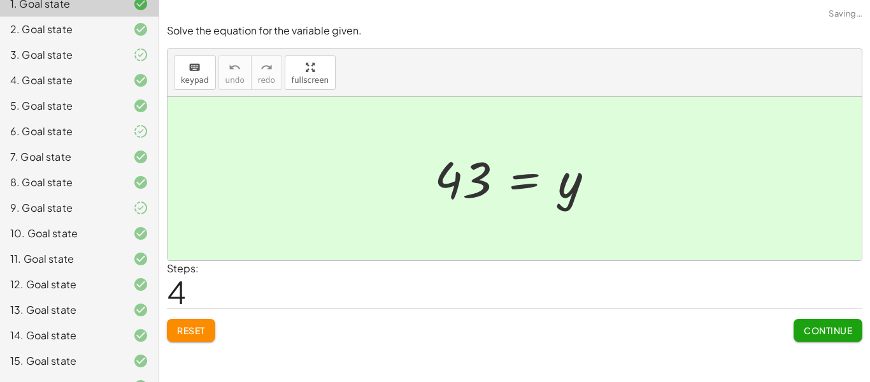
click at [823, 331] on span "Continue" at bounding box center [828, 329] width 48 height 11
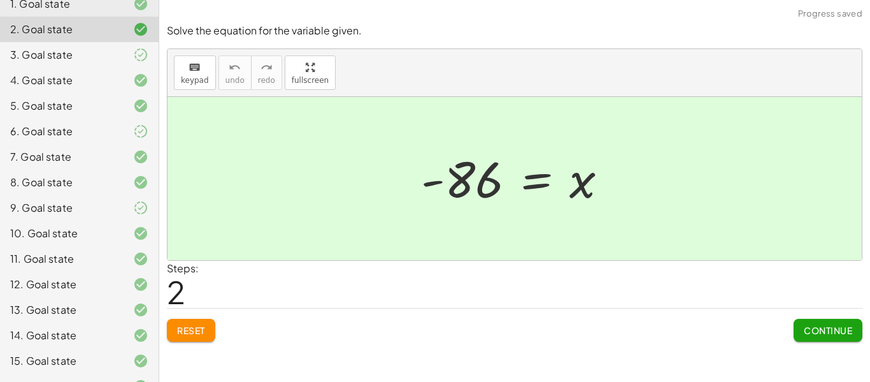
click at [823, 331] on span "Continue" at bounding box center [828, 329] width 48 height 11
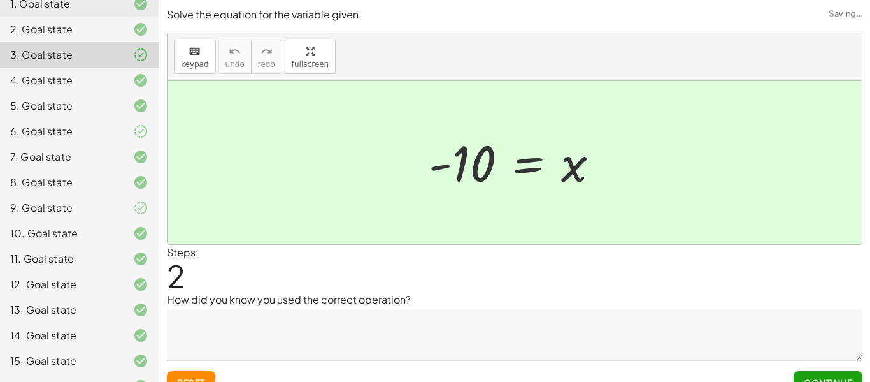
click at [823, 331] on textarea at bounding box center [515, 334] width 696 height 51
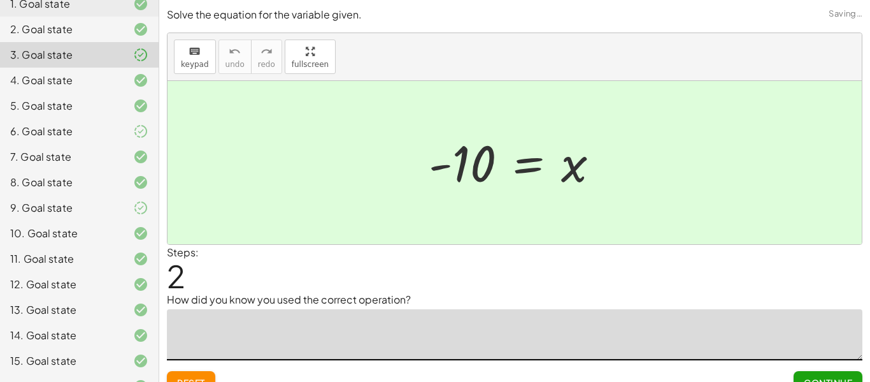
click at [823, 331] on textarea at bounding box center [515, 334] width 696 height 51
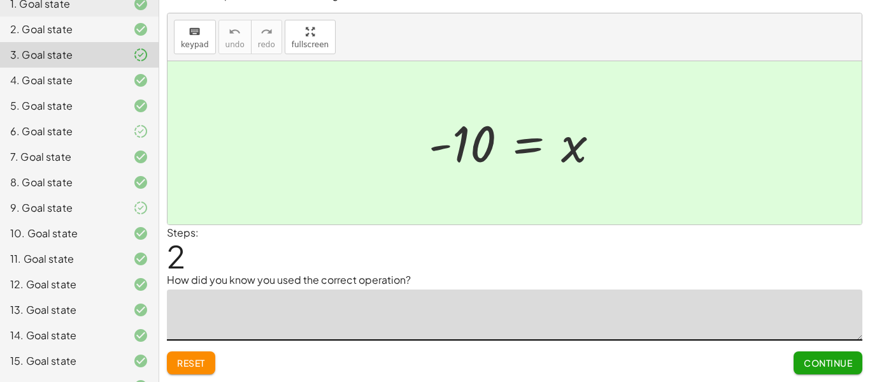
scroll to position [0, 0]
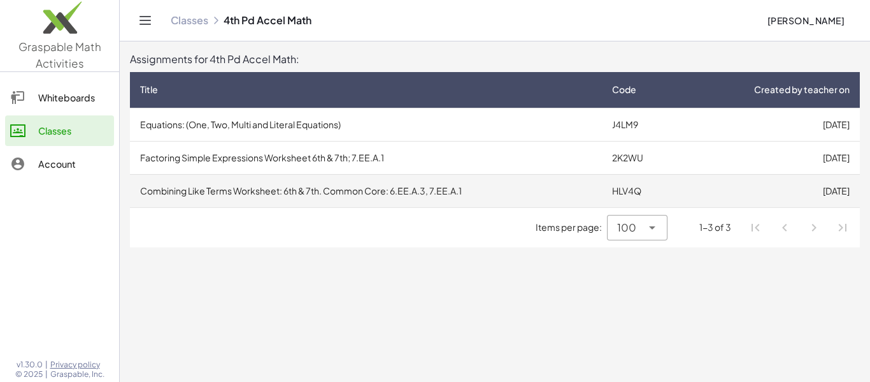
click at [327, 184] on td "Combining Like Terms Worksheet: 6th & 7th. Common Core: 6.EE.A.3, 7.EE.A.1" at bounding box center [366, 190] width 472 height 33
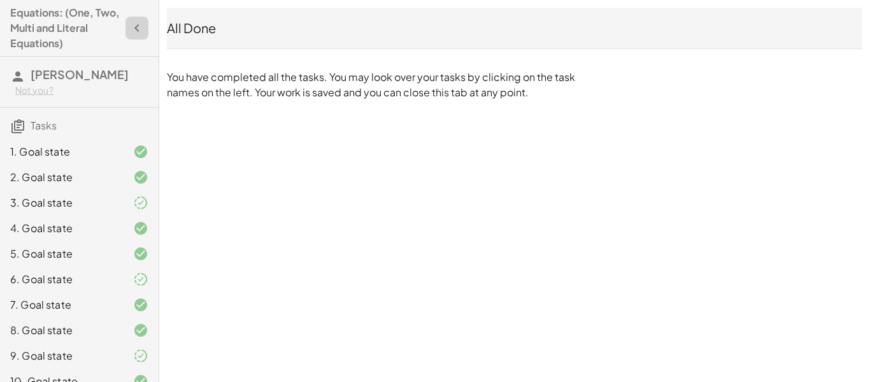
click at [134, 31] on icon "button" at bounding box center [136, 27] width 15 height 15
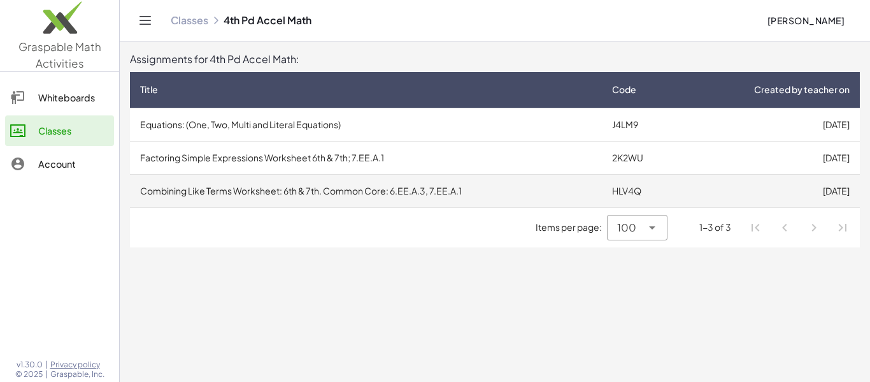
click at [333, 189] on td "Combining Like Terms Worksheet: 6th & 7th. Common Core: 6.EE.A.3, 7.EE.A.1" at bounding box center [366, 190] width 472 height 33
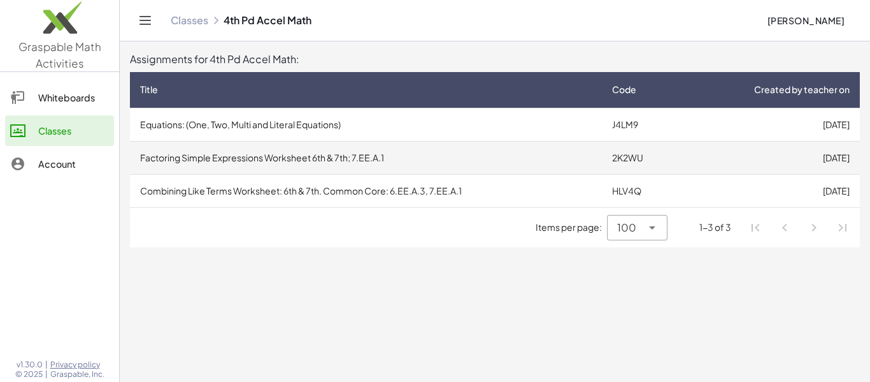
click at [170, 162] on td "Factoring Simple Expressions Worksheet 6th & 7th; 7.EE.A.1" at bounding box center [366, 157] width 472 height 33
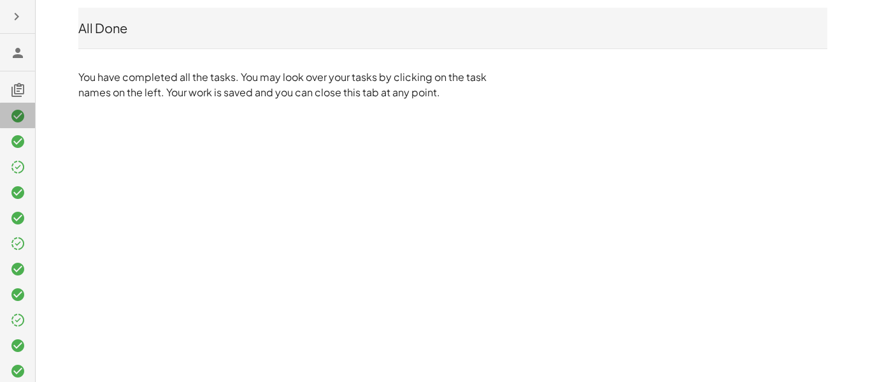
click at [13, 118] on icon at bounding box center [17, 115] width 15 height 15
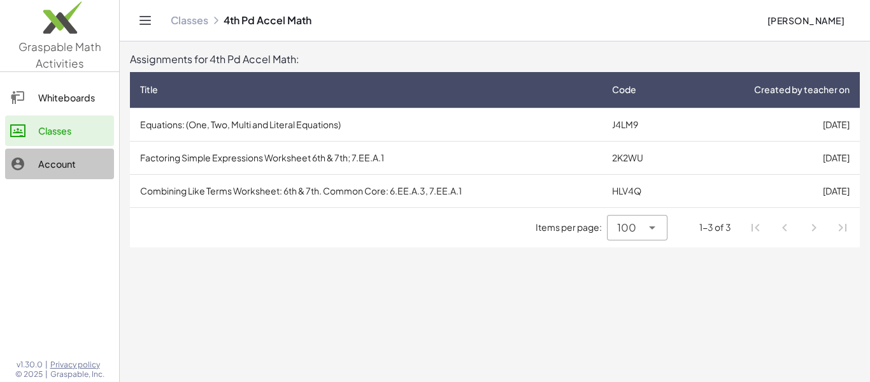
click at [44, 168] on div "Account" at bounding box center [73, 163] width 71 height 15
